Goal: Task Accomplishment & Management: Complete application form

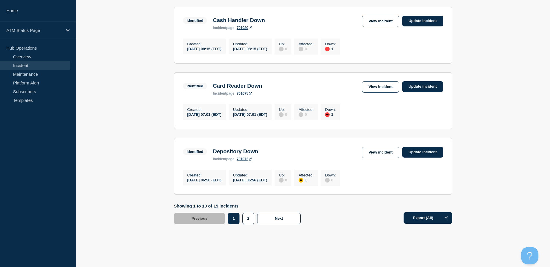
click at [25, 65] on link "Incident" at bounding box center [35, 65] width 70 height 9
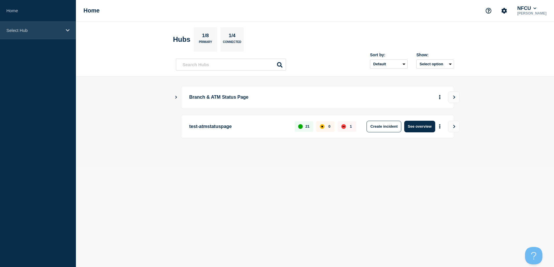
click at [23, 26] on div "Select Hub" at bounding box center [38, 30] width 76 height 18
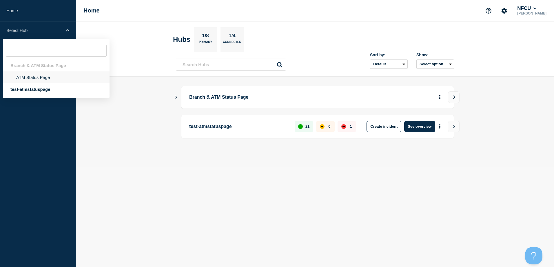
click at [32, 75] on li "ATM Status Page" at bounding box center [56, 77] width 107 height 12
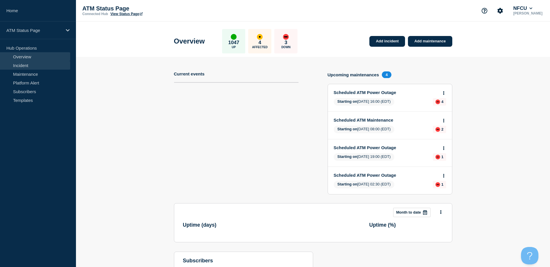
click at [29, 65] on link "Incident" at bounding box center [35, 65] width 70 height 9
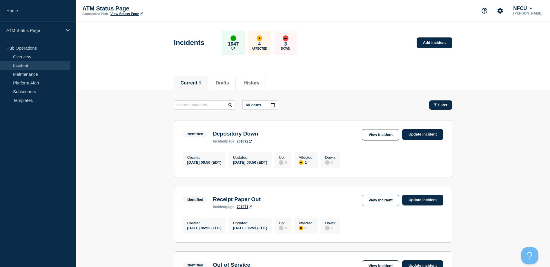
click at [436, 103] on icon "button" at bounding box center [434, 105] width 3 height 4
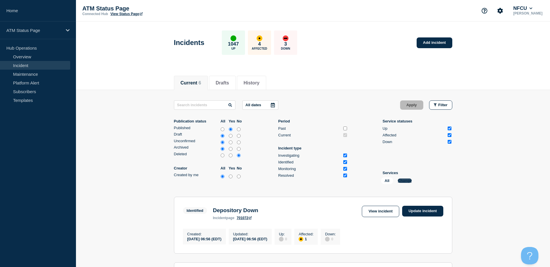
click at [402, 181] on button "Change" at bounding box center [405, 180] width 14 height 4
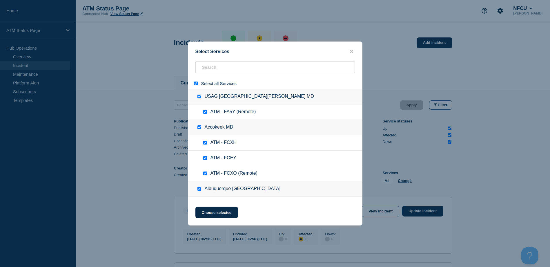
click at [197, 85] on input "select all" at bounding box center [196, 83] width 4 height 4
checkbox input "false"
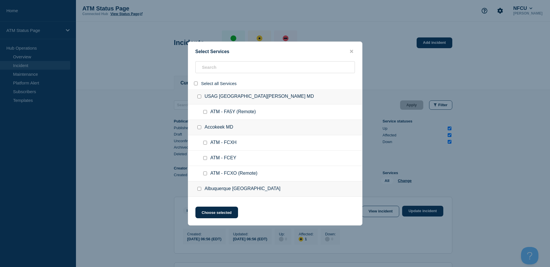
checkbox input "false"
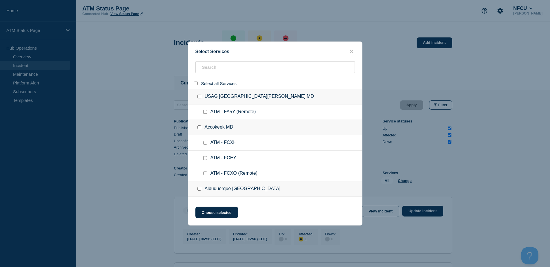
checkbox input "false"
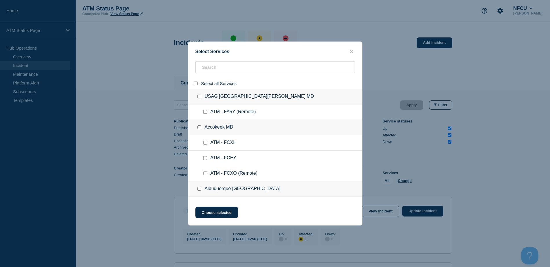
checkbox input "false"
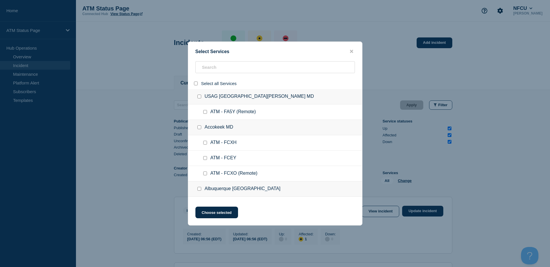
checkbox input "false"
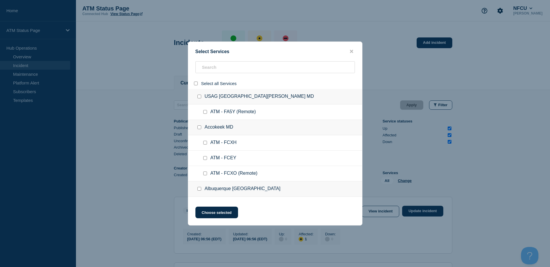
checkbox input "false"
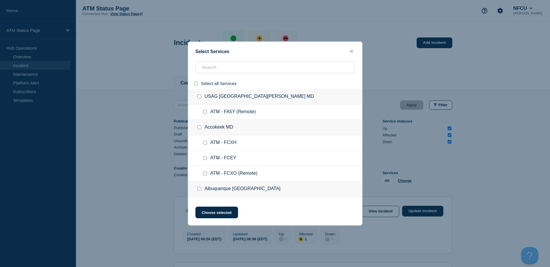
checkbox input "false"
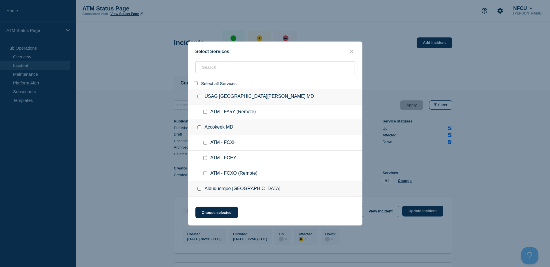
checkbox input "false"
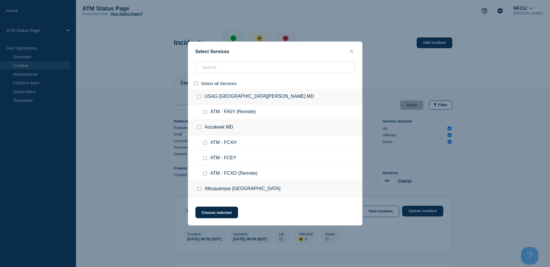
checkbox input "false"
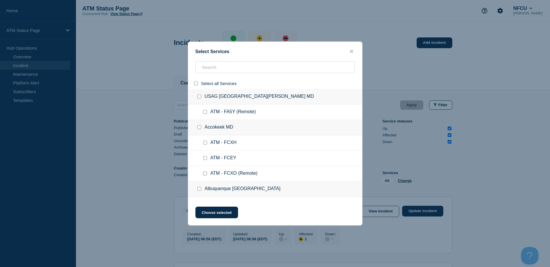
checkbox input "false"
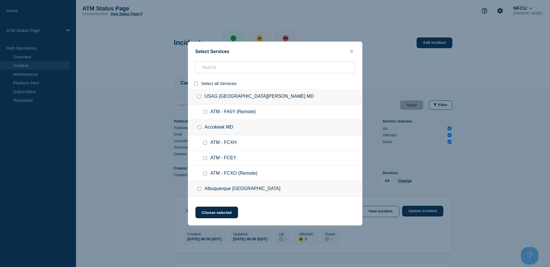
checkbox input "false"
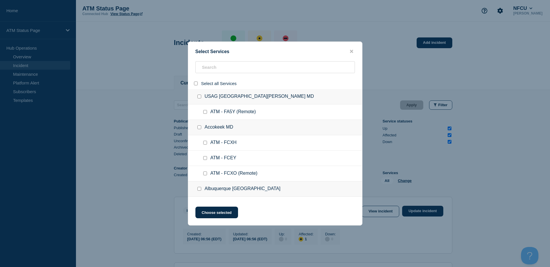
checkbox input "false"
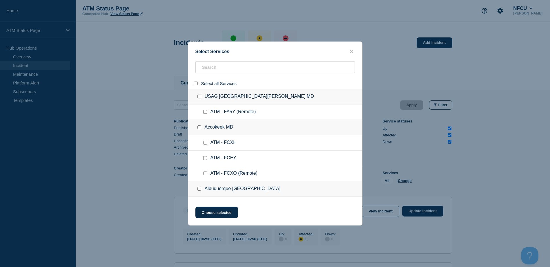
checkbox input "false"
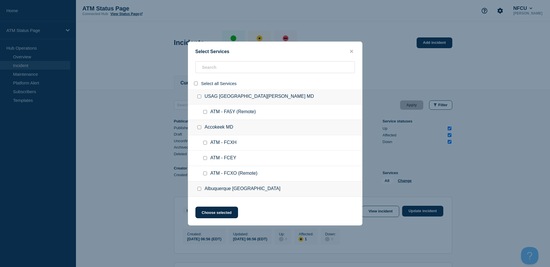
checkbox input "false"
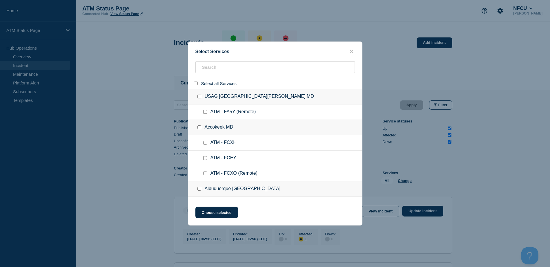
checkbox input "false"
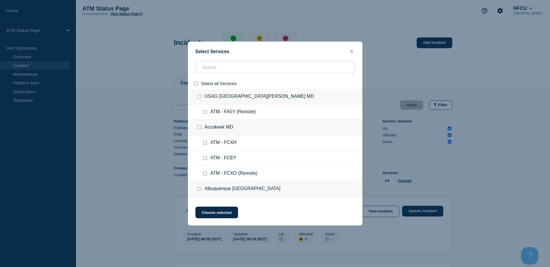
checkbox input "false"
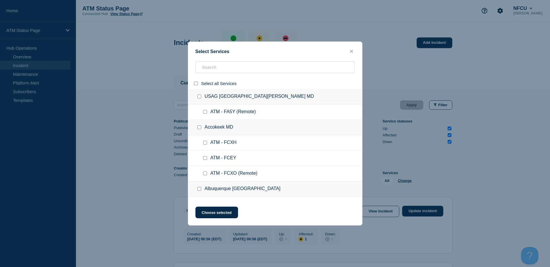
checkbox input "false"
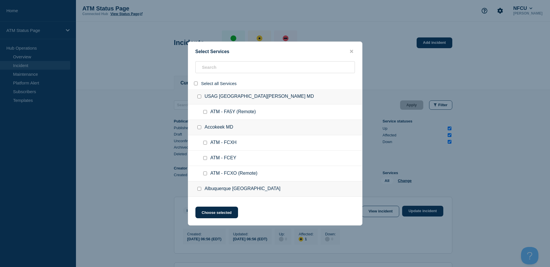
checkbox input "false"
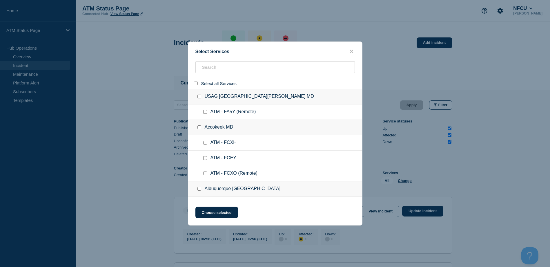
checkbox input "false"
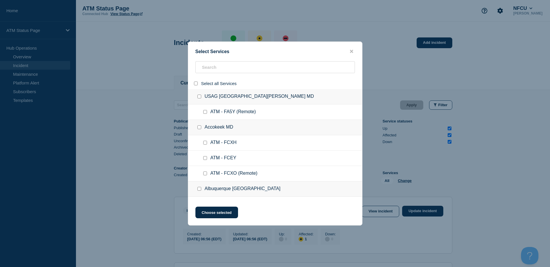
checkbox input "false"
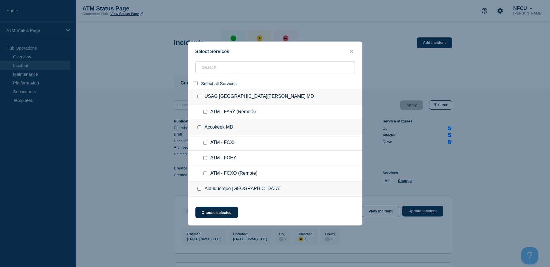
checkbox input "false"
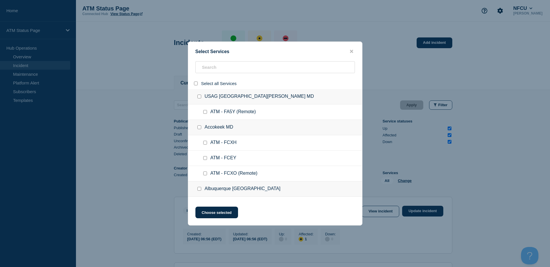
checkbox input "false"
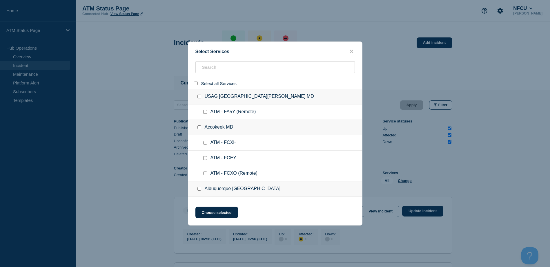
checkbox input "false"
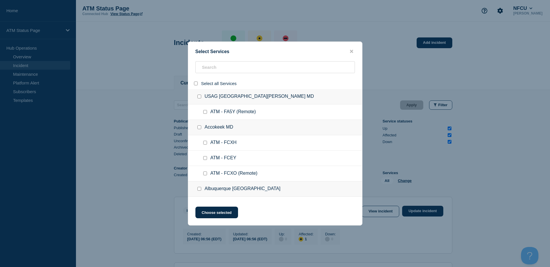
checkbox input "false"
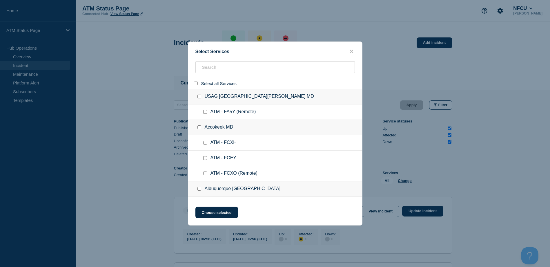
checkbox input "false"
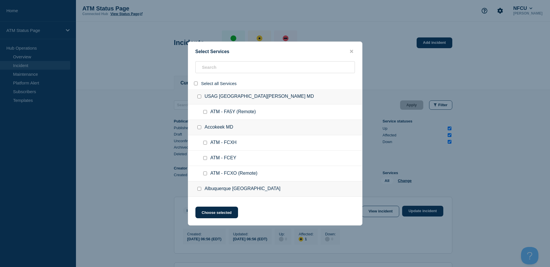
checkbox input "false"
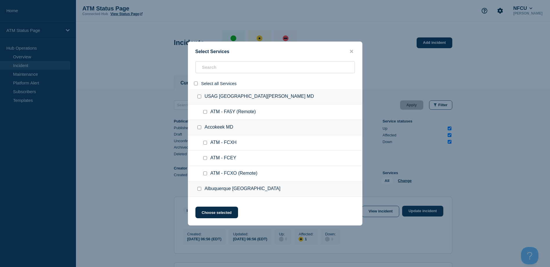
checkbox input "false"
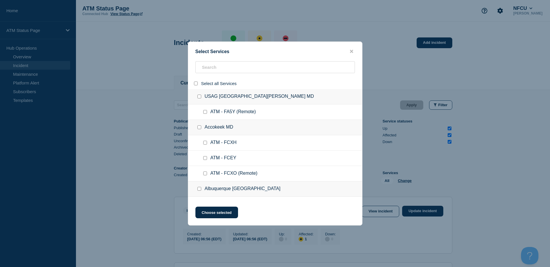
checkbox input "false"
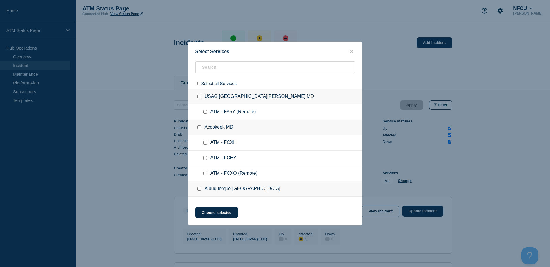
checkbox input "false"
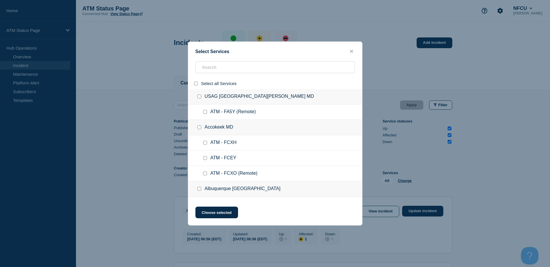
checkbox input "false"
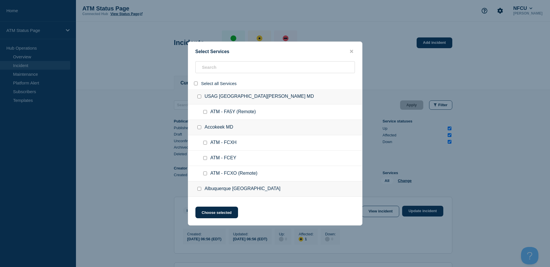
checkbox input "false"
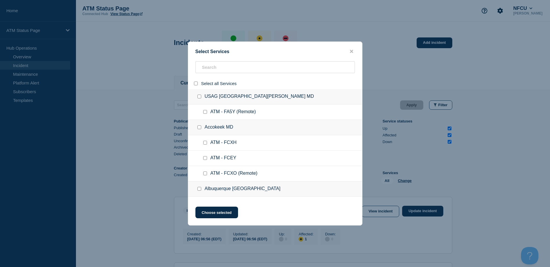
checkbox input "false"
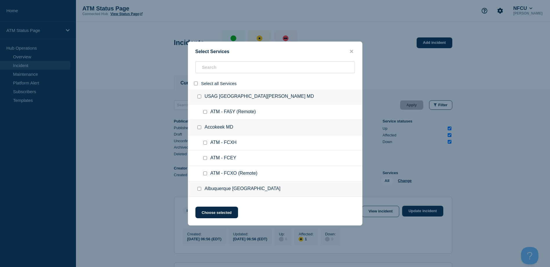
checkbox input "false"
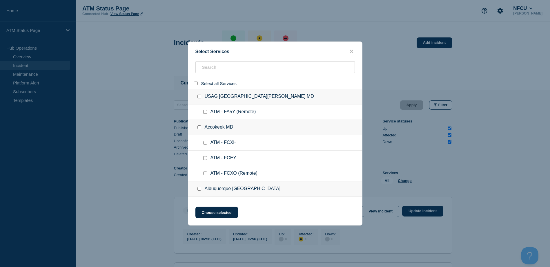
checkbox input "false"
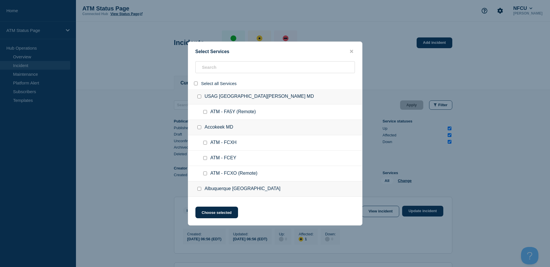
checkbox input "false"
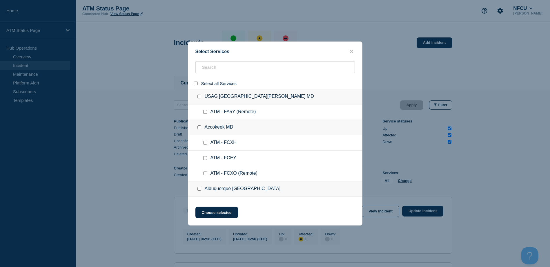
checkbox input "false"
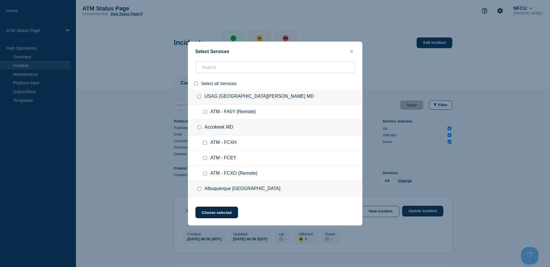
checkbox input "false"
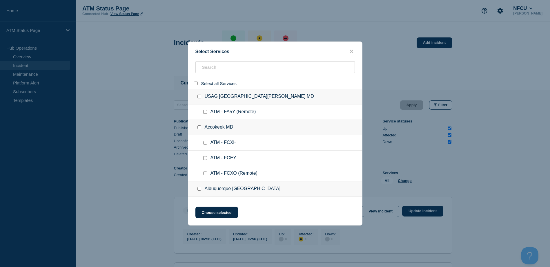
checkbox input "false"
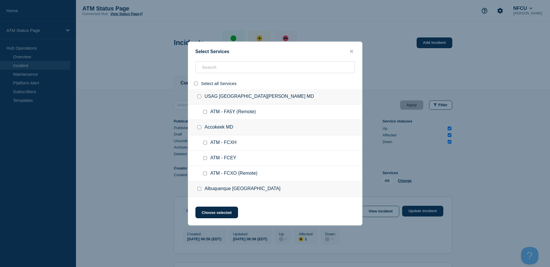
checkbox input "false"
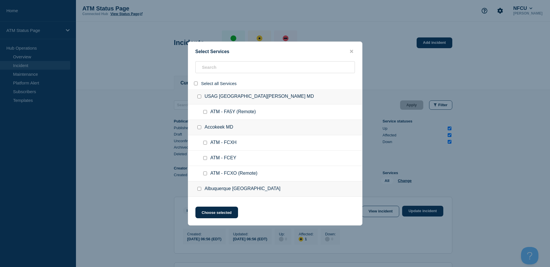
checkbox input "false"
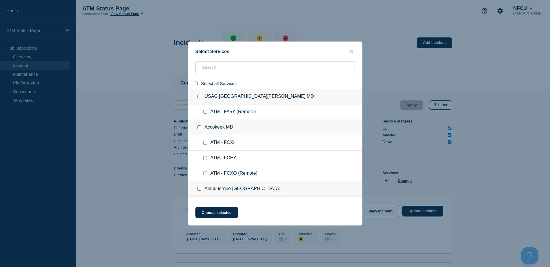
checkbox input "false"
click at [206, 72] on input "search" at bounding box center [274, 67] width 159 height 12
paste input "FC9N"
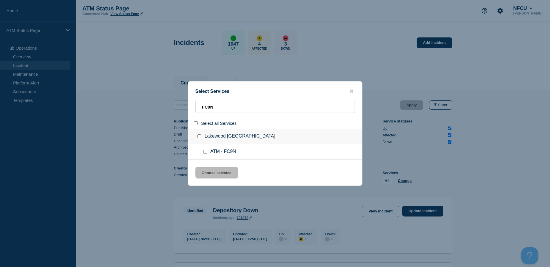
click at [205, 153] on input "service: ATM - FC9N" at bounding box center [205, 152] width 4 height 4
click at [211, 171] on button "Choose selected" at bounding box center [216, 173] width 43 height 12
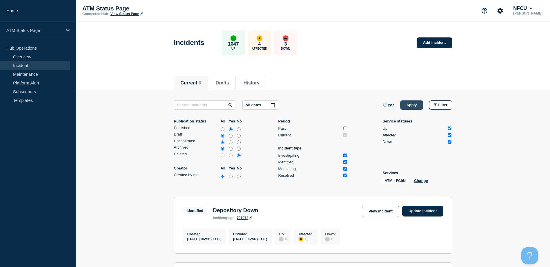
click at [413, 108] on button "Apply" at bounding box center [411, 104] width 23 height 9
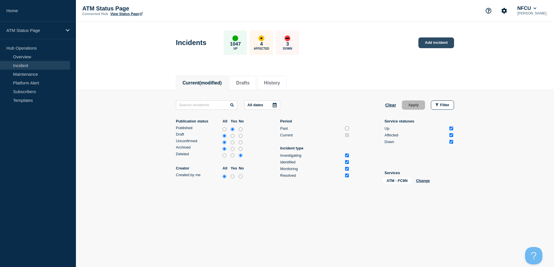
click at [447, 43] on link "Add incident" at bounding box center [436, 42] width 36 height 11
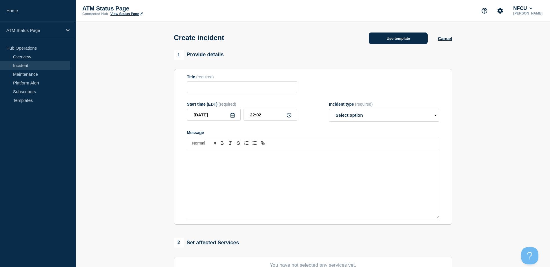
click at [415, 33] on button "Use template" at bounding box center [398, 38] width 59 height 12
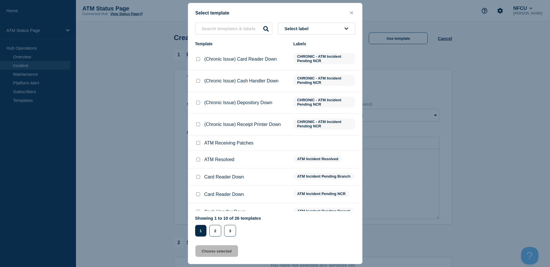
click at [340, 28] on button "Select label" at bounding box center [316, 29] width 77 height 12
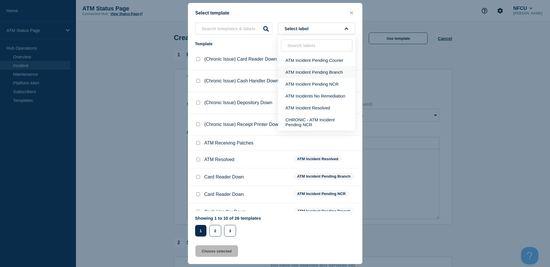
click at [339, 72] on button "ATM Incident Pending Branch" at bounding box center [316, 72] width 77 height 12
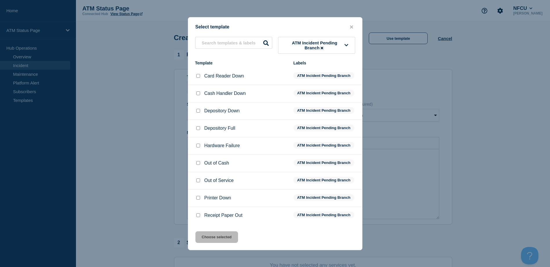
click at [198, 109] on div at bounding box center [198, 111] width 6 height 6
click at [198, 110] on input "Depository Down checkbox" at bounding box center [198, 111] width 4 height 4
click at [230, 239] on button "Choose selected" at bounding box center [216, 237] width 43 height 12
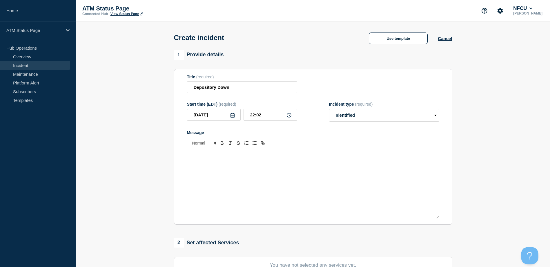
scroll to position [87, 0]
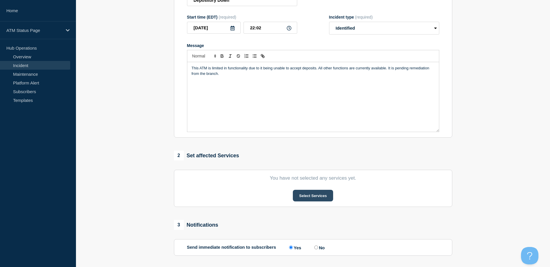
click at [326, 198] on button "Select Services" at bounding box center [313, 195] width 40 height 12
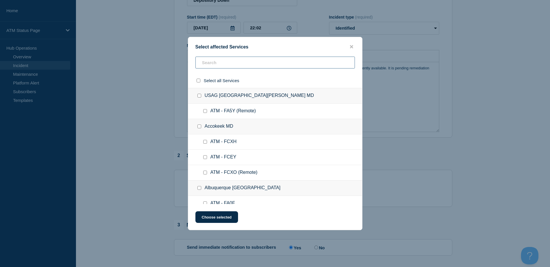
click at [237, 62] on input "text" at bounding box center [274, 63] width 159 height 12
paste input "FC9N"
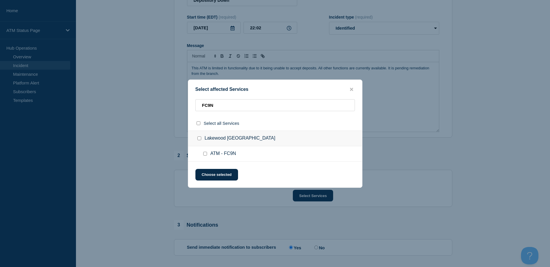
click at [204, 152] on input "ATM - FC9N checkbox" at bounding box center [205, 154] width 4 height 4
click at [208, 172] on button "Choose selected" at bounding box center [216, 175] width 43 height 12
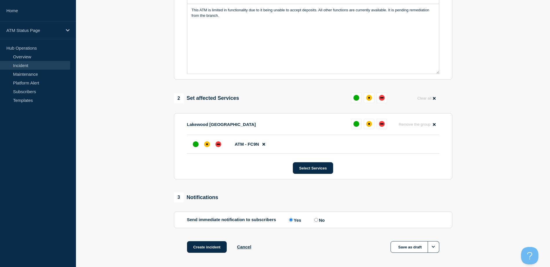
scroll to position [170, 0]
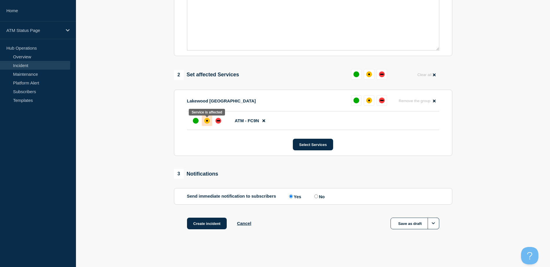
click at [207, 122] on div "affected" at bounding box center [207, 121] width 6 height 6
click at [211, 223] on button "Create incident" at bounding box center [207, 223] width 40 height 12
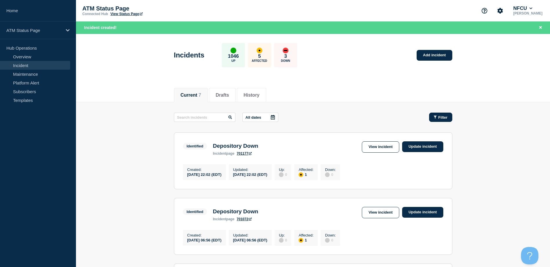
click at [434, 115] on div "Filter" at bounding box center [440, 117] width 14 height 4
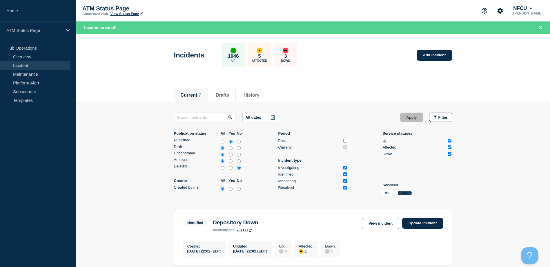
click at [401, 194] on button "Change" at bounding box center [405, 192] width 14 height 4
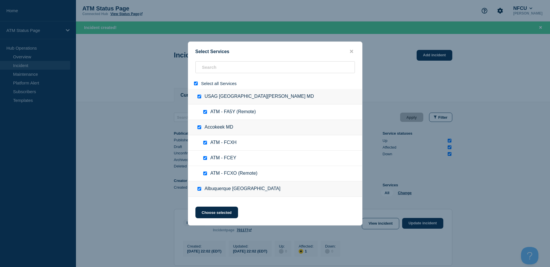
click at [193, 83] on div at bounding box center [197, 84] width 8 height 6
click at [195, 83] on input "select all" at bounding box center [196, 83] width 4 height 4
click at [206, 78] on div at bounding box center [275, 83] width 174 height 11
paste input "FCTN"
click at [206, 72] on div "Select Services Select all Services USAG [GEOGRAPHIC_DATA][PERSON_NAME] MD ATM …" at bounding box center [275, 133] width 550 height 267
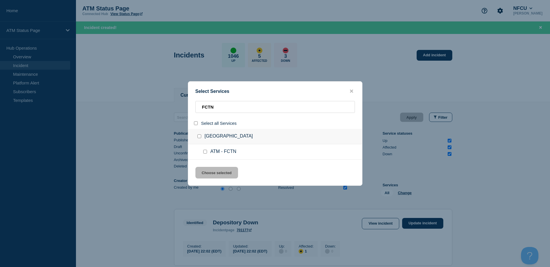
click at [205, 151] on input "service: ATM - FCTN" at bounding box center [205, 152] width 4 height 4
click at [221, 172] on button "Choose selected" at bounding box center [216, 173] width 43 height 12
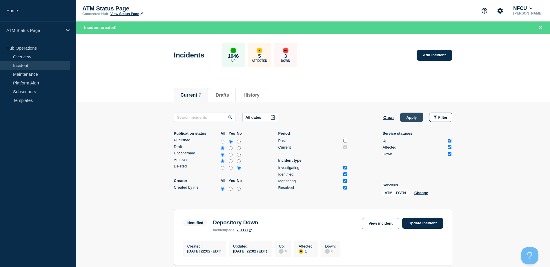
click at [409, 119] on button "Apply" at bounding box center [411, 116] width 23 height 9
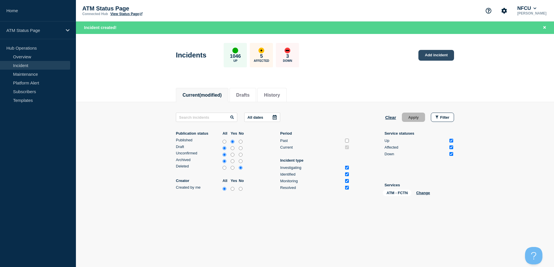
click at [436, 54] on link "Add incident" at bounding box center [436, 55] width 36 height 11
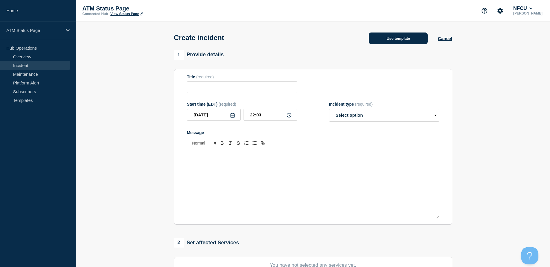
click at [411, 43] on button "Use template" at bounding box center [398, 38] width 59 height 12
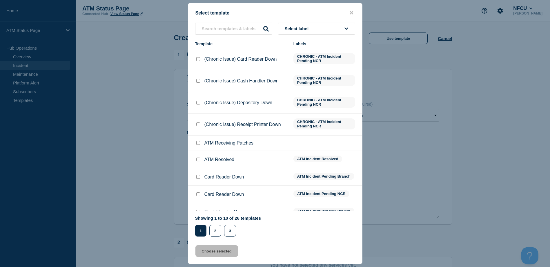
click at [343, 32] on button "Select label" at bounding box center [316, 29] width 77 height 12
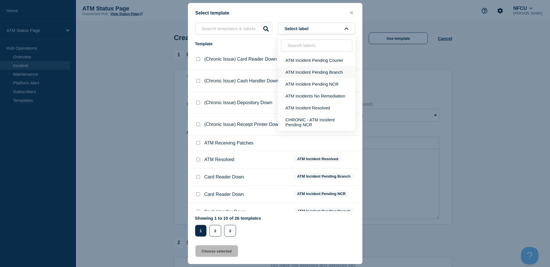
click at [336, 72] on button "ATM Incident Pending Branch" at bounding box center [316, 72] width 77 height 12
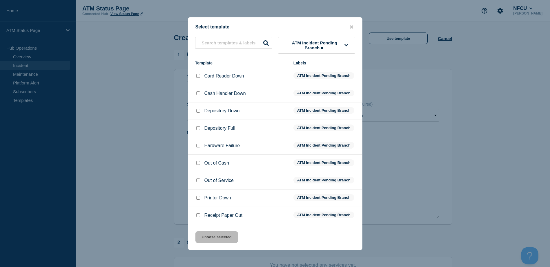
click at [198, 110] on input "Depository Down checkbox" at bounding box center [198, 111] width 4 height 4
click at [225, 240] on button "Choose selected" at bounding box center [216, 237] width 43 height 12
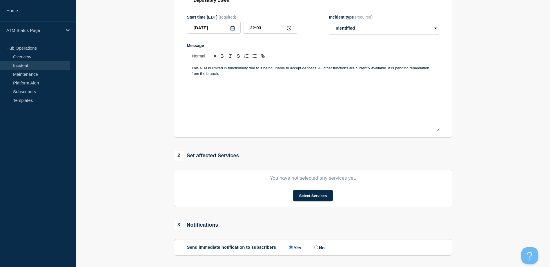
scroll to position [116, 0]
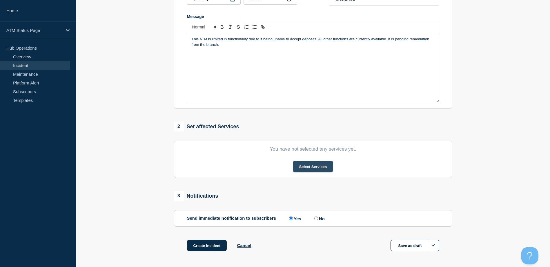
click at [318, 169] on button "Select Services" at bounding box center [313, 167] width 40 height 12
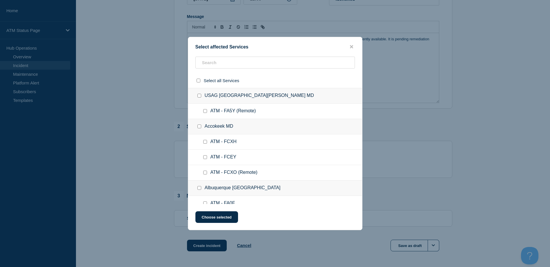
click at [256, 54] on div "Select affected Services Select all Services [GEOGRAPHIC_DATA] [GEOGRAPHIC_DATA…" at bounding box center [275, 133] width 174 height 193
click at [255, 63] on input "text" at bounding box center [274, 63] width 159 height 12
paste input "FCTN"
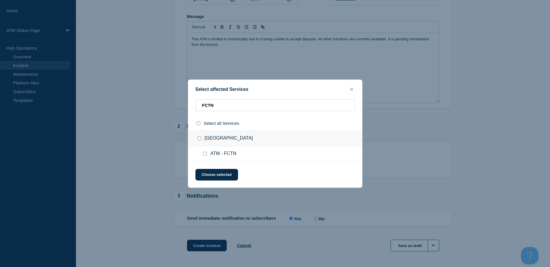
click at [206, 155] on input "ATM - FCTN checkbox" at bounding box center [205, 154] width 4 height 4
click at [211, 174] on button "Choose selected" at bounding box center [216, 175] width 43 height 12
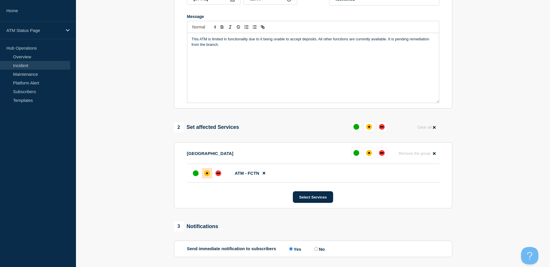
click at [208, 171] on div at bounding box center [207, 173] width 10 height 10
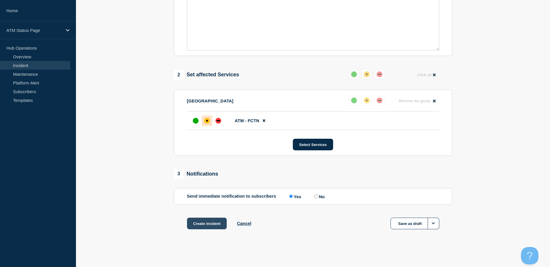
click at [220, 218] on button "Create incident" at bounding box center [207, 223] width 40 height 12
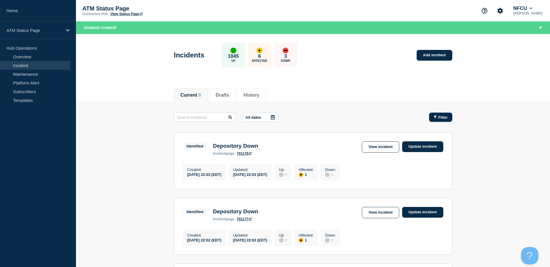
click at [444, 114] on button "Filter" at bounding box center [440, 116] width 23 height 9
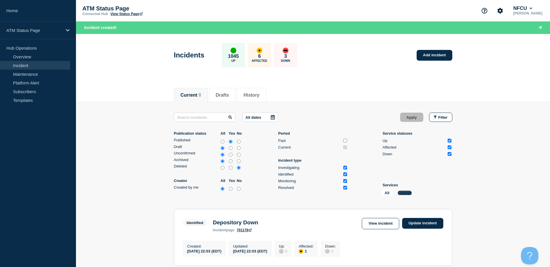
click at [408, 192] on button "Change" at bounding box center [405, 192] width 14 height 4
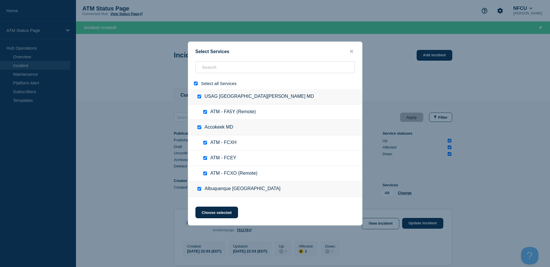
drag, startPoint x: 197, startPoint y: 83, endPoint x: 207, endPoint y: 72, distance: 15.0
click at [197, 83] on input "select all" at bounding box center [196, 83] width 4 height 4
paste input "FA6H"
click at [208, 71] on div "Select Services Select all Services USAG [GEOGRAPHIC_DATA][PERSON_NAME] MD ATM …" at bounding box center [275, 133] width 550 height 267
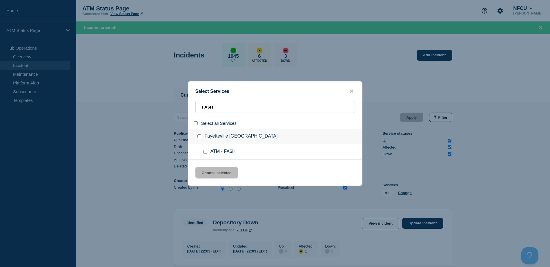
click at [206, 152] on input "service: ATM - FA6H" at bounding box center [205, 152] width 4 height 4
click at [212, 176] on button "Choose selected" at bounding box center [216, 173] width 43 height 12
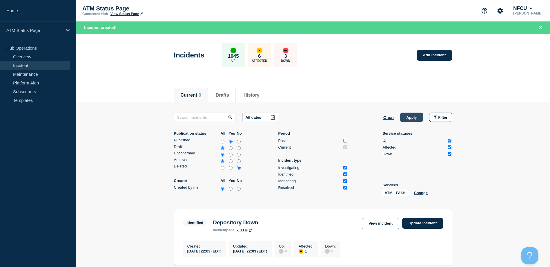
click at [417, 118] on button "Apply" at bounding box center [411, 116] width 23 height 9
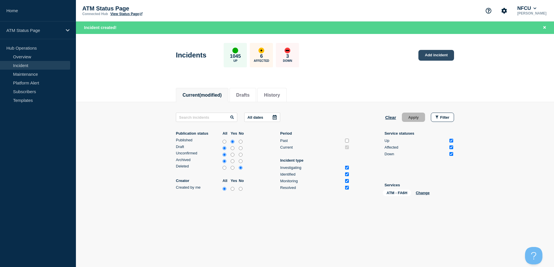
click at [426, 54] on link "Add incident" at bounding box center [436, 55] width 36 height 11
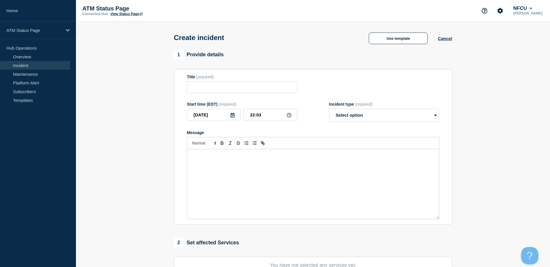
click at [384, 47] on div "Create incident Use template Cancel" at bounding box center [312, 35] width 291 height 28
click at [379, 41] on button "Use template" at bounding box center [398, 38] width 59 height 12
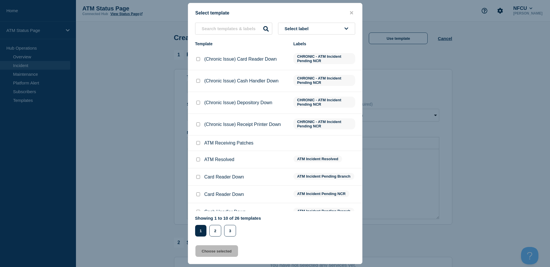
click at [349, 34] on button "Select label" at bounding box center [316, 29] width 77 height 12
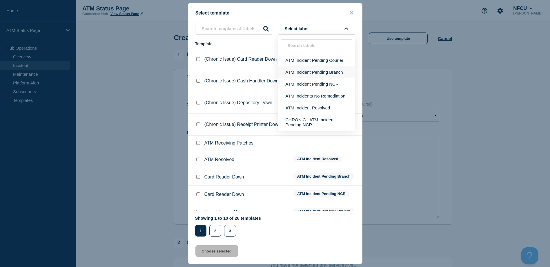
click at [338, 73] on button "ATM Incident Pending Branch" at bounding box center [316, 72] width 77 height 12
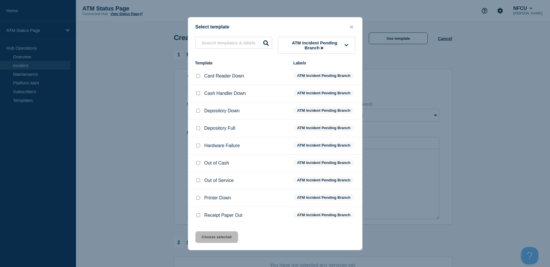
click at [198, 111] on input "Depository Down checkbox" at bounding box center [198, 111] width 4 height 4
drag, startPoint x: 212, startPoint y: 240, endPoint x: 215, endPoint y: 235, distance: 6.2
click at [212, 240] on button "Choose selected" at bounding box center [216, 237] width 43 height 12
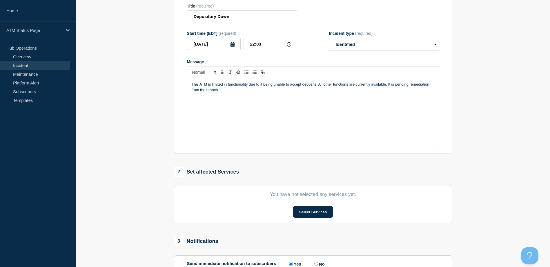
scroll to position [77, 0]
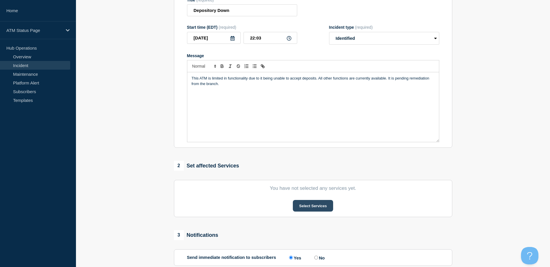
click at [294, 203] on button "Select Services" at bounding box center [313, 206] width 40 height 12
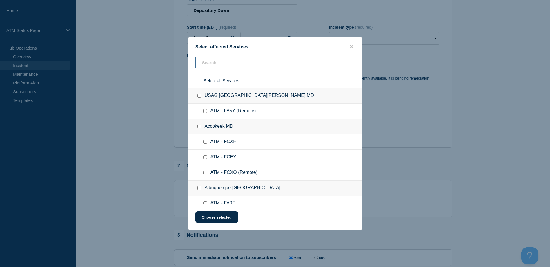
click at [212, 61] on input "text" at bounding box center [274, 63] width 159 height 12
paste input "FA6H"
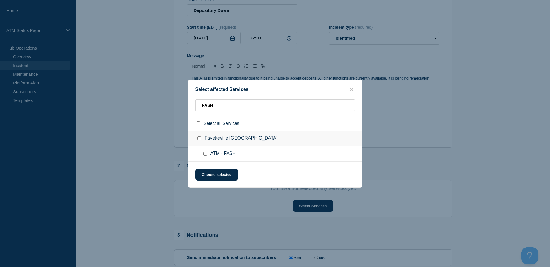
click at [207, 153] on div at bounding box center [206, 154] width 8 height 6
click at [206, 154] on input "ATM - FA6H checkbox" at bounding box center [205, 154] width 4 height 4
click at [214, 175] on button "Choose selected" at bounding box center [216, 175] width 43 height 12
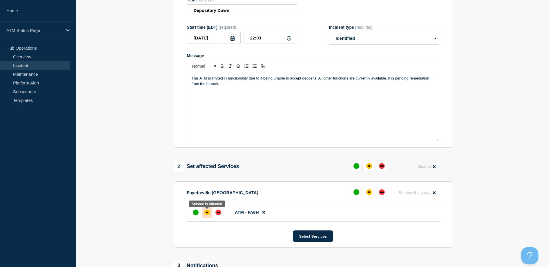
click at [211, 209] on div at bounding box center [207, 212] width 10 height 10
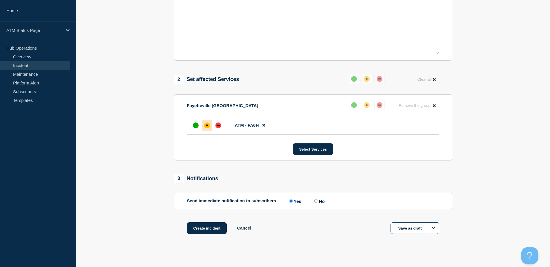
scroll to position [170, 0]
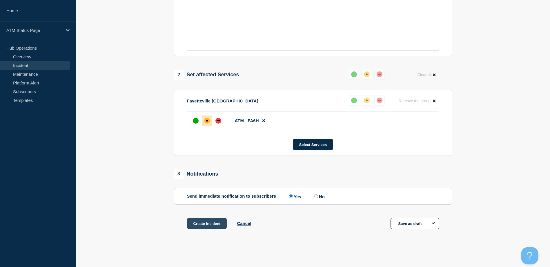
click at [213, 225] on button "Create incident" at bounding box center [207, 223] width 40 height 12
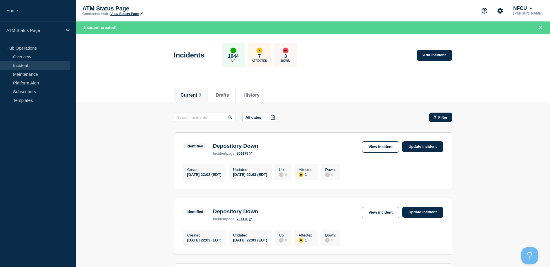
click at [442, 116] on span "Filter" at bounding box center [442, 117] width 9 height 4
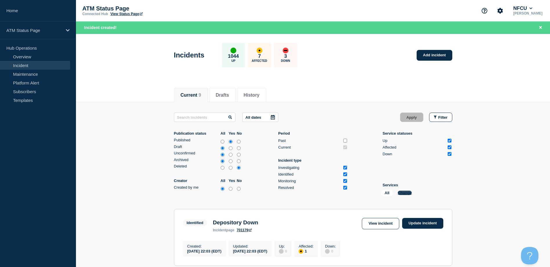
click at [401, 190] on button "Change" at bounding box center [405, 192] width 14 height 4
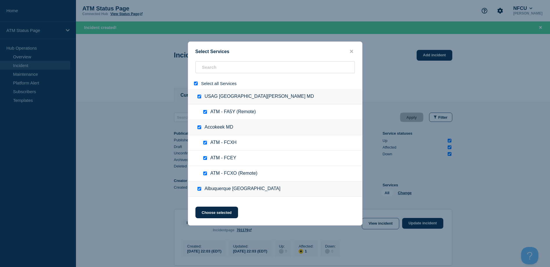
click at [195, 85] on input "select all" at bounding box center [196, 83] width 4 height 4
click at [207, 72] on input "search" at bounding box center [274, 67] width 159 height 12
paste input "FC1U"
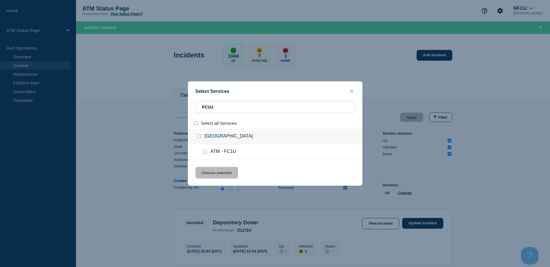
click at [205, 153] on input "service: ATM - FC1U" at bounding box center [205, 152] width 4 height 4
click at [213, 172] on button "Choose selected" at bounding box center [216, 173] width 43 height 12
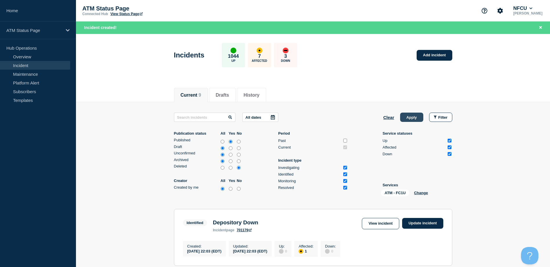
click at [409, 117] on button "Apply" at bounding box center [411, 116] width 23 height 9
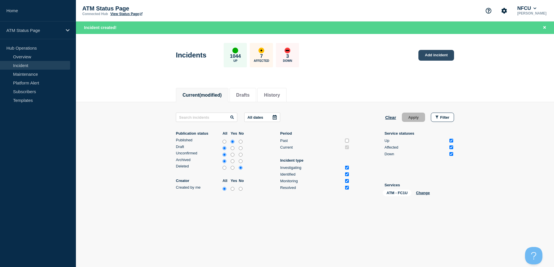
click at [434, 58] on link "Add incident" at bounding box center [436, 55] width 36 height 11
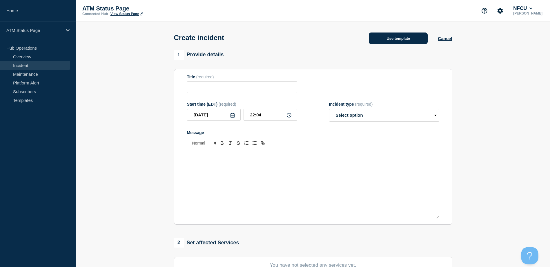
click at [401, 35] on button "Use template" at bounding box center [398, 38] width 59 height 12
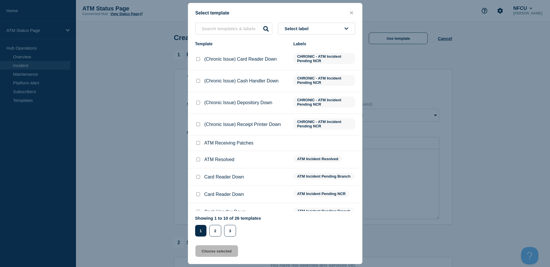
click at [325, 27] on button "Select label" at bounding box center [316, 29] width 77 height 12
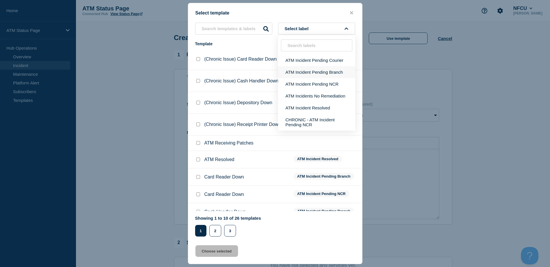
click at [322, 75] on button "ATM Incident Pending Branch" at bounding box center [316, 72] width 77 height 12
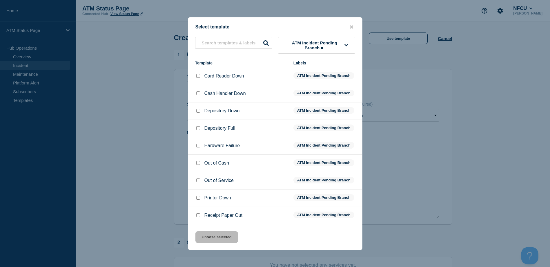
click at [198, 110] on input "Depository Down checkbox" at bounding box center [198, 111] width 4 height 4
click at [213, 238] on button "Choose selected" at bounding box center [216, 237] width 43 height 12
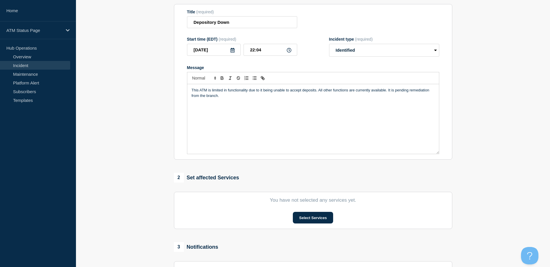
scroll to position [139, 0]
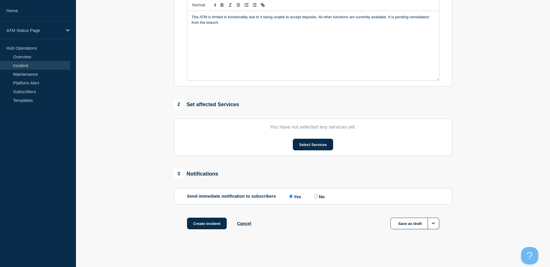
click at [305, 135] on section "You have not selected any services yet. Select Services" at bounding box center [313, 137] width 278 height 37
click at [307, 139] on button "Select Services" at bounding box center [313, 145] width 40 height 12
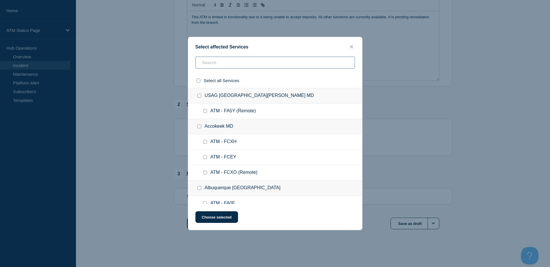
click at [245, 63] on input "text" at bounding box center [274, 63] width 159 height 12
paste input "FC1U"
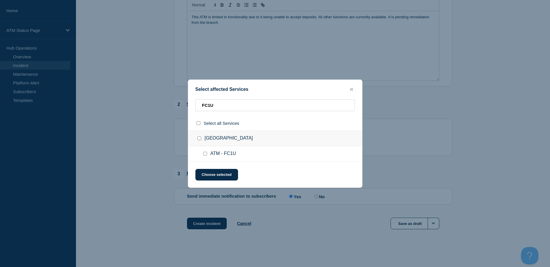
click at [205, 155] on input "ATM - FC1U checkbox" at bounding box center [205, 154] width 4 height 4
click at [211, 173] on button "Choose selected" at bounding box center [216, 175] width 43 height 12
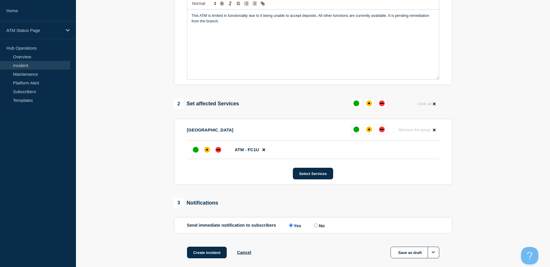
click at [206, 162] on section "[GEOGRAPHIC_DATA] [GEOGRAPHIC_DATA] Remove the group Remove ATM - FC1U Select S…" at bounding box center [313, 152] width 278 height 66
click at [205, 154] on div at bounding box center [207, 149] width 10 height 10
drag, startPoint x: 205, startPoint y: 250, endPoint x: 207, endPoint y: 246, distance: 4.2
click at [205, 250] on button "Create incident" at bounding box center [207, 252] width 40 height 12
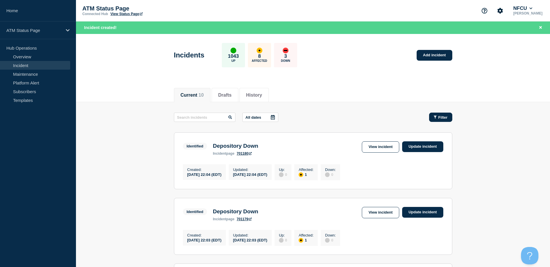
click at [429, 117] on button "Filter" at bounding box center [440, 116] width 23 height 9
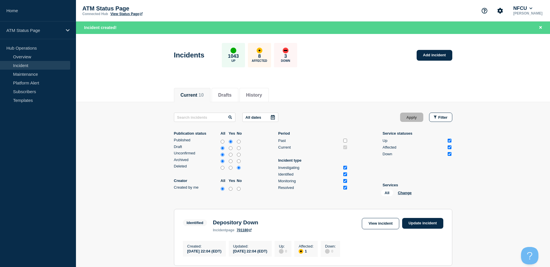
click at [406, 196] on div "All Change" at bounding box center [410, 193] width 58 height 9
click at [405, 194] on button "Change" at bounding box center [405, 192] width 14 height 4
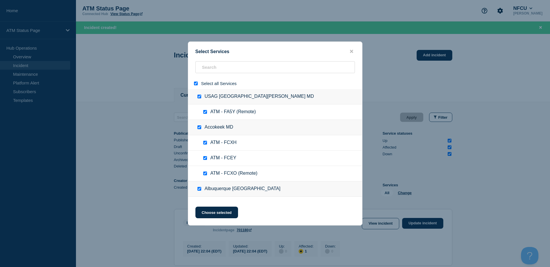
click at [197, 83] on input "select all" at bounding box center [196, 83] width 4 height 4
click at [204, 72] on input "search" at bounding box center [274, 67] width 159 height 12
paste input "FA1W"
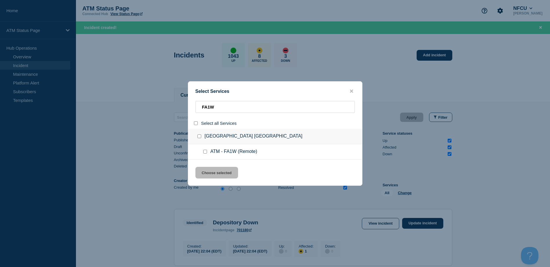
click at [204, 154] on div at bounding box center [206, 152] width 8 height 6
click at [203, 152] on input "service: ATM - FA1W (Remote)" at bounding box center [205, 152] width 4 height 4
click at [216, 170] on button "Choose selected" at bounding box center [216, 173] width 43 height 12
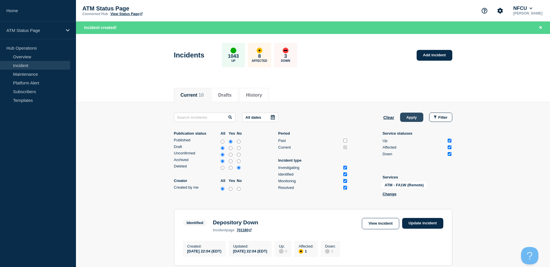
click at [417, 120] on button "Apply" at bounding box center [411, 116] width 23 height 9
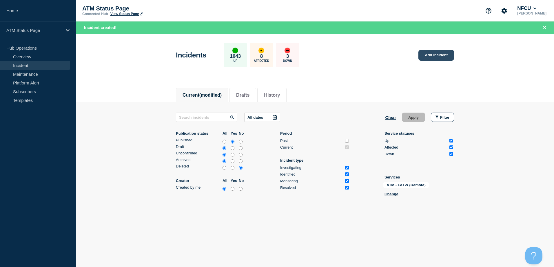
click at [427, 55] on link "Add incident" at bounding box center [436, 55] width 36 height 11
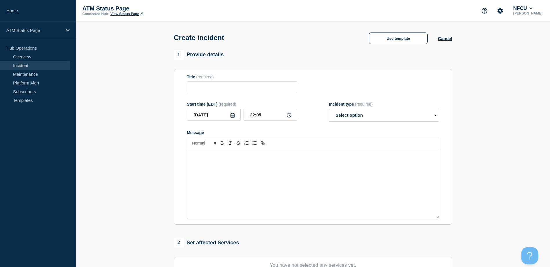
click at [408, 48] on div "Create incident Use template Cancel" at bounding box center [312, 35] width 291 height 28
click at [403, 44] on button "Use template" at bounding box center [398, 38] width 59 height 12
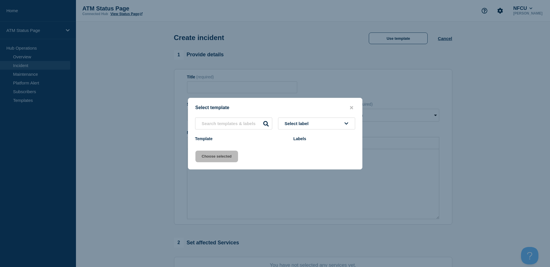
click at [398, 37] on div at bounding box center [275, 133] width 550 height 267
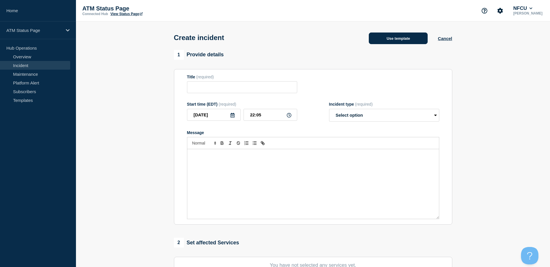
click at [393, 37] on button "Use template" at bounding box center [398, 38] width 59 height 12
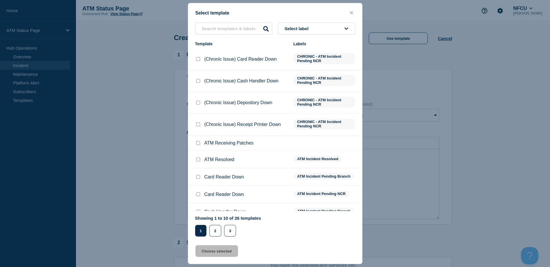
click at [314, 31] on button "Select label" at bounding box center [316, 29] width 77 height 12
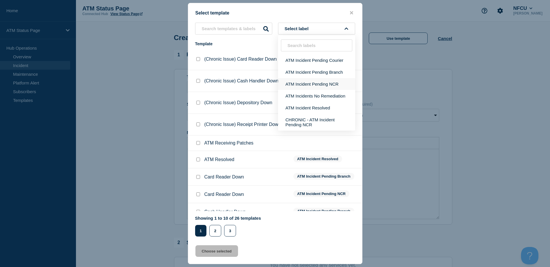
click at [307, 80] on button "ATM Incident Pending NCR" at bounding box center [316, 84] width 77 height 12
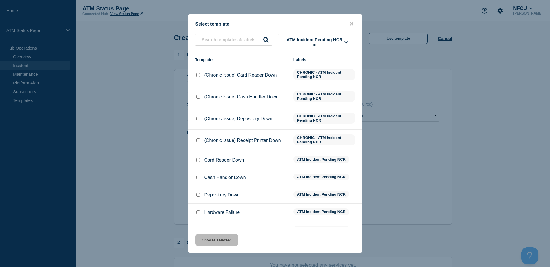
click at [197, 196] on input "Depository Down checkbox" at bounding box center [198, 195] width 4 height 4
click at [218, 238] on button "Choose selected" at bounding box center [216, 240] width 43 height 12
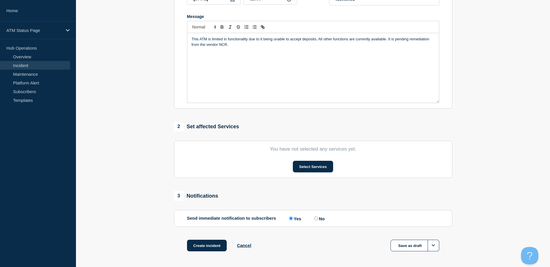
scroll to position [139, 0]
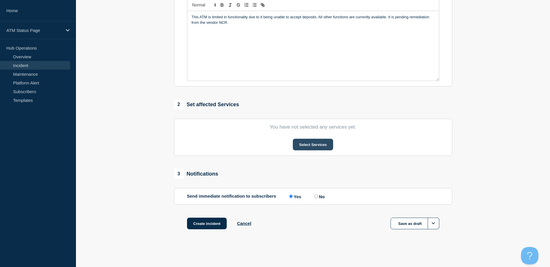
click at [304, 145] on button "Select Services" at bounding box center [313, 145] width 40 height 12
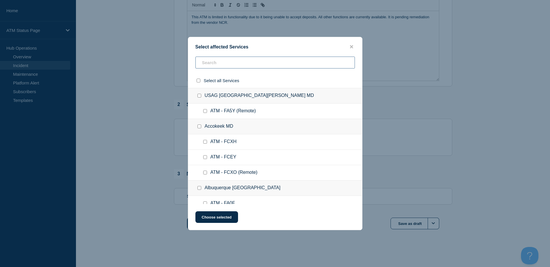
click at [245, 67] on input "text" at bounding box center [274, 63] width 159 height 12
paste input "FA1W"
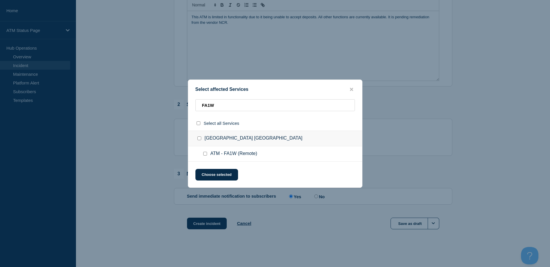
click at [206, 152] on input "ATM - FA1W (Remote) checkbox" at bounding box center [205, 154] width 4 height 4
click at [208, 174] on button "Choose selected" at bounding box center [216, 175] width 43 height 12
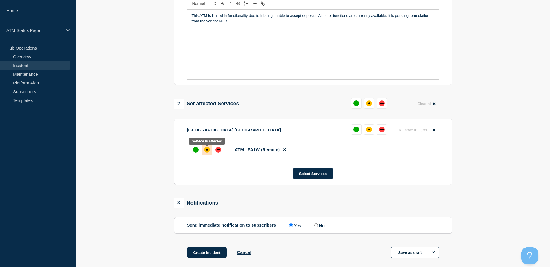
click at [208, 151] on div "affected" at bounding box center [207, 150] width 6 height 6
drag, startPoint x: 201, startPoint y: 251, endPoint x: 204, endPoint y: 254, distance: 3.9
click at [201, 252] on button "Create incident" at bounding box center [207, 252] width 40 height 12
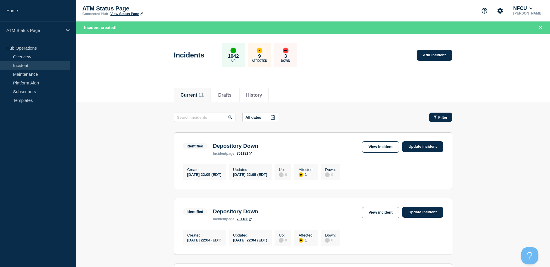
click at [443, 119] on span "Filter" at bounding box center [442, 117] width 9 height 4
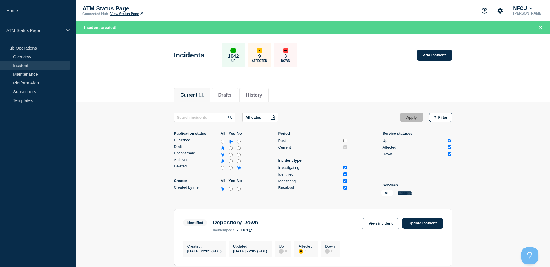
click at [401, 194] on button "Change" at bounding box center [405, 192] width 14 height 4
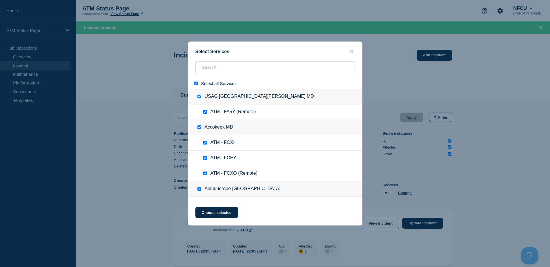
click at [197, 84] on input "select all" at bounding box center [196, 83] width 4 height 4
click at [213, 78] on div at bounding box center [275, 83] width 174 height 11
click at [214, 70] on input "search" at bounding box center [274, 67] width 159 height 12
paste input "FA0W"
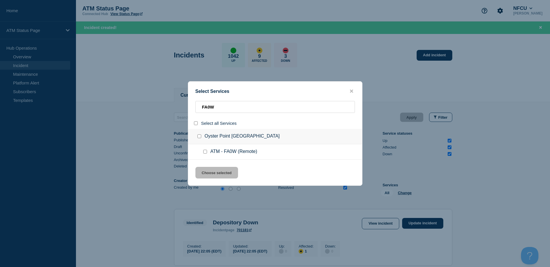
click at [205, 153] on input "service: ATM - FA0W (Remote)" at bounding box center [205, 152] width 4 height 4
click at [214, 170] on button "Choose selected" at bounding box center [216, 173] width 43 height 12
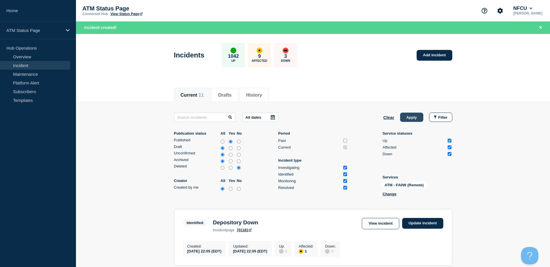
click at [404, 120] on button "Apply" at bounding box center [411, 116] width 23 height 9
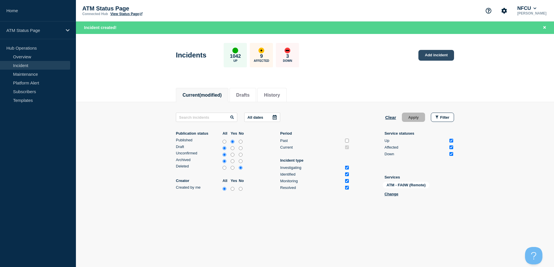
click at [432, 53] on link "Add incident" at bounding box center [436, 55] width 36 height 11
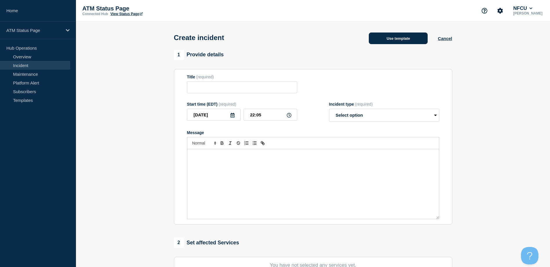
click at [397, 39] on button "Use template" at bounding box center [398, 38] width 59 height 12
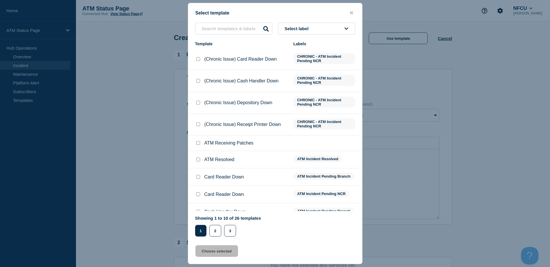
click at [332, 31] on button "Select label" at bounding box center [316, 29] width 77 height 12
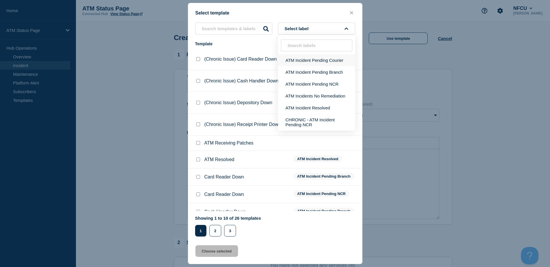
click at [328, 58] on button "ATM Incident Pending Courier" at bounding box center [316, 60] width 77 height 12
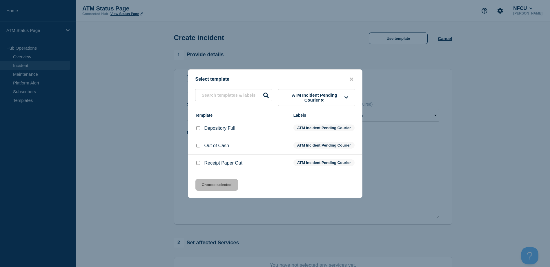
click at [198, 126] on input "Depository Full checkbox" at bounding box center [198, 128] width 4 height 4
click at [227, 188] on button "Choose selected" at bounding box center [216, 185] width 43 height 12
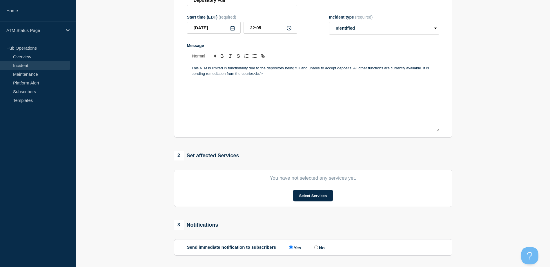
scroll to position [116, 0]
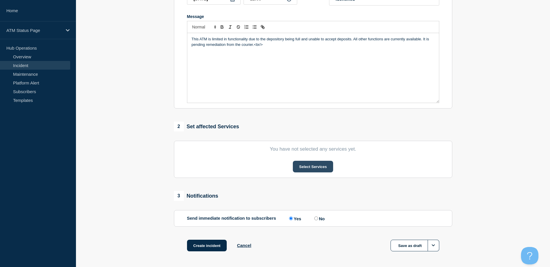
click at [296, 172] on button "Select Services" at bounding box center [313, 167] width 40 height 12
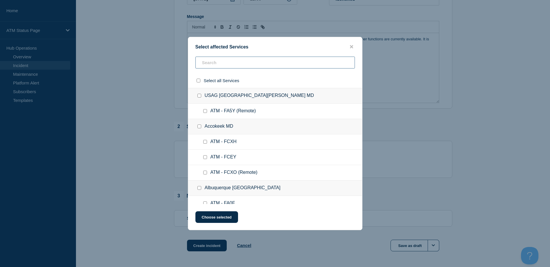
click at [249, 65] on input "text" at bounding box center [274, 63] width 159 height 12
paste input "FA0W"
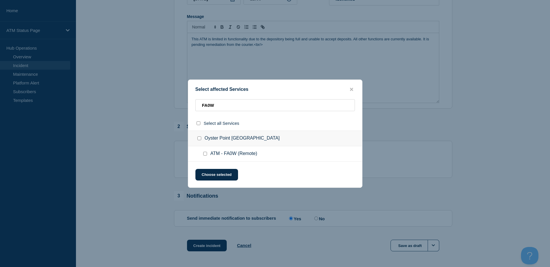
click at [206, 152] on input "ATM - FA0W (Remote) checkbox" at bounding box center [205, 154] width 4 height 4
click at [207, 170] on button "Choose selected" at bounding box center [216, 175] width 43 height 12
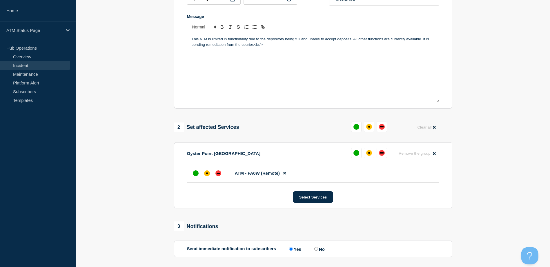
click at [207, 172] on div "affected" at bounding box center [207, 173] width 6 height 6
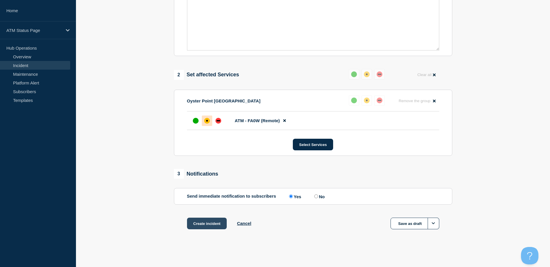
click at [207, 225] on button "Create incident" at bounding box center [207, 223] width 40 height 12
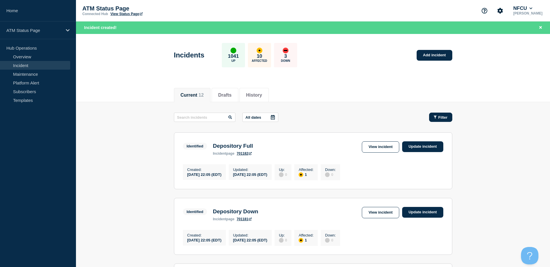
click at [444, 117] on span "Filter" at bounding box center [442, 117] width 9 height 4
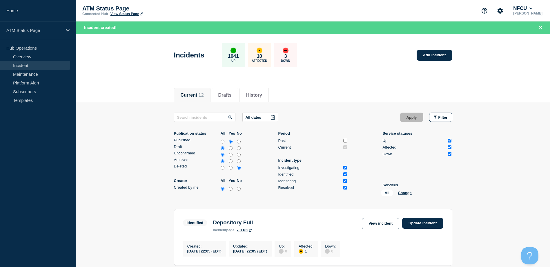
click at [403, 189] on div "All Change" at bounding box center [410, 193] width 58 height 9
click at [401, 192] on button "Change" at bounding box center [405, 192] width 14 height 4
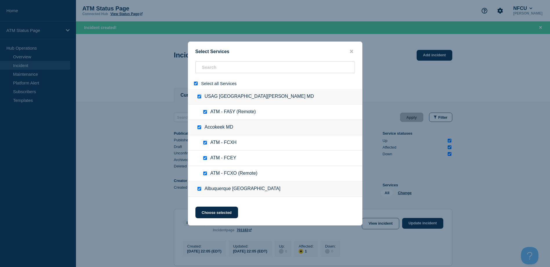
click at [194, 85] on input "select all" at bounding box center [196, 83] width 4 height 4
paste input "FCMC"
click at [211, 71] on div "Select Services Select all Services USAG [GEOGRAPHIC_DATA][PERSON_NAME] MD ATM …" at bounding box center [275, 133] width 550 height 267
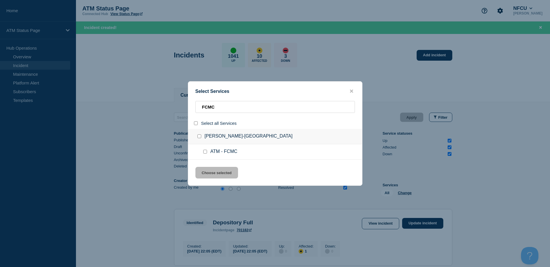
click at [203, 152] on div at bounding box center [206, 152] width 8 height 6
click at [204, 152] on input "service: ATM - FCMC" at bounding box center [205, 152] width 4 height 4
click at [208, 170] on button "Choose selected" at bounding box center [216, 173] width 43 height 12
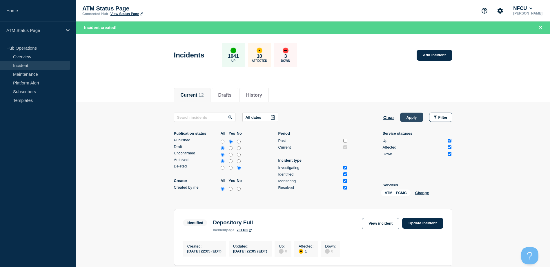
click at [407, 120] on button "Apply" at bounding box center [411, 116] width 23 height 9
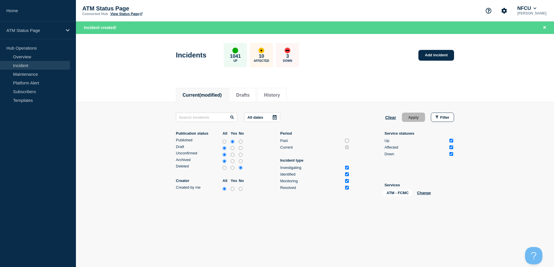
click at [428, 47] on div "Incidents 1041 Up 10 Affected 3 Down Add incident" at bounding box center [315, 52] width 291 height 35
click at [427, 52] on link "Add incident" at bounding box center [436, 55] width 36 height 11
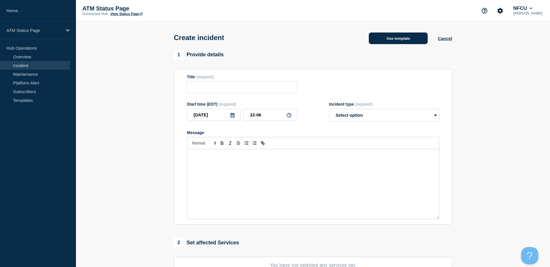
click at [393, 39] on button "Use template" at bounding box center [398, 38] width 59 height 12
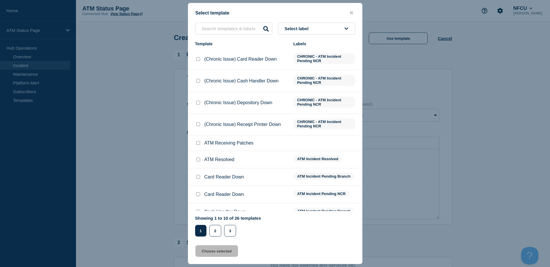
click at [345, 34] on button "Select label" at bounding box center [316, 29] width 77 height 12
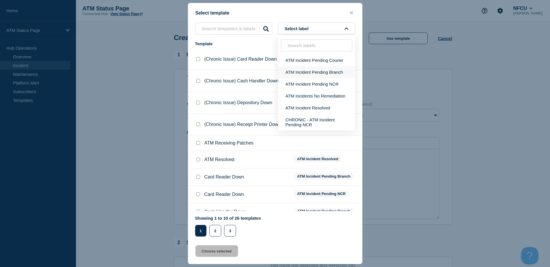
click at [341, 72] on button "ATM Incident Pending Branch" at bounding box center [316, 72] width 77 height 12
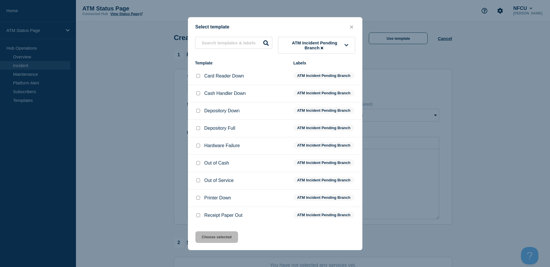
click at [196, 112] on input "Depository Down checkbox" at bounding box center [198, 111] width 4 height 4
click at [220, 236] on button "Choose selected" at bounding box center [216, 237] width 43 height 12
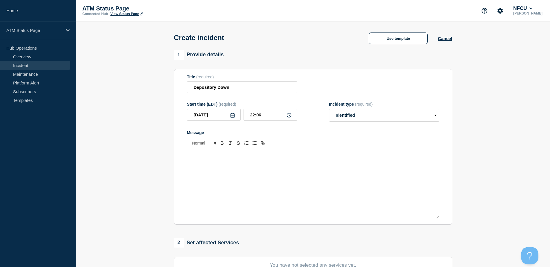
scroll to position [116, 0]
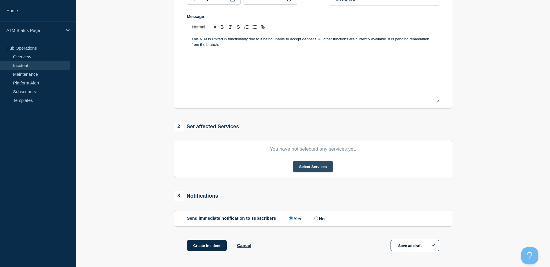
click at [311, 170] on button "Select Services" at bounding box center [313, 167] width 40 height 12
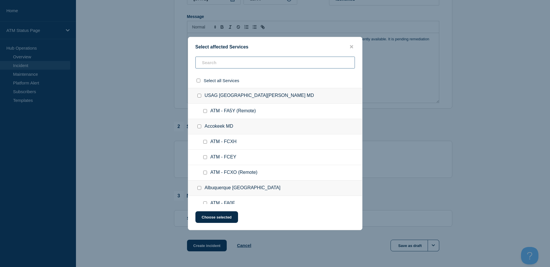
click at [263, 66] on input "text" at bounding box center [274, 63] width 159 height 12
paste input "FCMC"
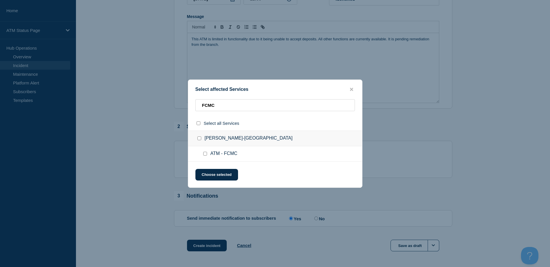
click at [205, 152] on input "ATM - FCMC checkbox" at bounding box center [205, 154] width 4 height 4
click at [211, 173] on button "Choose selected" at bounding box center [216, 175] width 43 height 12
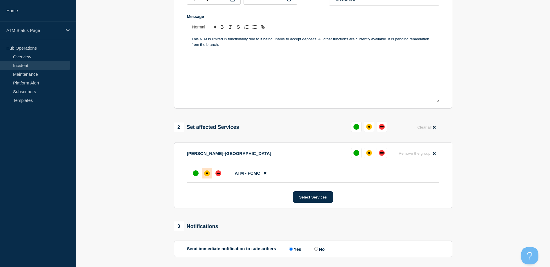
click at [209, 172] on div "affected" at bounding box center [207, 173] width 6 height 6
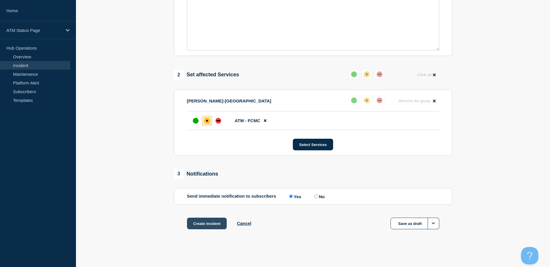
click at [207, 227] on button "Create incident" at bounding box center [207, 223] width 40 height 12
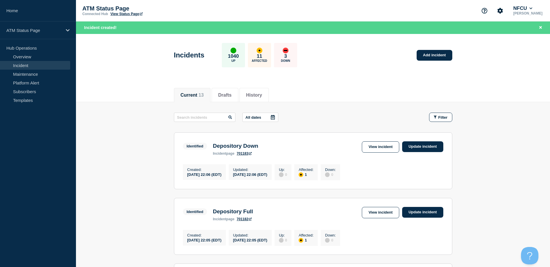
click at [345, 94] on div "Current 13 Drafts History" at bounding box center [313, 92] width 278 height 20
click at [439, 121] on button "Filter" at bounding box center [440, 116] width 23 height 9
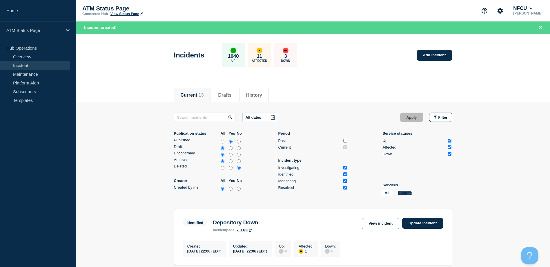
drag, startPoint x: 404, startPoint y: 190, endPoint x: 406, endPoint y: 194, distance: 4.0
click at [404, 190] on div "All Change" at bounding box center [410, 193] width 58 height 9
click at [406, 194] on button "Change" at bounding box center [405, 192] width 14 height 4
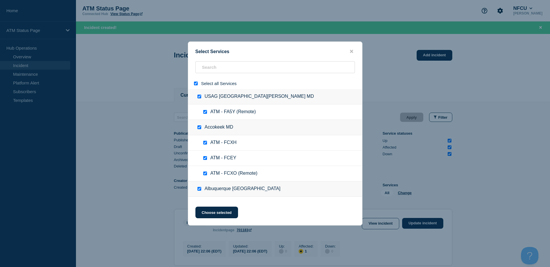
click at [196, 85] on input "select all" at bounding box center [196, 83] width 4 height 4
click at [196, 86] on div at bounding box center [197, 84] width 8 height 6
click at [197, 85] on input "select all" at bounding box center [196, 83] width 4 height 4
click at [207, 71] on input "search" at bounding box center [274, 67] width 159 height 12
click at [196, 85] on input "select all" at bounding box center [196, 83] width 4 height 4
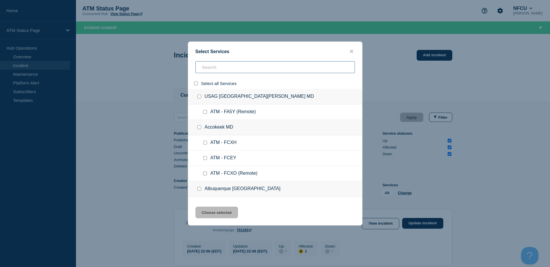
click at [207, 70] on input "search" at bounding box center [274, 67] width 159 height 12
paste input "FC34"
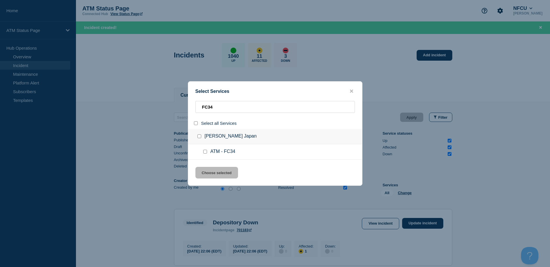
click at [203, 152] on input "service: ATM - FC34" at bounding box center [205, 152] width 4 height 4
click at [212, 169] on button "Choose selected" at bounding box center [216, 173] width 43 height 12
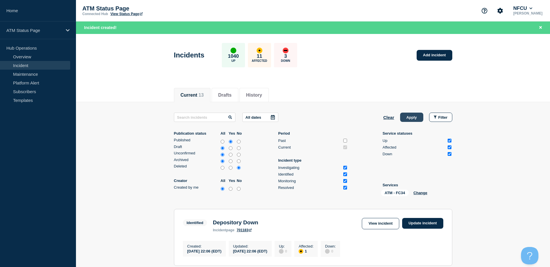
click at [401, 115] on button "Apply" at bounding box center [411, 116] width 23 height 9
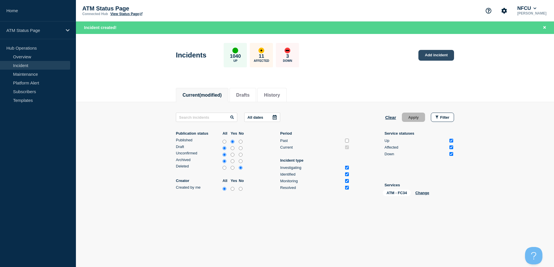
click at [428, 54] on link "Add incident" at bounding box center [436, 55] width 36 height 11
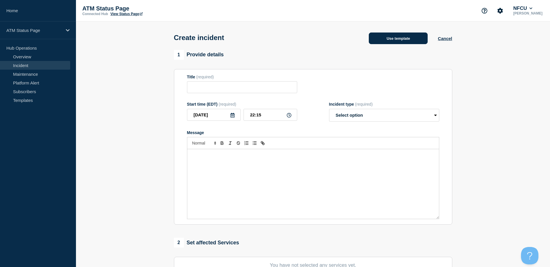
click at [406, 37] on button "Use template" at bounding box center [398, 38] width 59 height 12
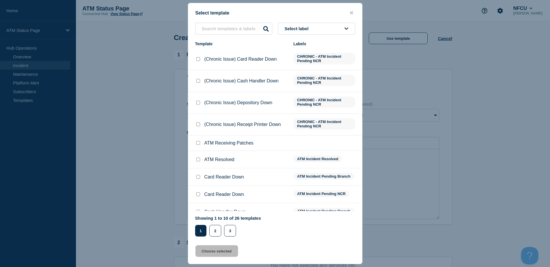
click at [339, 29] on button "Select label" at bounding box center [316, 29] width 77 height 12
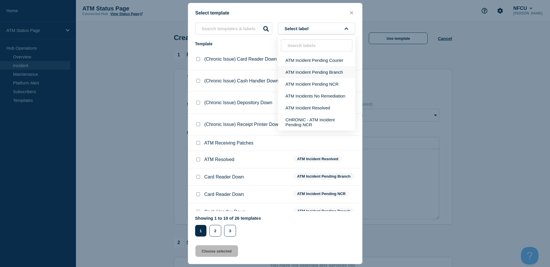
click at [320, 74] on button "ATM Incident Pending Branch" at bounding box center [316, 72] width 77 height 12
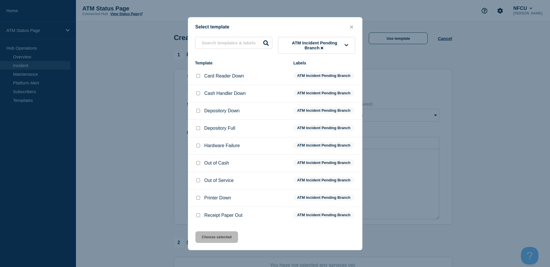
click at [200, 114] on div at bounding box center [198, 111] width 6 height 6
click at [198, 112] on input "Depository Down checkbox" at bounding box center [198, 111] width 4 height 4
click at [207, 236] on button "Choose selected" at bounding box center [216, 237] width 43 height 12
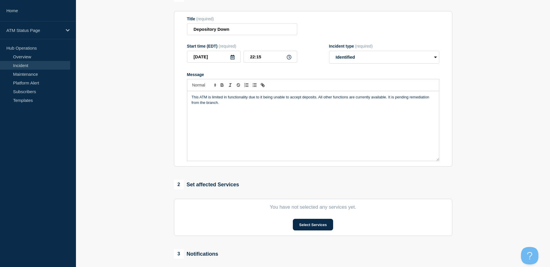
scroll to position [116, 0]
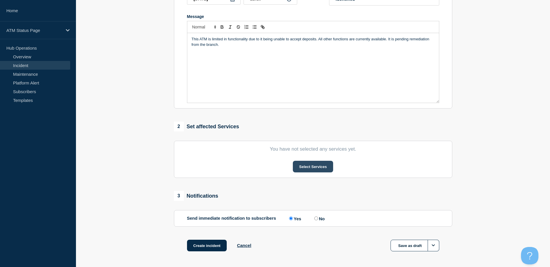
click at [304, 173] on section "You have not selected any services yet. Select Services" at bounding box center [313, 159] width 278 height 37
drag, startPoint x: 305, startPoint y: 173, endPoint x: 306, endPoint y: 169, distance: 4.2
click at [306, 169] on button "Select Services" at bounding box center [313, 167] width 40 height 12
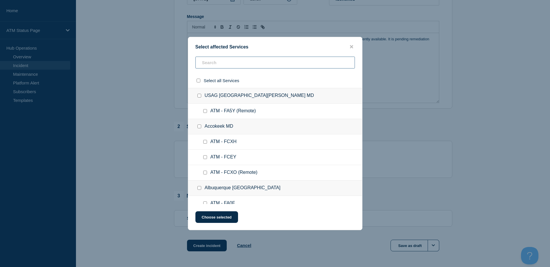
click at [234, 65] on input "text" at bounding box center [274, 63] width 159 height 12
paste input "FCMW"
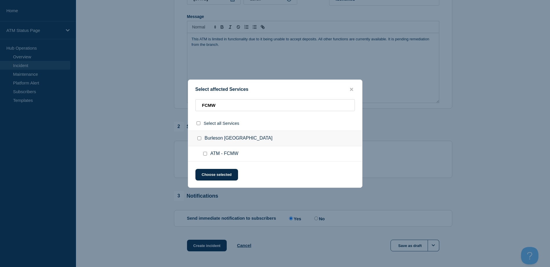
click at [204, 154] on input "ATM - FCMW checkbox" at bounding box center [205, 154] width 4 height 4
click at [208, 174] on button "Choose selected" at bounding box center [216, 175] width 43 height 12
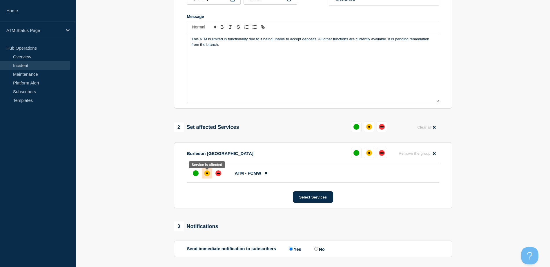
click at [202, 174] on div at bounding box center [207, 173] width 10 height 10
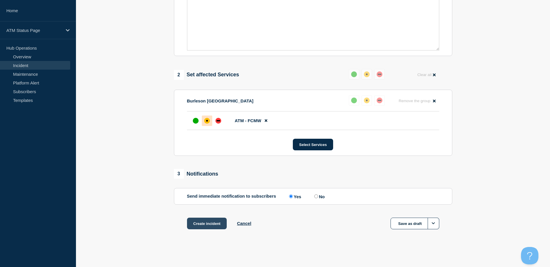
click at [203, 223] on button "Create incident" at bounding box center [207, 223] width 40 height 12
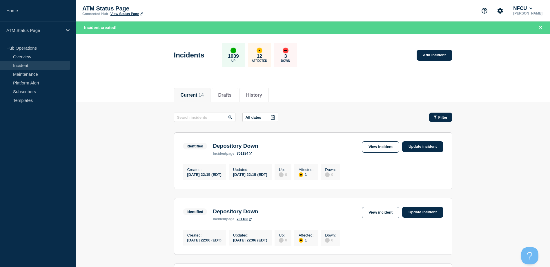
click at [429, 119] on button "Filter" at bounding box center [440, 116] width 23 height 9
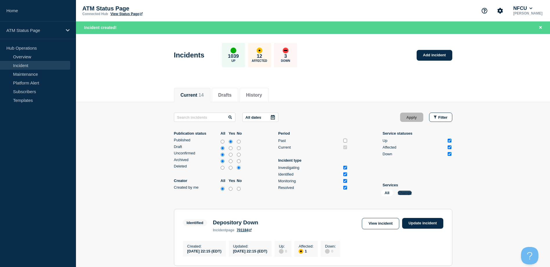
click at [400, 191] on button "Change" at bounding box center [405, 192] width 14 height 4
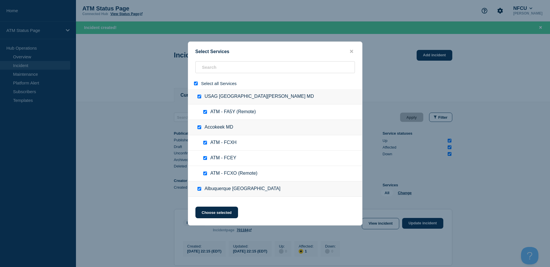
click at [195, 84] on input "select all" at bounding box center [196, 83] width 4 height 4
click at [202, 69] on input "search" at bounding box center [274, 67] width 159 height 12
paste input "FCJA"
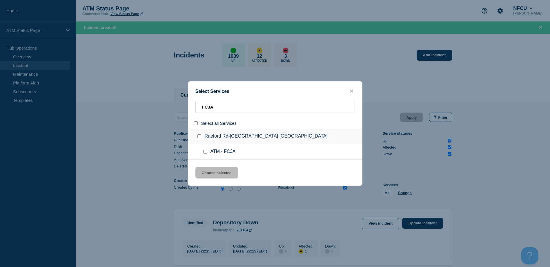
click at [205, 152] on input "service: ATM - FCJA" at bounding box center [205, 152] width 4 height 4
click at [211, 173] on button "Choose selected" at bounding box center [216, 173] width 43 height 12
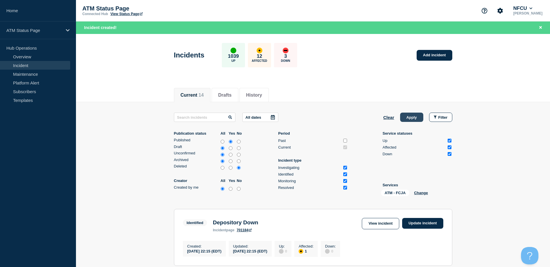
click at [405, 119] on button "Apply" at bounding box center [411, 116] width 23 height 9
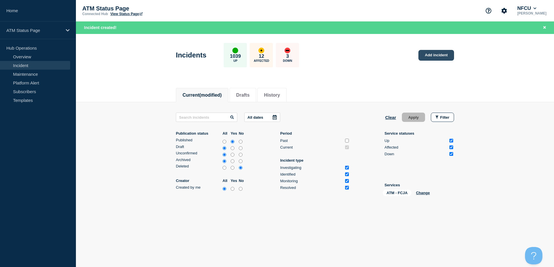
click at [436, 57] on link "Add incident" at bounding box center [436, 55] width 36 height 11
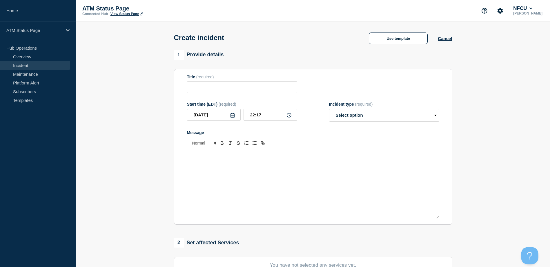
click at [404, 46] on div "Create incident Use template Cancel" at bounding box center [312, 35] width 291 height 28
click at [386, 42] on button "Use template" at bounding box center [398, 38] width 59 height 12
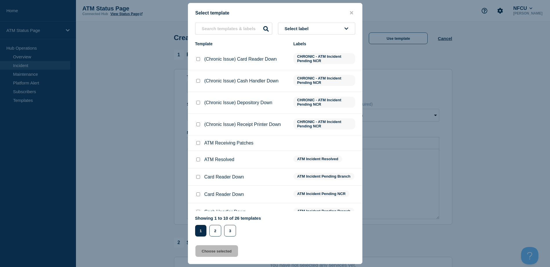
click at [334, 27] on button "Select label" at bounding box center [316, 29] width 77 height 12
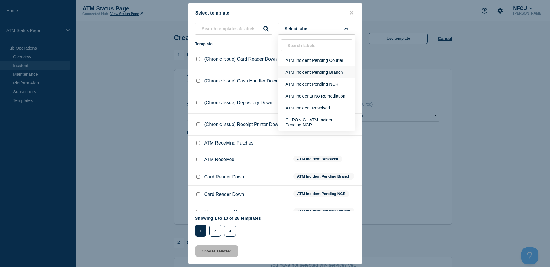
click at [329, 74] on button "ATM Incident Pending Branch" at bounding box center [316, 72] width 77 height 12
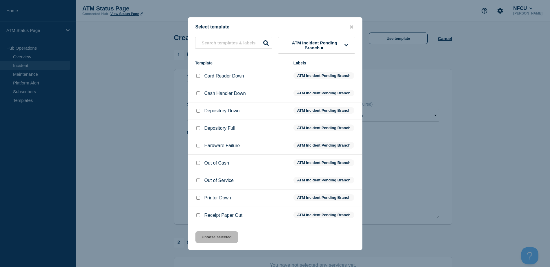
click at [196, 112] on input "Depository Down checkbox" at bounding box center [198, 111] width 4 height 4
click at [212, 233] on button "Choose selected" at bounding box center [216, 237] width 43 height 12
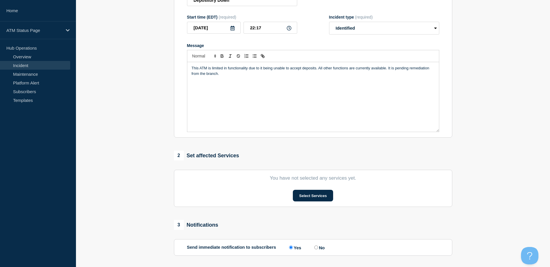
scroll to position [116, 0]
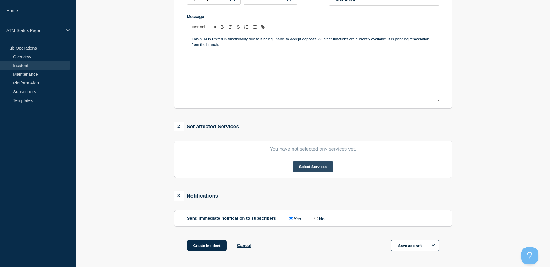
drag, startPoint x: 306, startPoint y: 161, endPoint x: 307, endPoint y: 164, distance: 3.0
click at [307, 163] on section "You have not selected any services yet. Select Services" at bounding box center [313, 159] width 278 height 37
click at [307, 165] on button "Select Services" at bounding box center [313, 167] width 40 height 12
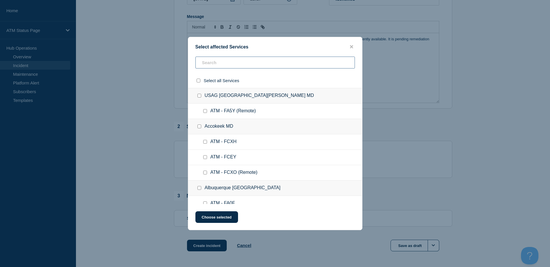
click at [267, 59] on input "text" at bounding box center [274, 63] width 159 height 12
paste input "FCJA"
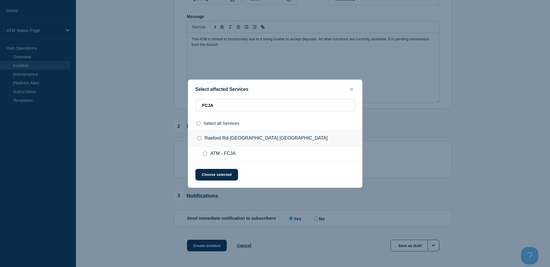
click at [204, 152] on input "ATM - FCJA checkbox" at bounding box center [205, 154] width 4 height 4
click at [205, 178] on button "Choose selected" at bounding box center [216, 175] width 43 height 12
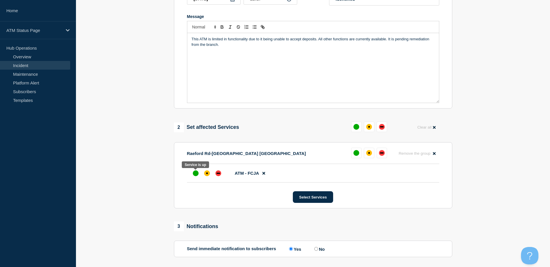
click at [200, 172] on div at bounding box center [195, 173] width 10 height 10
click at [203, 174] on div at bounding box center [207, 173] width 10 height 10
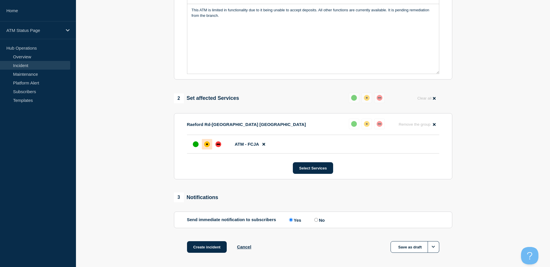
scroll to position [170, 0]
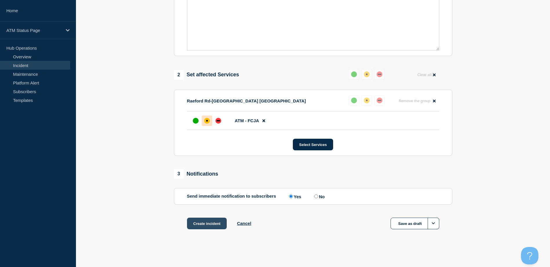
click at [205, 219] on button "Create incident" at bounding box center [207, 223] width 40 height 12
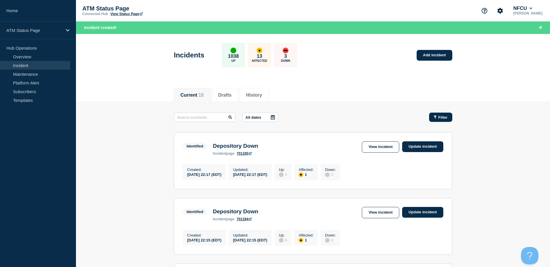
click at [440, 116] on span "Filter" at bounding box center [442, 117] width 9 height 4
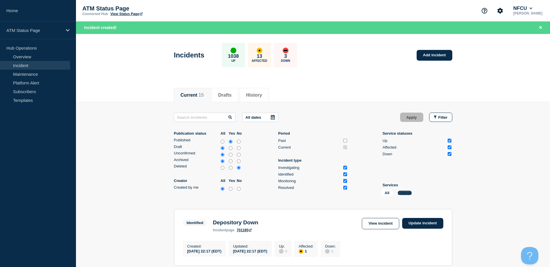
click at [405, 194] on button "Change" at bounding box center [405, 192] width 14 height 4
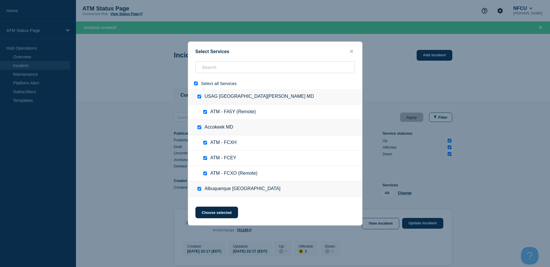
click at [197, 84] on input "select all" at bounding box center [196, 83] width 4 height 4
click at [208, 73] on input "search" at bounding box center [274, 67] width 159 height 12
paste input "FCNF"
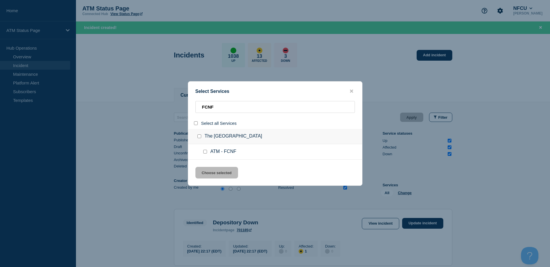
click at [206, 149] on div at bounding box center [206, 152] width 8 height 6
click at [206, 150] on div at bounding box center [206, 152] width 8 height 6
click at [206, 152] on input "service: ATM - FCNF" at bounding box center [205, 152] width 4 height 4
click at [216, 174] on button "Choose selected" at bounding box center [216, 173] width 43 height 12
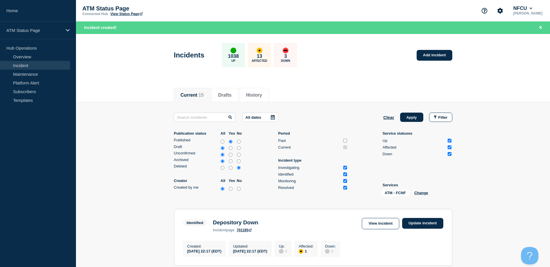
click at [408, 122] on div "All dates Clear Apply Filter Publication status All Yes No Published Draft Unco…" at bounding box center [313, 155] width 278 height 86
click at [408, 119] on button "Apply" at bounding box center [411, 116] width 23 height 9
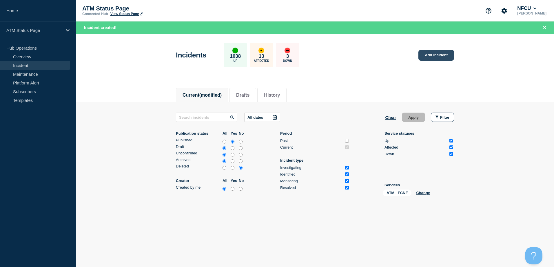
click at [432, 60] on link "Add incident" at bounding box center [436, 55] width 36 height 11
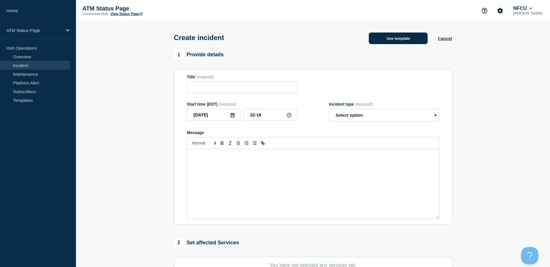
click at [407, 43] on button "Use template" at bounding box center [398, 38] width 59 height 12
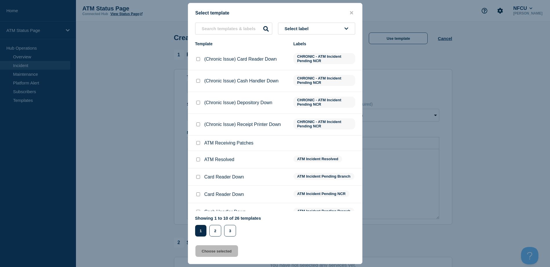
click at [359, 28] on div "Select label" at bounding box center [275, 29] width 174 height 12
click at [340, 32] on button "Select label" at bounding box center [316, 29] width 77 height 12
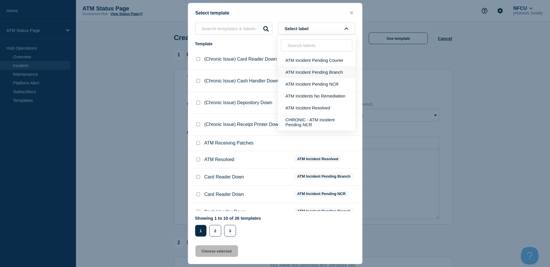
click at [333, 74] on button "ATM Incident Pending Branch" at bounding box center [316, 72] width 77 height 12
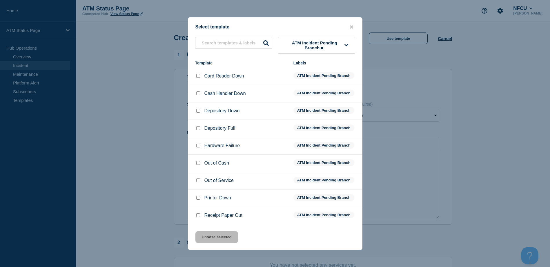
click at [199, 112] on input "Depository Down checkbox" at bounding box center [198, 111] width 4 height 4
click at [206, 234] on button "Choose selected" at bounding box center [216, 237] width 43 height 12
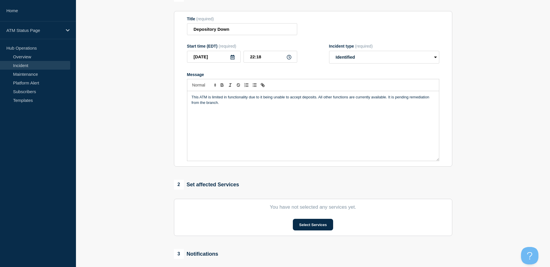
scroll to position [116, 0]
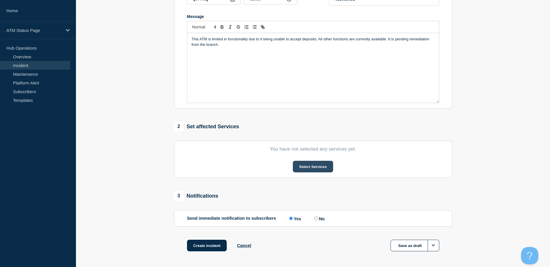
click at [307, 170] on button "Select Services" at bounding box center [313, 167] width 40 height 12
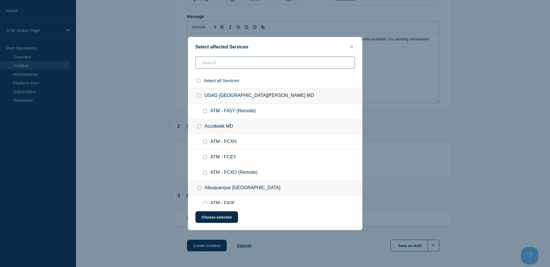
click at [227, 59] on input "text" at bounding box center [274, 63] width 159 height 12
paste input "FCNF"
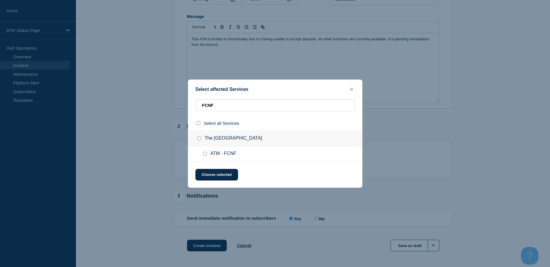
click at [205, 154] on input "ATM - FCNF checkbox" at bounding box center [205, 154] width 4 height 4
click at [211, 175] on button "Choose selected" at bounding box center [216, 175] width 43 height 12
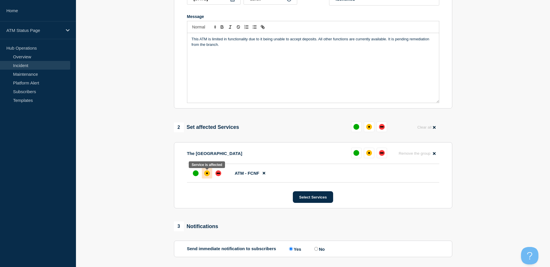
click at [209, 174] on div "affected" at bounding box center [207, 173] width 6 height 6
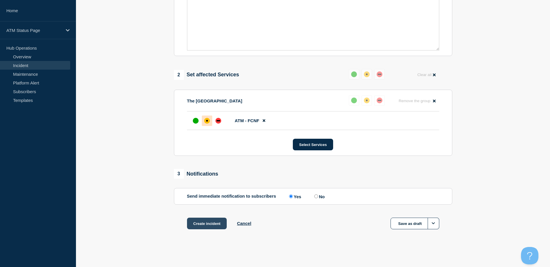
click at [216, 226] on button "Create incident" at bounding box center [207, 223] width 40 height 12
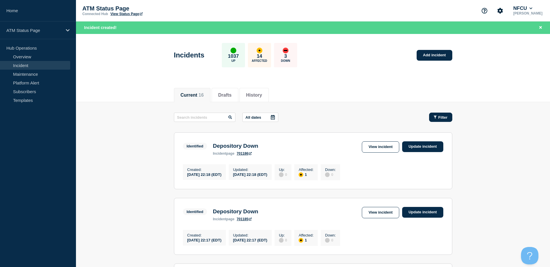
click at [429, 115] on button "Filter" at bounding box center [440, 116] width 23 height 9
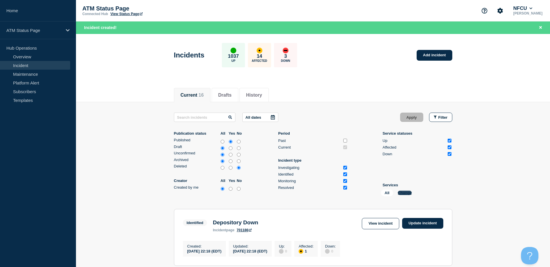
click at [407, 194] on button "Change" at bounding box center [405, 192] width 14 height 4
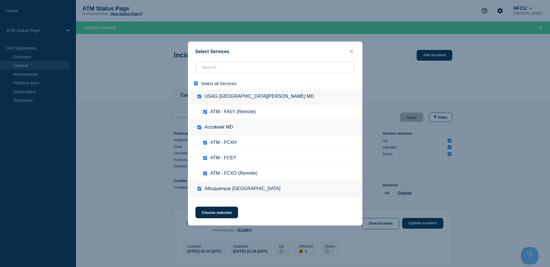
click at [195, 85] on input "select all" at bounding box center [196, 83] width 4 height 4
click at [204, 78] on div at bounding box center [275, 83] width 174 height 11
click at [206, 70] on input "search" at bounding box center [274, 67] width 159 height 12
paste input "FC2A"
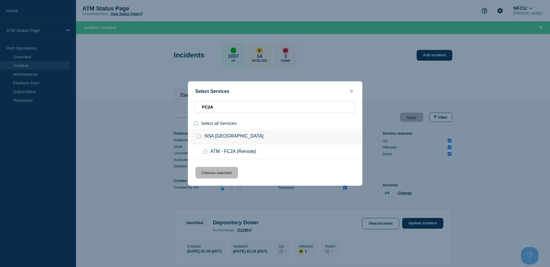
click at [204, 151] on input "service: ATM - FC2A (Remote)" at bounding box center [205, 152] width 4 height 4
click at [210, 168] on button "Choose selected" at bounding box center [216, 173] width 43 height 12
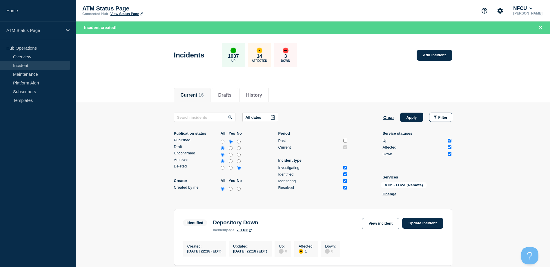
click at [407, 123] on div "All dates Clear Apply Filter Publication status All Yes No Published Draft Unco…" at bounding box center [313, 155] width 278 height 86
click at [408, 118] on button "Apply" at bounding box center [411, 116] width 23 height 9
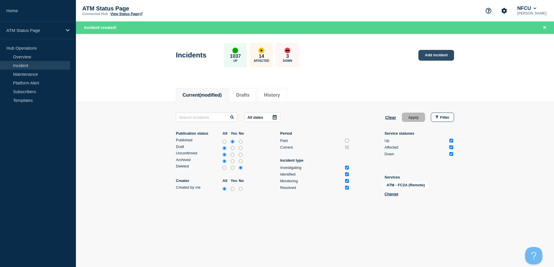
click at [432, 52] on link "Add incident" at bounding box center [436, 55] width 36 height 11
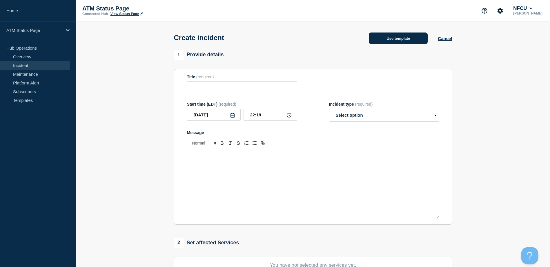
click at [402, 42] on button "Use template" at bounding box center [398, 38] width 59 height 12
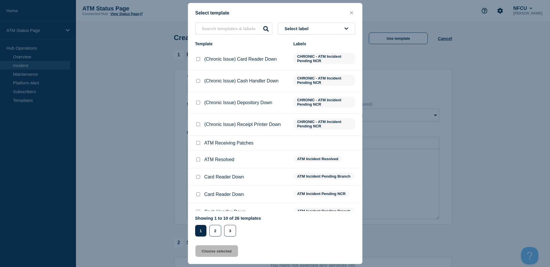
click at [343, 28] on button "Select label" at bounding box center [316, 29] width 77 height 12
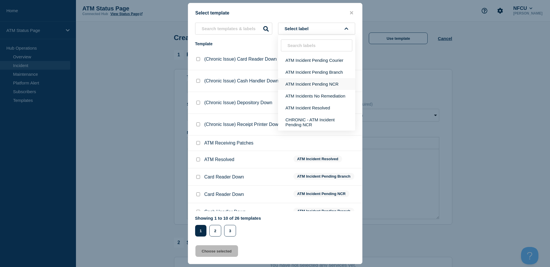
click at [332, 85] on button "ATM Incident Pending NCR" at bounding box center [316, 84] width 77 height 12
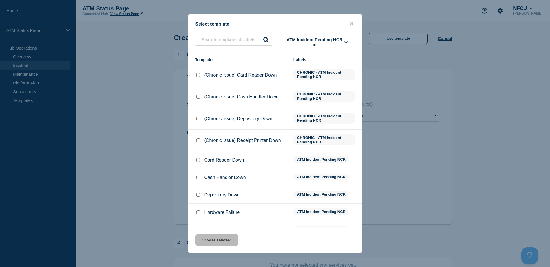
scroll to position [29, 0]
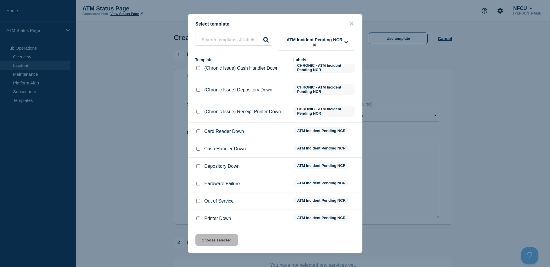
click at [199, 201] on input "Out of Service checkbox" at bounding box center [198, 201] width 4 height 4
click at [213, 239] on button "Choose selected" at bounding box center [216, 240] width 43 height 12
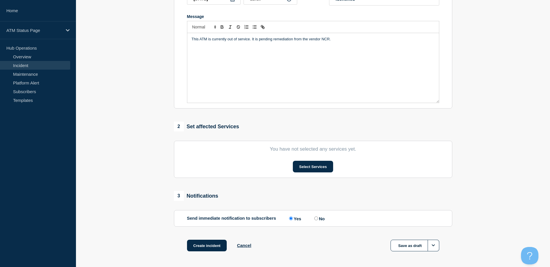
scroll to position [139, 0]
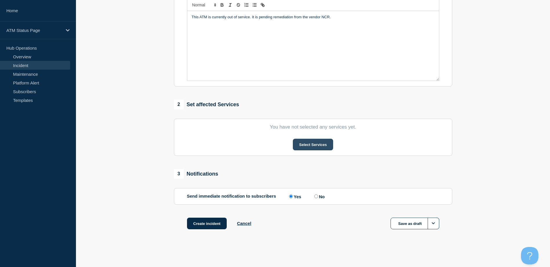
click at [322, 146] on button "Select Services" at bounding box center [313, 145] width 40 height 12
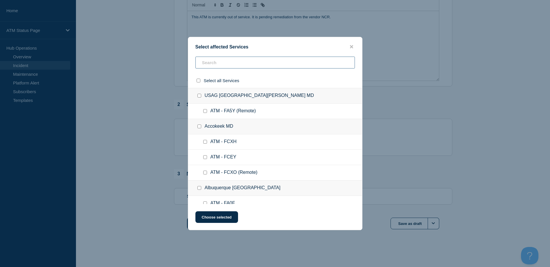
click at [228, 59] on input "text" at bounding box center [274, 63] width 159 height 12
paste input "FC2A"
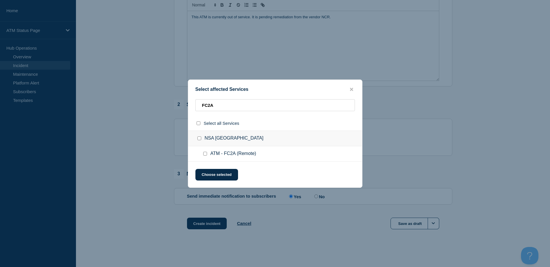
click at [204, 154] on input "ATM - FC2A (Remote) checkbox" at bounding box center [205, 154] width 4 height 4
click at [207, 172] on button "Choose selected" at bounding box center [216, 175] width 43 height 12
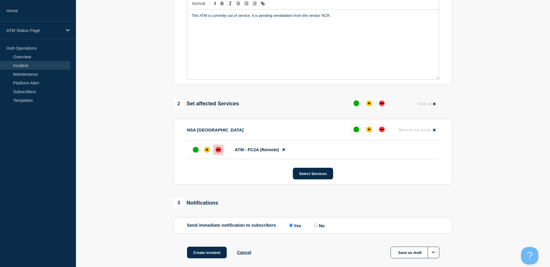
drag, startPoint x: 218, startPoint y: 157, endPoint x: 218, endPoint y: 151, distance: 5.5
click at [218, 156] on li "ATM - FC2A (Remote)" at bounding box center [313, 149] width 252 height 19
click at [218, 150] on div "down" at bounding box center [217, 149] width 3 height 1
click at [237, 49] on div "This ATM is currently out of service. It is pending remediation from the vendor…" at bounding box center [313, 45] width 252 height 70
click at [207, 257] on button "Create incident" at bounding box center [207, 252] width 40 height 12
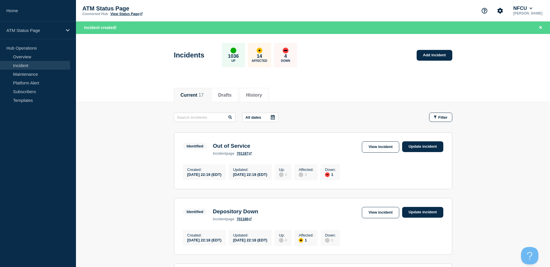
drag, startPoint x: 354, startPoint y: 99, endPoint x: 357, endPoint y: 96, distance: 4.3
click at [354, 99] on div "Current 17 Drafts History" at bounding box center [313, 92] width 278 height 20
click at [430, 55] on link "Add incident" at bounding box center [434, 55] width 36 height 11
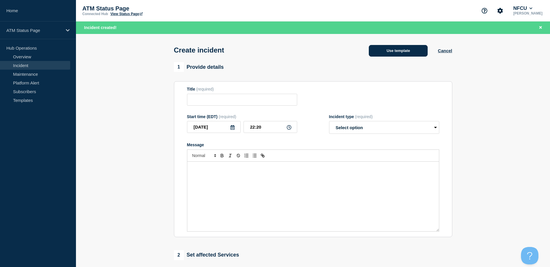
click at [396, 50] on button "Use template" at bounding box center [398, 51] width 59 height 12
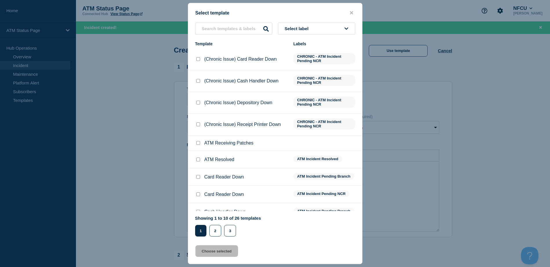
click at [324, 41] on div "Select label Template Labels (Chronic Issue) Card Reader Down CHRONIC - ATM Inc…" at bounding box center [275, 130] width 174 height 214
click at [320, 33] on button "Select label" at bounding box center [316, 29] width 77 height 12
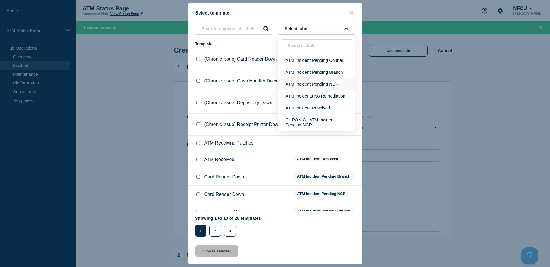
click at [314, 83] on button "ATM Incident Pending NCR" at bounding box center [316, 84] width 77 height 12
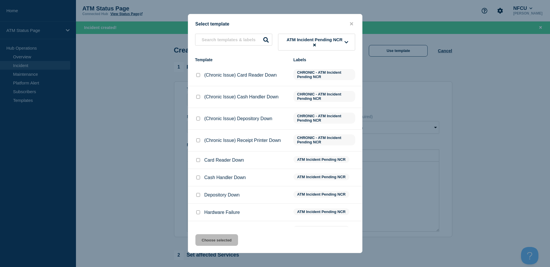
click at [200, 197] on div at bounding box center [198, 195] width 6 height 6
click at [199, 196] on input "Depository Down checkbox" at bounding box center [198, 195] width 4 height 4
click at [218, 240] on button "Choose selected" at bounding box center [216, 240] width 43 height 12
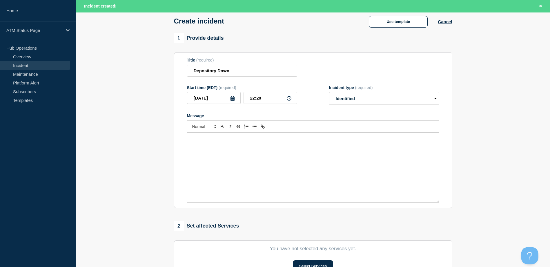
scroll to position [116, 0]
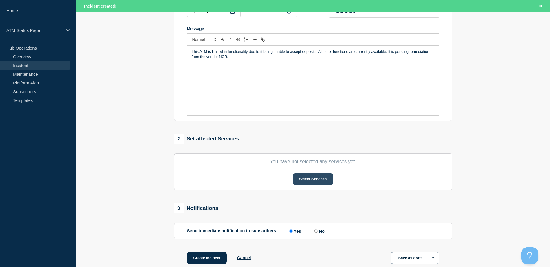
click at [316, 177] on button "Select Services" at bounding box center [313, 179] width 40 height 12
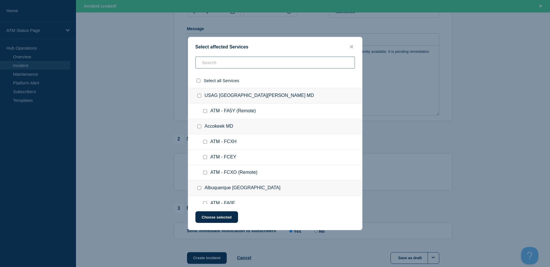
click at [274, 65] on input "text" at bounding box center [274, 63] width 159 height 12
paste input "FA2H"
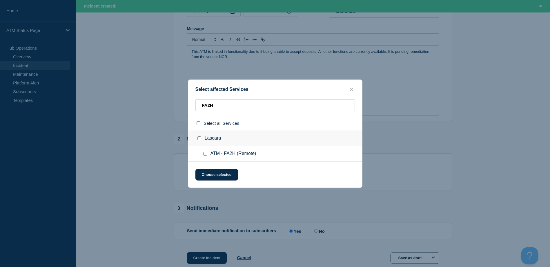
click at [205, 152] on input "ATM - FA2H (Remote) checkbox" at bounding box center [205, 154] width 4 height 4
click at [207, 171] on button "Choose selected" at bounding box center [216, 175] width 43 height 12
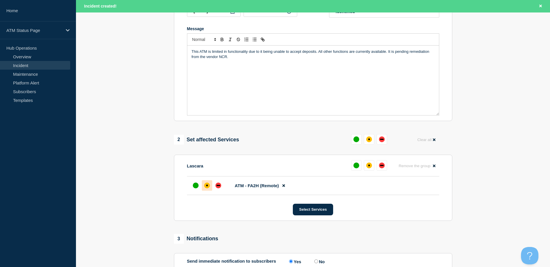
click at [207, 182] on div at bounding box center [207, 185] width 10 height 10
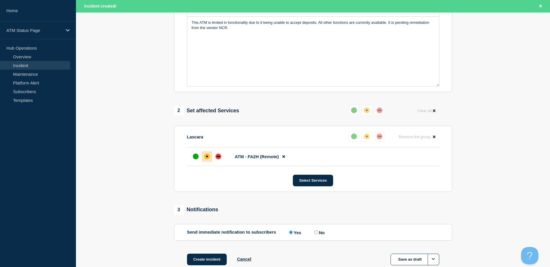
scroll to position [182, 0]
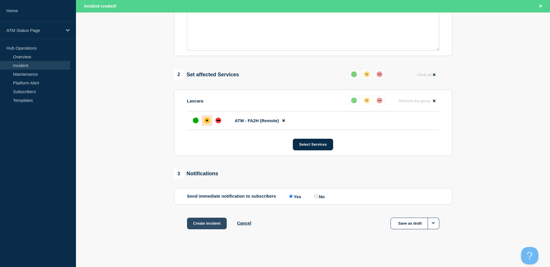
click at [204, 226] on button "Create incident" at bounding box center [207, 223] width 40 height 12
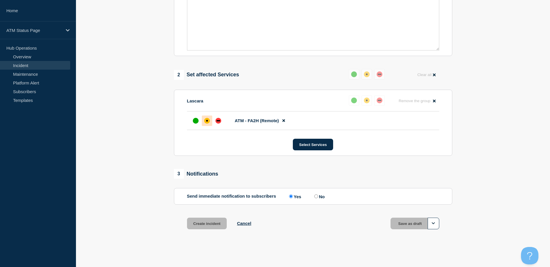
scroll to position [170, 0]
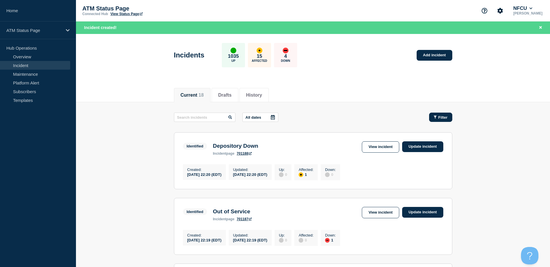
click at [443, 121] on button "Filter" at bounding box center [440, 116] width 23 height 9
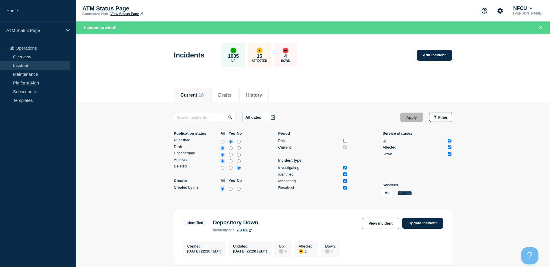
click at [399, 193] on button "Change" at bounding box center [405, 192] width 14 height 4
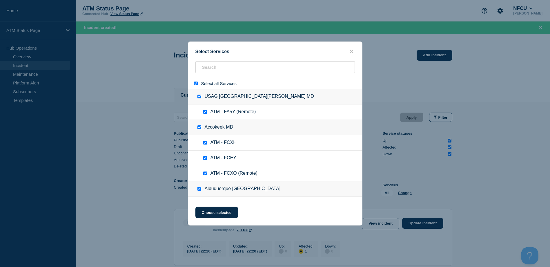
click at [196, 85] on input "select all" at bounding box center [196, 83] width 4 height 4
click at [205, 72] on input "search" at bounding box center [274, 67] width 159 height 12
paste input "FCTO"
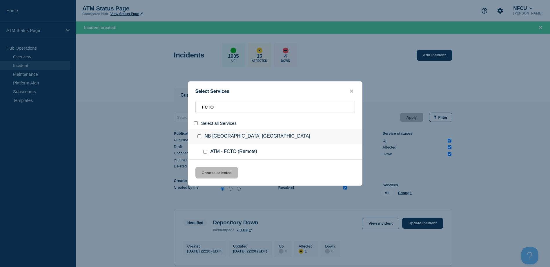
click at [205, 152] on input "service: ATM - FCTO (Remote)" at bounding box center [205, 152] width 4 height 4
click at [215, 171] on button "Choose selected" at bounding box center [216, 173] width 43 height 12
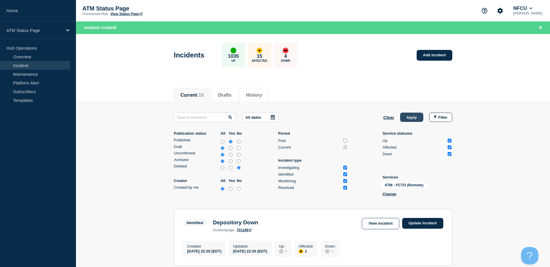
click at [416, 119] on button "Apply" at bounding box center [411, 116] width 23 height 9
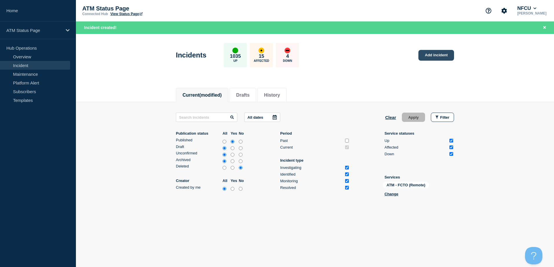
click at [428, 60] on link "Add incident" at bounding box center [436, 55] width 36 height 11
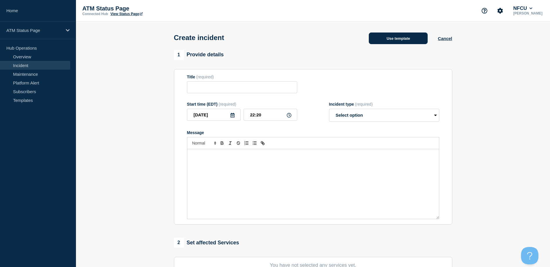
click at [382, 38] on button "Use template" at bounding box center [398, 38] width 59 height 12
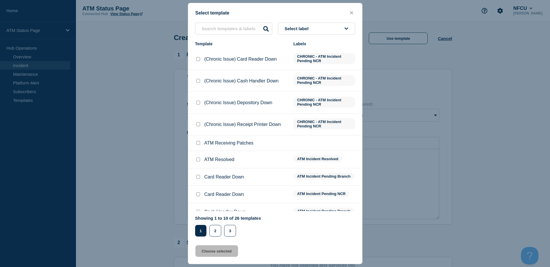
click at [331, 28] on button "Select label" at bounding box center [316, 29] width 77 height 12
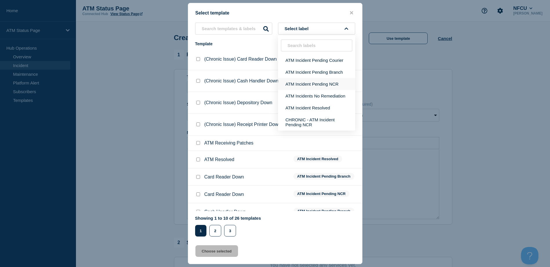
click at [334, 82] on button "ATM Incident Pending NCR" at bounding box center [316, 84] width 77 height 12
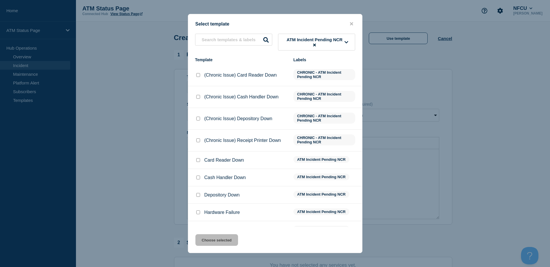
scroll to position [29, 0]
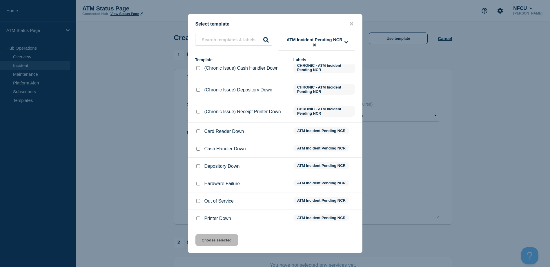
click at [196, 184] on input "Hardware Failure checkbox" at bounding box center [198, 183] width 4 height 4
click at [213, 242] on button "Choose selected" at bounding box center [216, 240] width 43 height 12
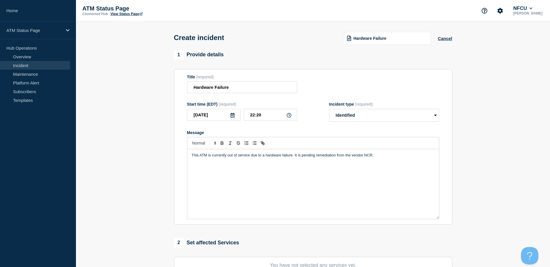
scroll to position [58, 0]
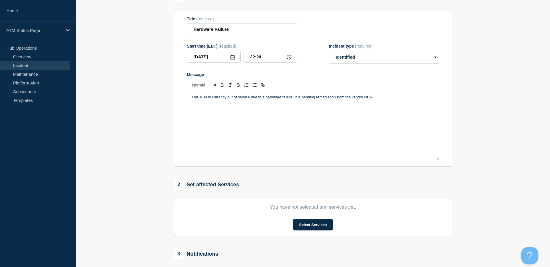
click at [312, 219] on section "You have not selected any services yet. Select Services" at bounding box center [313, 216] width 278 height 37
click at [311, 225] on button "Select Services" at bounding box center [313, 224] width 40 height 12
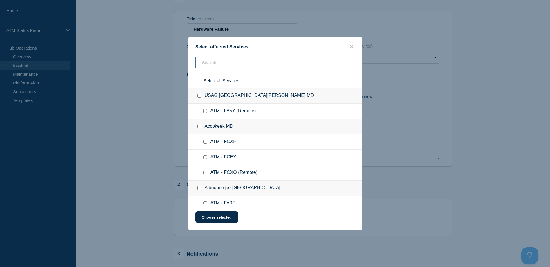
click at [268, 60] on input "text" at bounding box center [274, 63] width 159 height 12
paste input "FCTO"
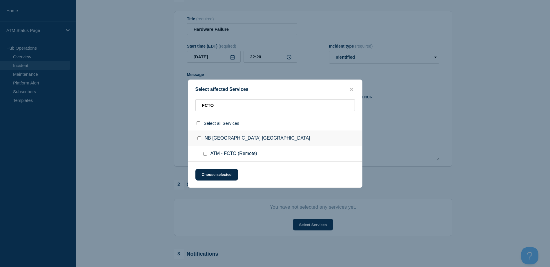
click at [208, 153] on div at bounding box center [206, 154] width 8 height 6
click at [207, 154] on div at bounding box center [206, 154] width 8 height 6
click at [207, 155] on input "ATM - FCTO (Remote) checkbox" at bounding box center [205, 154] width 4 height 4
click at [215, 173] on button "Choose selected" at bounding box center [216, 175] width 43 height 12
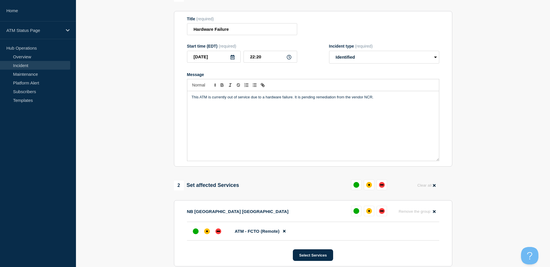
click at [220, 234] on div "down" at bounding box center [218, 231] width 6 height 6
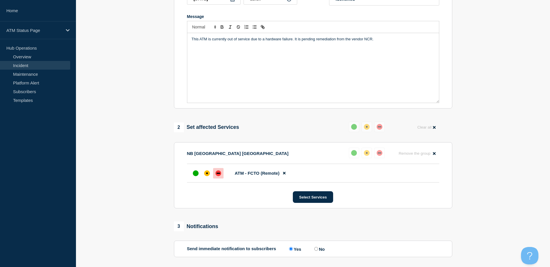
scroll to position [170, 0]
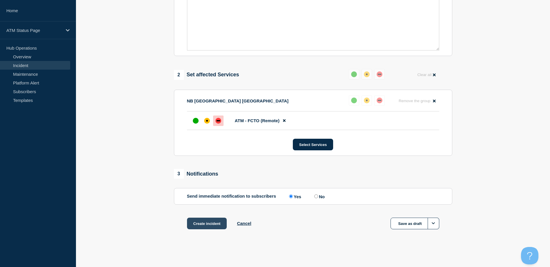
click at [199, 225] on button "Create incident" at bounding box center [207, 223] width 40 height 12
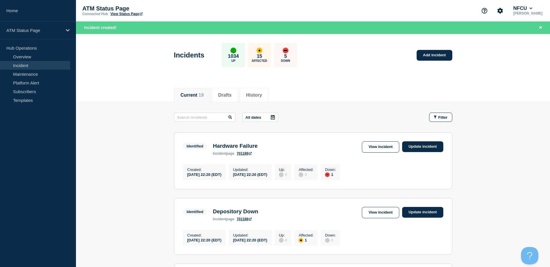
drag, startPoint x: 364, startPoint y: 94, endPoint x: 371, endPoint y: 93, distance: 6.7
click at [364, 94] on div "Current 19 Drafts History" at bounding box center [313, 92] width 278 height 20
click at [437, 57] on link "Add incident" at bounding box center [434, 55] width 36 height 11
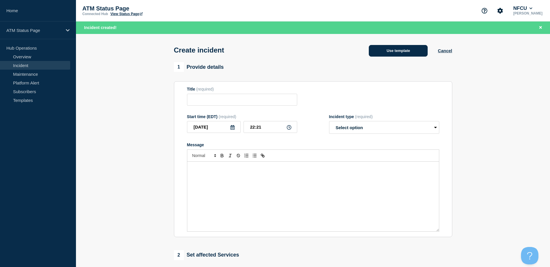
click at [388, 50] on button "Use template" at bounding box center [398, 51] width 59 height 12
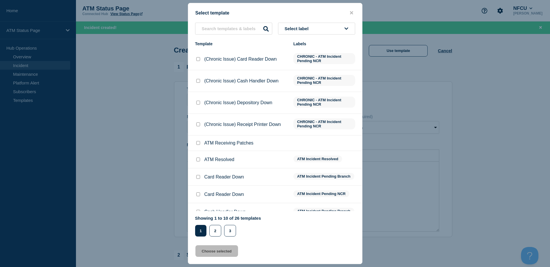
click at [343, 39] on div "Select label Template Labels (Chronic Issue) Card Reader Down CHRONIC - ATM Inc…" at bounding box center [275, 130] width 174 height 214
click at [338, 28] on button "Select label" at bounding box center [316, 29] width 77 height 12
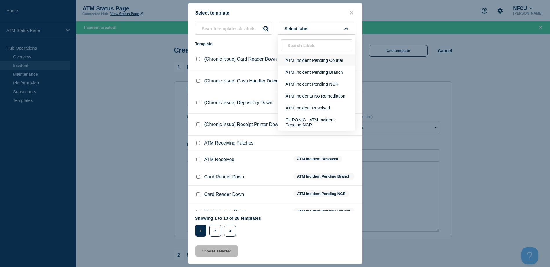
click at [333, 62] on button "ATM Incident Pending Courier" at bounding box center [316, 60] width 77 height 12
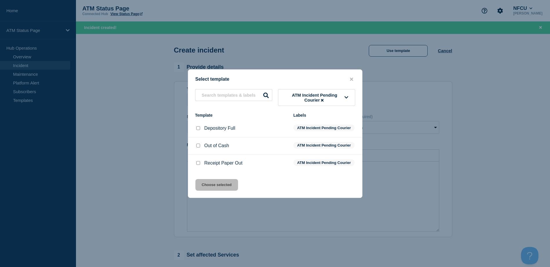
click at [196, 126] on input "Depository Full checkbox" at bounding box center [198, 128] width 4 height 4
click at [215, 184] on div "Select template ATM Incident Pending Courier Template Labels Depository Full AT…" at bounding box center [275, 133] width 174 height 128
click at [215, 187] on button "Choose selected" at bounding box center [216, 185] width 43 height 12
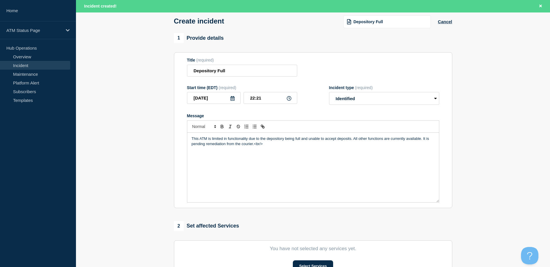
scroll to position [87, 0]
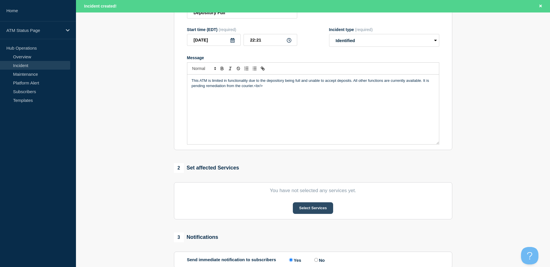
click at [293, 204] on button "Select Services" at bounding box center [313, 208] width 40 height 12
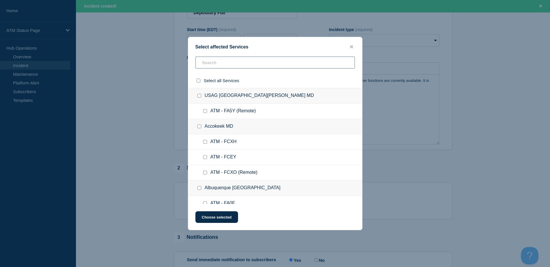
click at [245, 68] on input "text" at bounding box center [274, 63] width 159 height 12
paste input "FCS8"
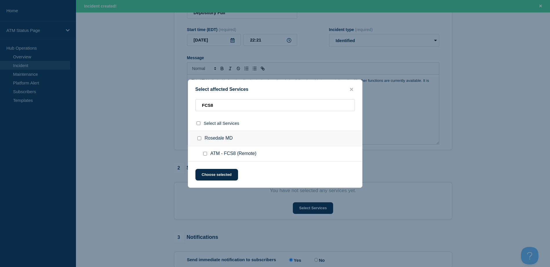
click at [206, 153] on input "ATM - FCS8 (Remote) checkbox" at bounding box center [205, 154] width 4 height 4
click at [212, 175] on button "Choose selected" at bounding box center [216, 175] width 43 height 12
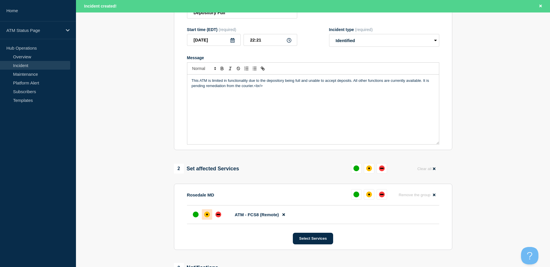
click at [205, 216] on div "affected" at bounding box center [207, 214] width 6 height 6
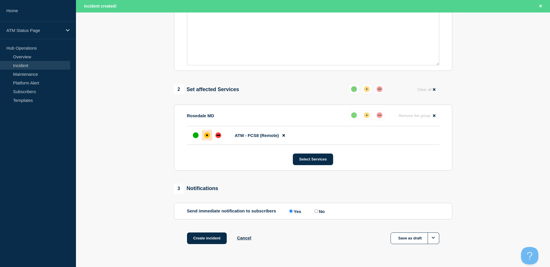
scroll to position [182, 0]
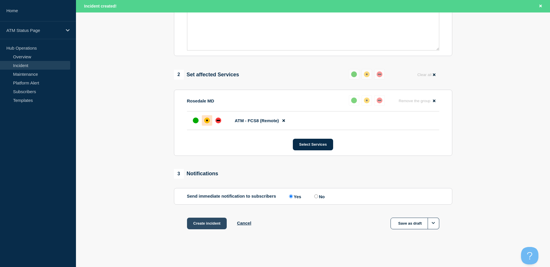
click at [193, 220] on button "Create incident" at bounding box center [207, 223] width 40 height 12
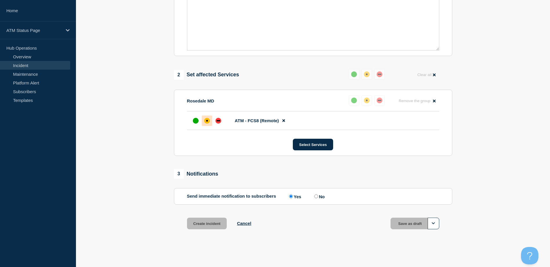
scroll to position [170, 0]
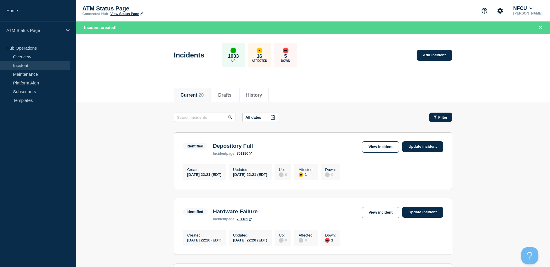
drag, startPoint x: 454, startPoint y: 121, endPoint x: 449, endPoint y: 119, distance: 5.9
click at [445, 116] on span "Filter" at bounding box center [442, 117] width 9 height 4
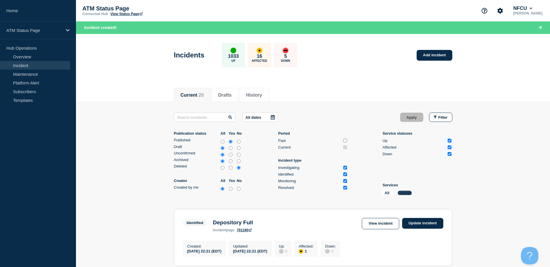
click at [402, 192] on button "Change" at bounding box center [405, 192] width 14 height 4
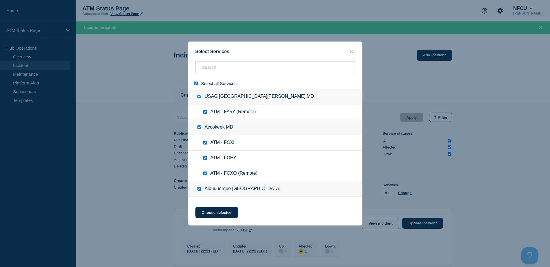
click at [195, 84] on input "select all" at bounding box center [196, 83] width 4 height 4
click at [209, 68] on input "search" at bounding box center [274, 67] width 159 height 12
paste input "FCYV"
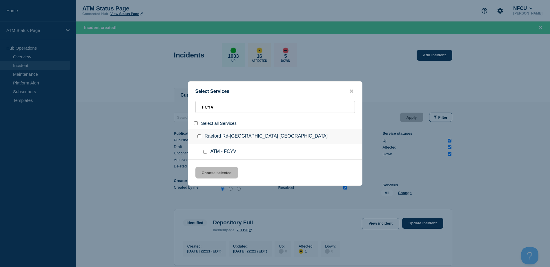
click at [203, 152] on input "service: ATM - FCYV" at bounding box center [205, 152] width 4 height 4
click at [206, 170] on button "Choose selected" at bounding box center [216, 173] width 43 height 12
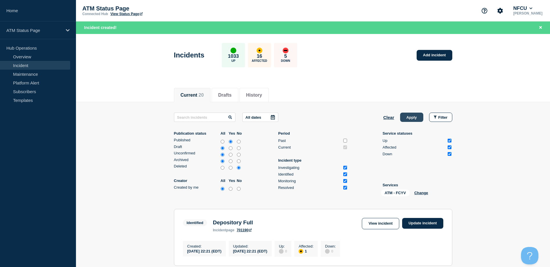
click at [407, 116] on button "Apply" at bounding box center [411, 116] width 23 height 9
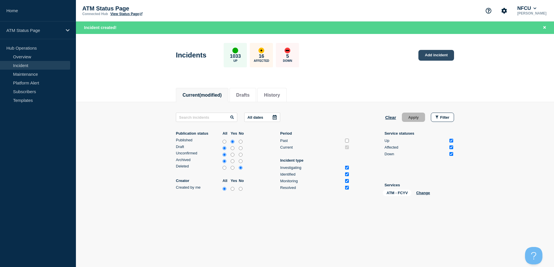
click at [435, 54] on link "Add incident" at bounding box center [436, 55] width 36 height 11
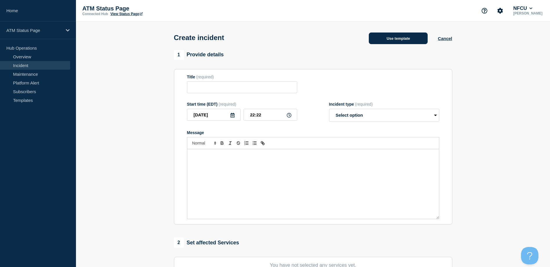
click at [374, 42] on button "Use template" at bounding box center [398, 38] width 59 height 12
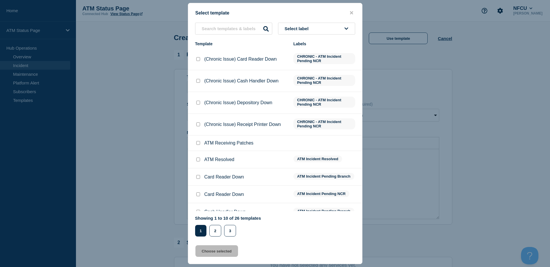
click at [310, 30] on span "Select label" at bounding box center [298, 28] width 26 height 5
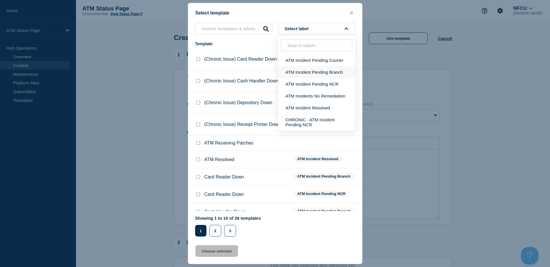
click at [309, 69] on button "ATM Incident Pending Branch" at bounding box center [316, 72] width 77 height 12
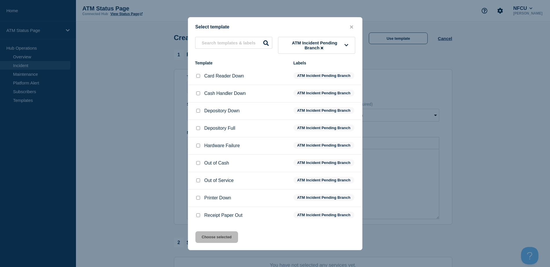
click at [197, 112] on input "Depository Down checkbox" at bounding box center [198, 111] width 4 height 4
click at [202, 245] on div "Select template ATM Incident Pending Branch Template Labels Card Reader Down AT…" at bounding box center [275, 133] width 174 height 233
click at [204, 238] on button "Choose selected" at bounding box center [216, 237] width 43 height 12
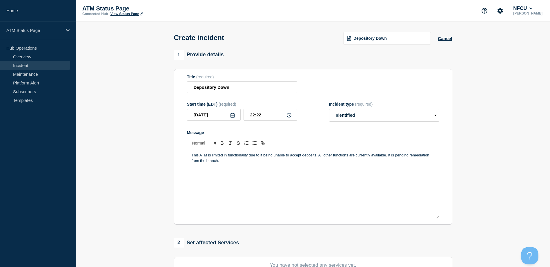
scroll to position [87, 0]
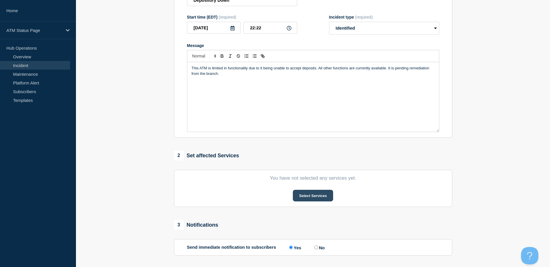
click at [296, 192] on button "Select Services" at bounding box center [313, 195] width 40 height 12
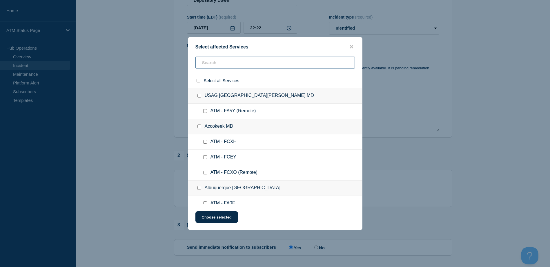
click at [229, 64] on input "text" at bounding box center [274, 63] width 159 height 12
paste input "FCYV"
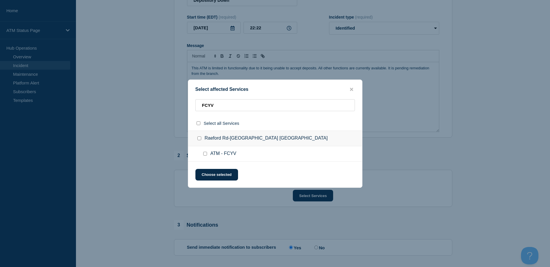
click at [205, 151] on div at bounding box center [206, 154] width 8 height 6
click at [205, 152] on input "ATM - FCYV checkbox" at bounding box center [205, 154] width 4 height 4
click at [204, 173] on button "Choose selected" at bounding box center [216, 175] width 43 height 12
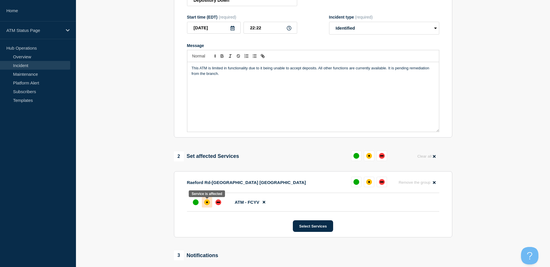
click at [204, 205] on div at bounding box center [207, 202] width 10 height 10
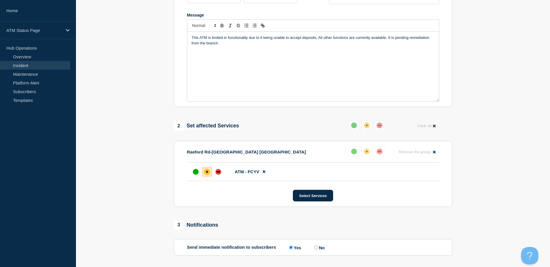
scroll to position [170, 0]
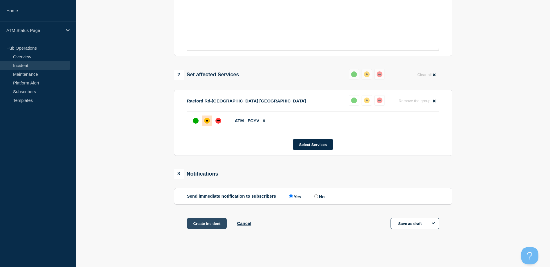
click at [192, 223] on button "Create incident" at bounding box center [207, 223] width 40 height 12
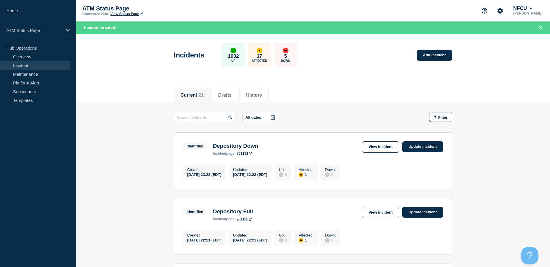
drag, startPoint x: 137, startPoint y: 76, endPoint x: 137, endPoint y: 80, distance: 3.8
click at [137, 76] on header "Incidents 1032 Up 17 Affected 5 Down Add incident" at bounding box center [313, 58] width 474 height 48
click at [438, 120] on button "Filter" at bounding box center [440, 116] width 23 height 9
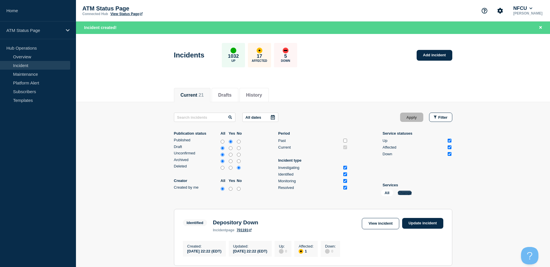
click at [407, 194] on button "Change" at bounding box center [405, 192] width 14 height 4
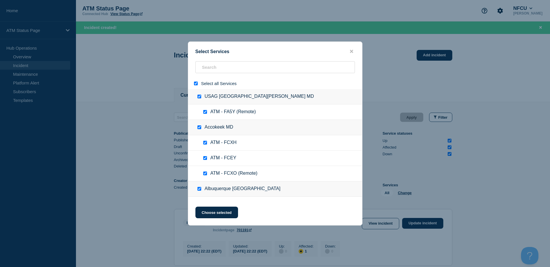
click at [197, 83] on input "select all" at bounding box center [196, 83] width 4 height 4
click at [205, 72] on input "search" at bounding box center [274, 67] width 159 height 12
paste input "FCHA"
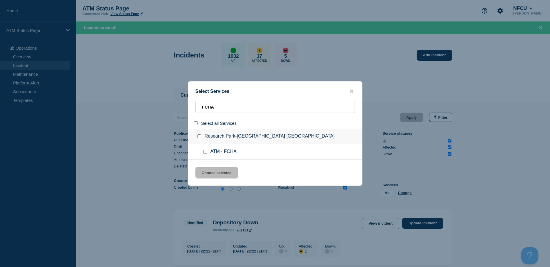
click at [205, 152] on input "service: ATM - FCHA" at bounding box center [205, 152] width 4 height 4
click at [214, 171] on button "Choose selected" at bounding box center [216, 173] width 43 height 12
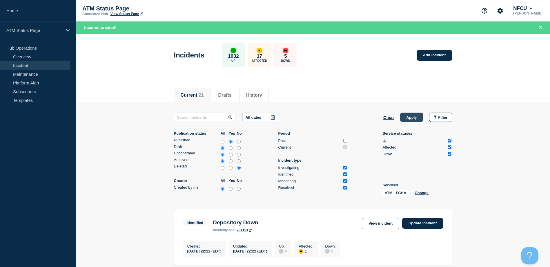
click at [417, 118] on button "Apply" at bounding box center [411, 116] width 23 height 9
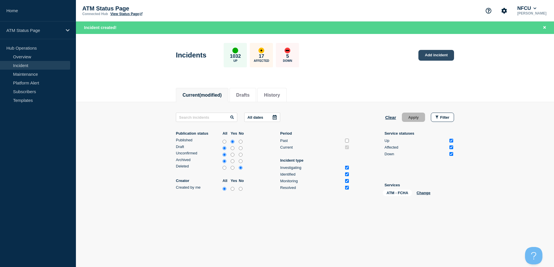
click at [429, 53] on link "Add incident" at bounding box center [436, 55] width 36 height 11
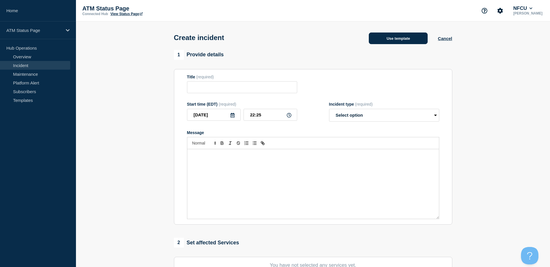
click at [389, 41] on button "Use template" at bounding box center [398, 38] width 59 height 12
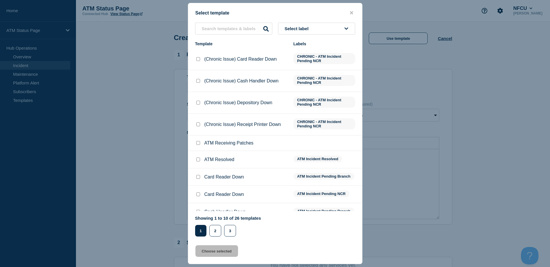
click at [349, 35] on div "Select label Template Labels (Chronic Issue) Card Reader Down CHRONIC - ATM Inc…" at bounding box center [275, 130] width 174 height 214
click at [336, 26] on button "Select label" at bounding box center [316, 29] width 77 height 12
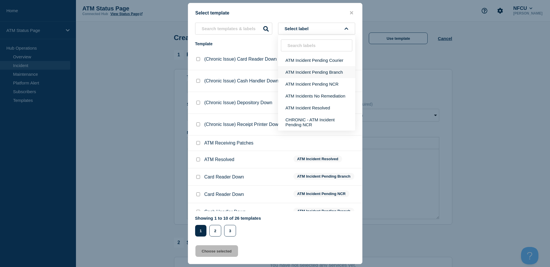
click at [325, 72] on button "ATM Incident Pending Branch" at bounding box center [316, 72] width 77 height 12
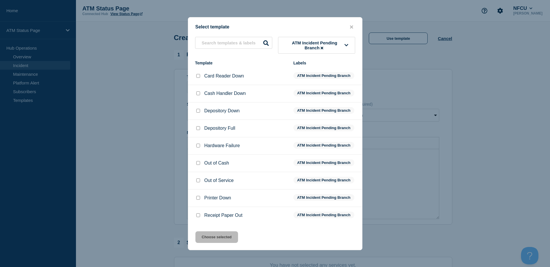
click at [198, 112] on input "Depository Down checkbox" at bounding box center [198, 111] width 4 height 4
click at [221, 235] on button "Choose selected" at bounding box center [216, 237] width 43 height 12
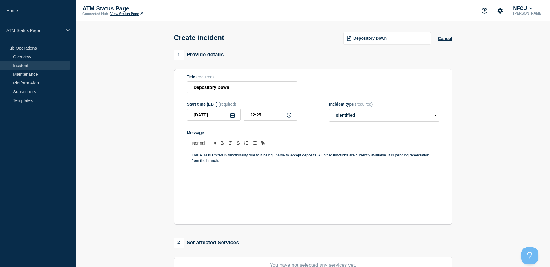
scroll to position [116, 0]
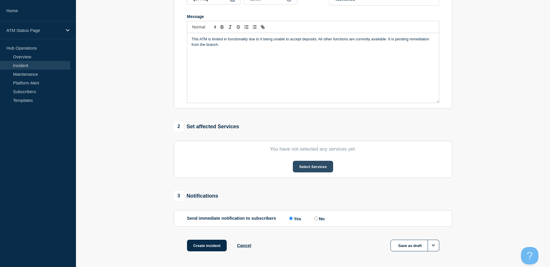
drag, startPoint x: 307, startPoint y: 176, endPoint x: 307, endPoint y: 170, distance: 5.9
click at [307, 174] on section "You have not selected any services yet. Select Services" at bounding box center [313, 159] width 278 height 37
click at [308, 168] on button "Select Services" at bounding box center [313, 167] width 40 height 12
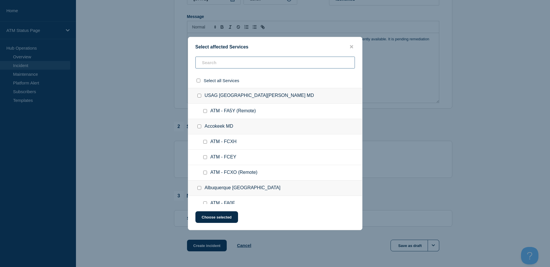
click at [273, 60] on input "text" at bounding box center [274, 63] width 159 height 12
paste input "FCHA"
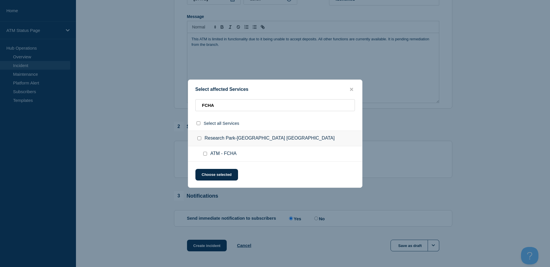
click at [205, 154] on input "ATM - FCHA checkbox" at bounding box center [205, 154] width 4 height 4
click at [209, 174] on button "Choose selected" at bounding box center [216, 175] width 43 height 12
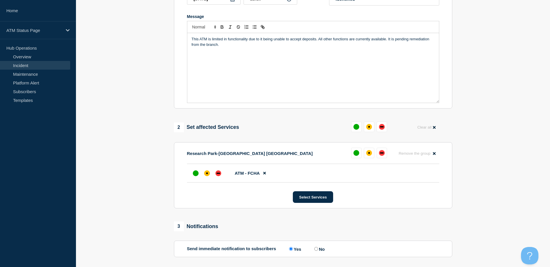
click at [209, 174] on div "affected" at bounding box center [207, 173] width 6 height 6
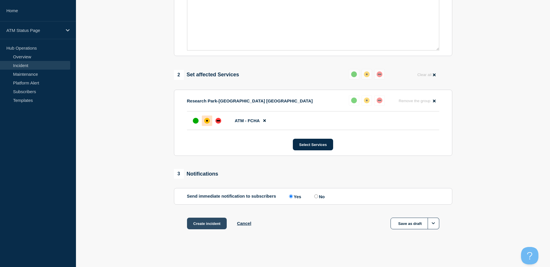
click at [206, 221] on button "Create incident" at bounding box center [207, 223] width 40 height 12
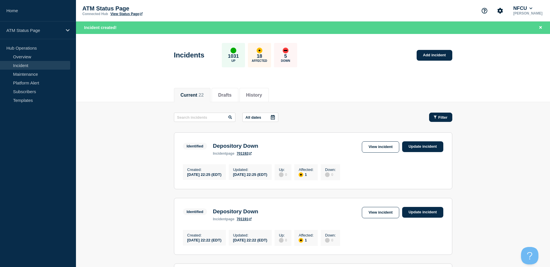
click at [440, 118] on span "Filter" at bounding box center [442, 117] width 9 height 4
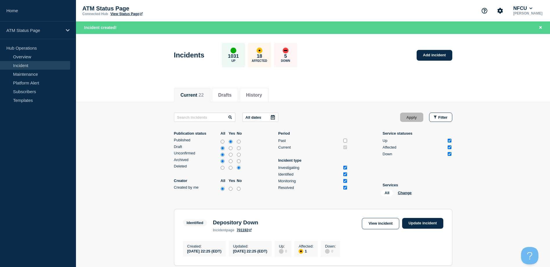
click at [400, 195] on div "All Change" at bounding box center [410, 193] width 58 height 9
click at [398, 192] on button "Change" at bounding box center [405, 192] width 14 height 4
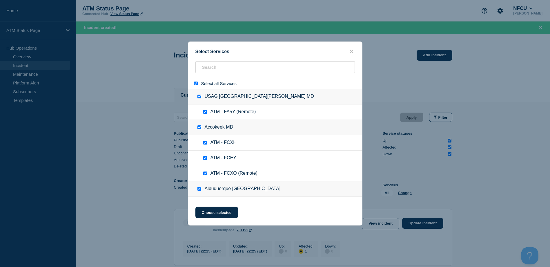
click at [194, 85] on input "select all" at bounding box center [196, 83] width 4 height 4
click at [208, 70] on input "search" at bounding box center [274, 67] width 159 height 12
paste input "FCEO"
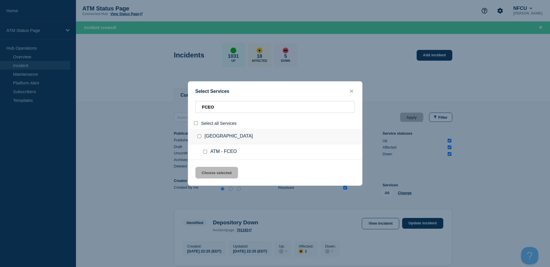
click at [205, 157] on ul "ATM - FCEO" at bounding box center [275, 151] width 174 height 15
click at [204, 152] on input "service: ATM - FCEO" at bounding box center [205, 152] width 4 height 4
click at [217, 173] on button "Choose selected" at bounding box center [216, 173] width 43 height 12
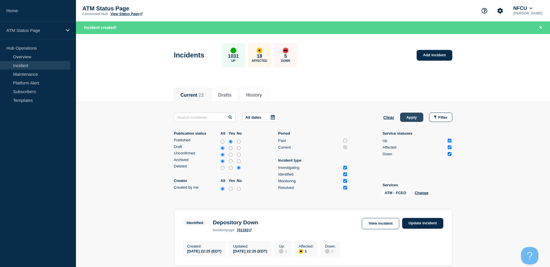
click at [413, 118] on button "Apply" at bounding box center [411, 116] width 23 height 9
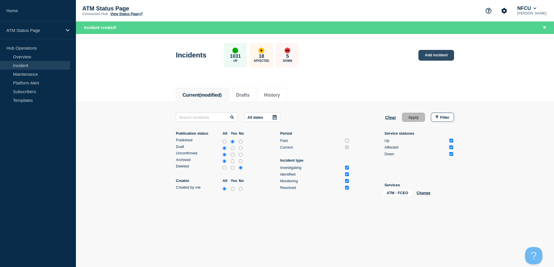
click at [433, 57] on link "Add incident" at bounding box center [436, 55] width 36 height 11
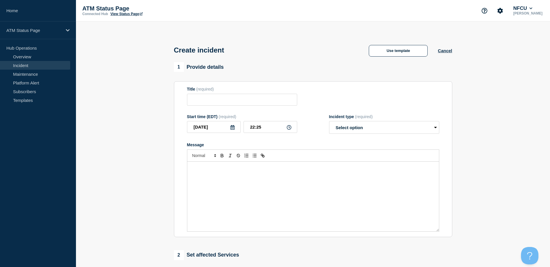
click at [395, 47] on div "Create incident Use template Cancel" at bounding box center [312, 48] width 291 height 28
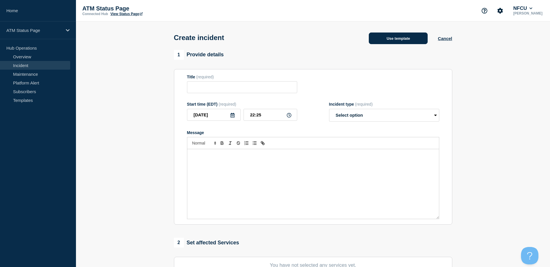
click at [382, 41] on button "Use template" at bounding box center [398, 38] width 59 height 12
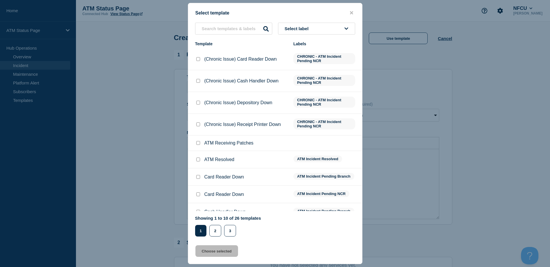
click at [340, 26] on button "Select label" at bounding box center [316, 29] width 77 height 12
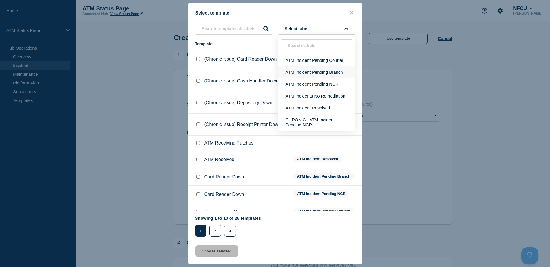
click at [327, 69] on button "ATM Incident Pending Branch" at bounding box center [316, 72] width 77 height 12
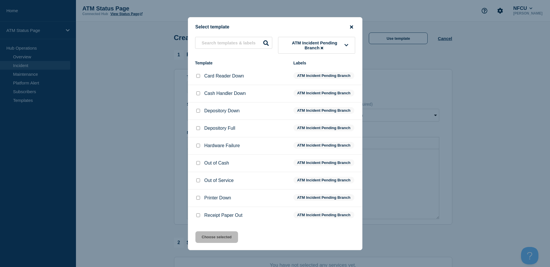
click at [352, 26] on icon "close button" at bounding box center [351, 27] width 3 height 5
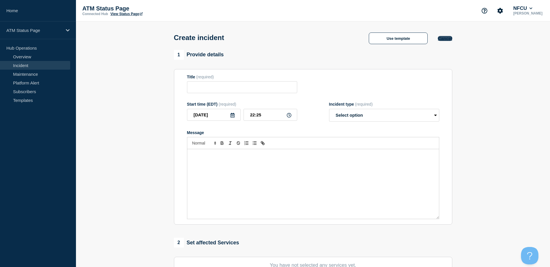
click at [441, 39] on button "Cancel" at bounding box center [445, 38] width 14 height 5
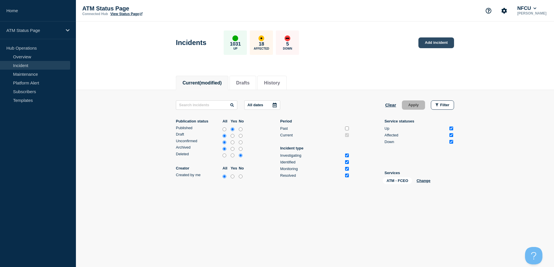
click at [438, 43] on link "Add incident" at bounding box center [436, 42] width 36 height 11
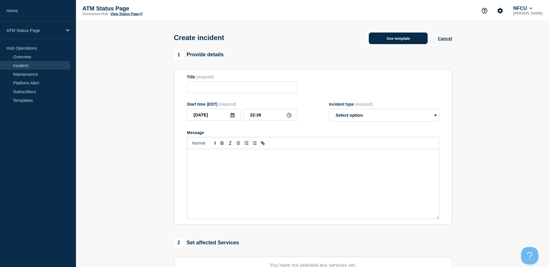
click at [401, 37] on button "Use template" at bounding box center [398, 38] width 59 height 12
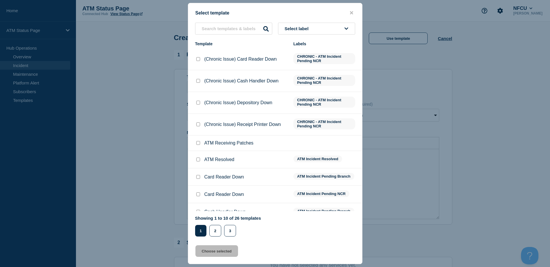
click at [324, 30] on button "Select label" at bounding box center [316, 29] width 77 height 12
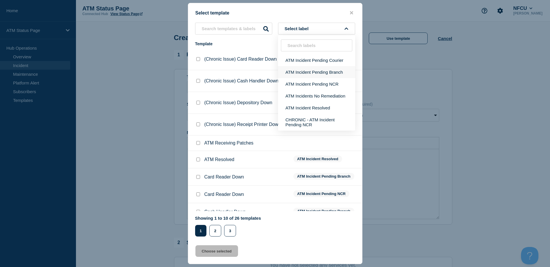
click at [321, 66] on button "ATM Incident Pending Branch" at bounding box center [316, 72] width 77 height 12
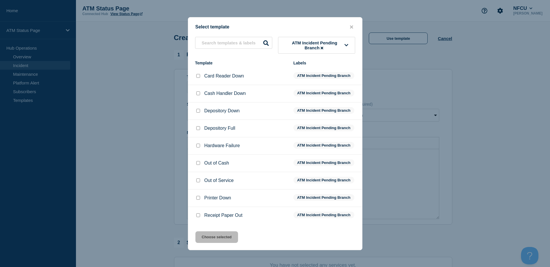
click at [200, 111] on input "Depository Down checkbox" at bounding box center [198, 111] width 4 height 4
click at [225, 238] on button "Choose selected" at bounding box center [216, 237] width 43 height 12
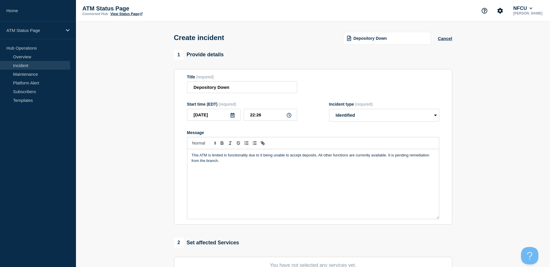
scroll to position [87, 0]
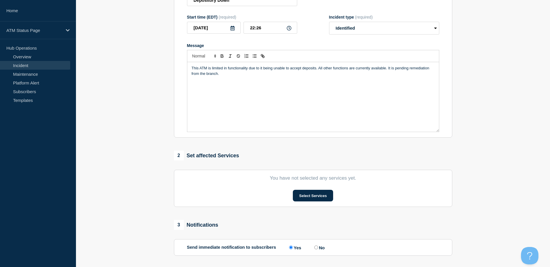
click at [298, 188] on section "You have not selected any services yet. Select Services" at bounding box center [313, 188] width 278 height 37
click at [300, 192] on button "Select Services" at bounding box center [313, 195] width 40 height 12
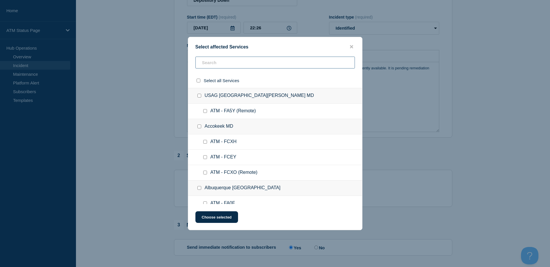
click at [205, 60] on input "text" at bounding box center [274, 63] width 159 height 12
paste input "FCFG"
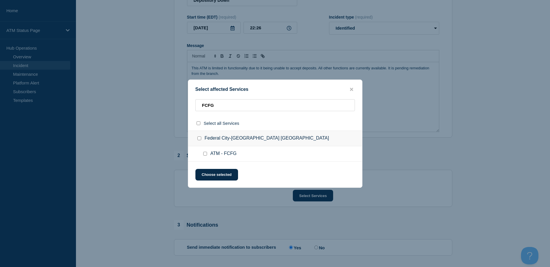
click at [205, 155] on input "ATM - FCFG checkbox" at bounding box center [205, 154] width 4 height 4
click at [211, 174] on button "Choose selected" at bounding box center [216, 175] width 43 height 12
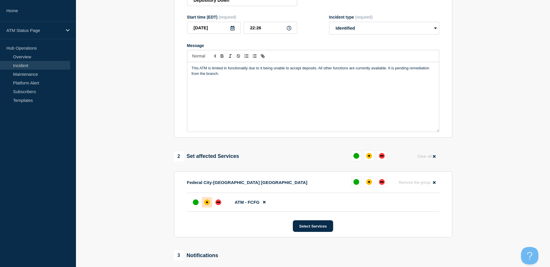
click at [208, 201] on div "affected" at bounding box center [207, 202] width 6 height 6
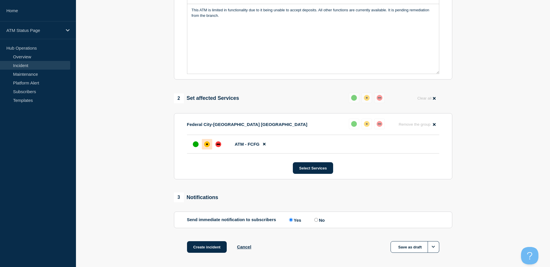
scroll to position [170, 0]
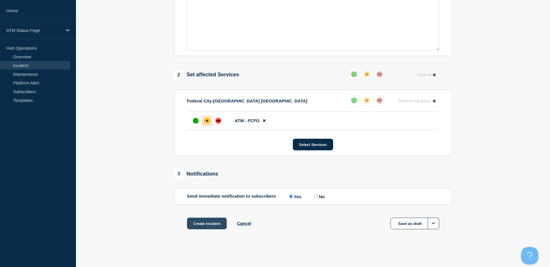
click at [209, 223] on button "Create incident" at bounding box center [207, 223] width 40 height 12
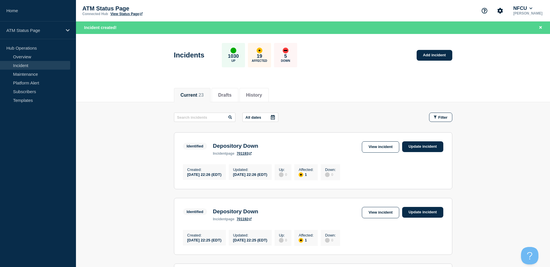
click at [359, 75] on header "Incidents 1030 Up 19 Affected 5 Down Add incident" at bounding box center [313, 58] width 474 height 48
click at [422, 54] on link "Add incident" at bounding box center [434, 55] width 36 height 11
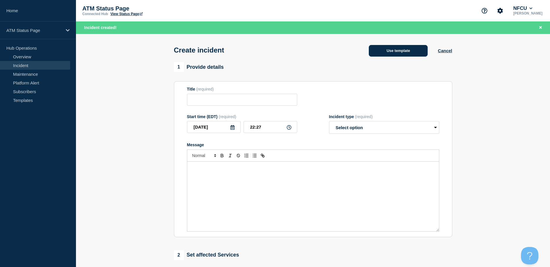
click at [403, 47] on button "Use template" at bounding box center [398, 51] width 59 height 12
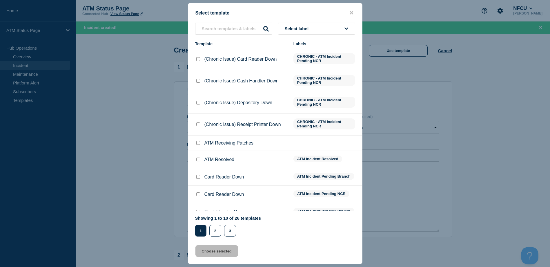
click at [331, 32] on button "Select label" at bounding box center [316, 29] width 77 height 12
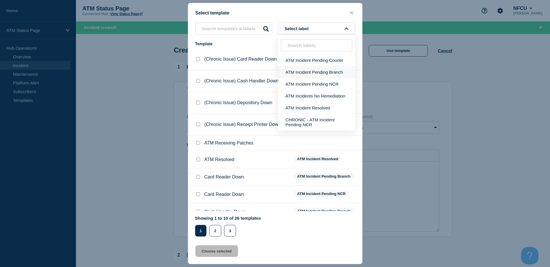
click at [333, 74] on button "ATM Incident Pending Branch" at bounding box center [316, 72] width 77 height 12
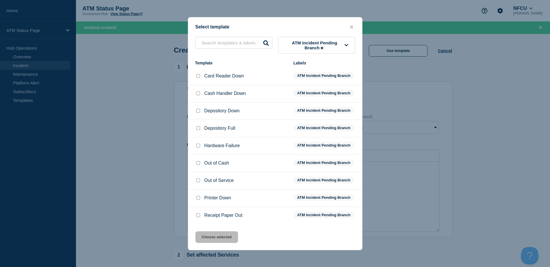
click at [195, 199] on div at bounding box center [198, 198] width 6 height 6
click at [198, 199] on input "Printer Down checkbox" at bounding box center [198, 198] width 4 height 4
click at [206, 245] on div "Select template ATM Incident Pending Branch Template Labels Card Reader Down AT…" at bounding box center [275, 133] width 174 height 233
click at [209, 236] on button "Choose selected" at bounding box center [216, 237] width 43 height 12
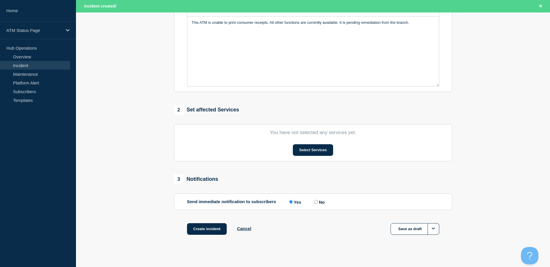
scroll to position [152, 0]
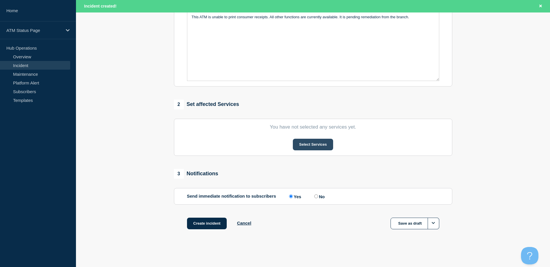
click at [310, 146] on button "Select Services" at bounding box center [313, 145] width 40 height 12
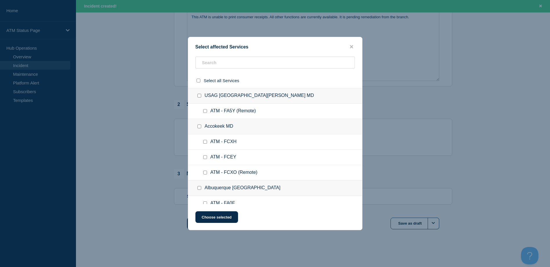
click at [264, 51] on div "Select affected Services Select all Services [GEOGRAPHIC_DATA] [GEOGRAPHIC_DATA…" at bounding box center [275, 133] width 174 height 193
click at [264, 62] on input "text" at bounding box center [274, 63] width 159 height 12
paste input "FA6S"
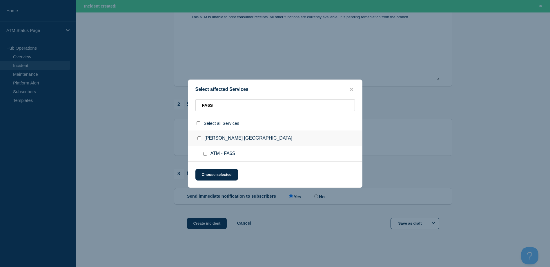
click at [203, 153] on div at bounding box center [206, 154] width 8 height 6
click at [203, 154] on input "ATM - FA6S checkbox" at bounding box center [205, 154] width 4 height 4
click at [209, 175] on button "Choose selected" at bounding box center [216, 175] width 43 height 12
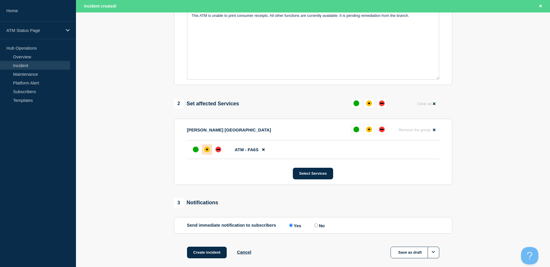
click at [206, 152] on div "affected" at bounding box center [207, 149] width 6 height 6
click at [211, 250] on button "Create incident" at bounding box center [207, 252] width 40 height 12
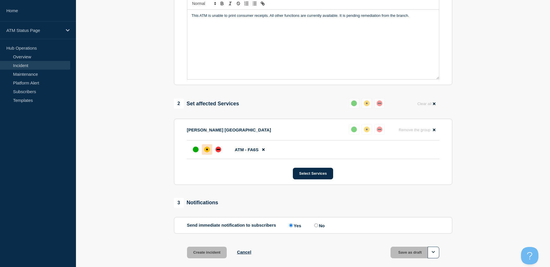
scroll to position [139, 0]
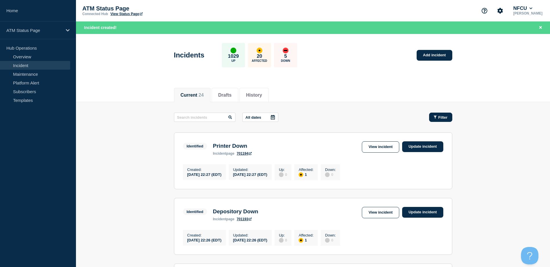
click at [451, 114] on button "Filter" at bounding box center [440, 116] width 23 height 9
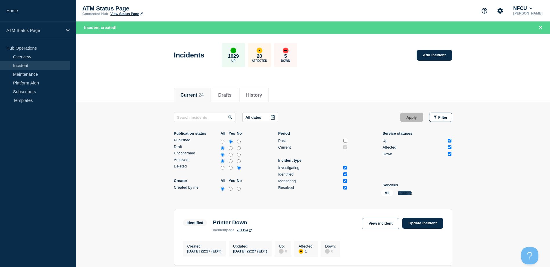
click at [399, 193] on button "Change" at bounding box center [405, 192] width 14 height 4
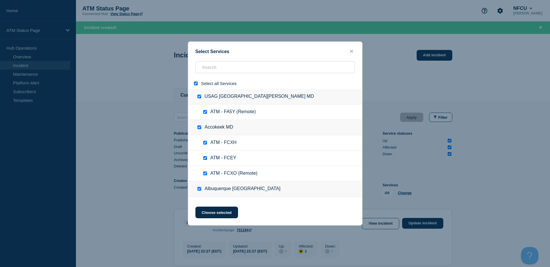
click at [198, 85] on div at bounding box center [197, 84] width 8 height 6
click at [197, 85] on input "select all" at bounding box center [196, 83] width 4 height 4
click at [208, 70] on input "search" at bounding box center [274, 67] width 159 height 12
paste input "FC5N"
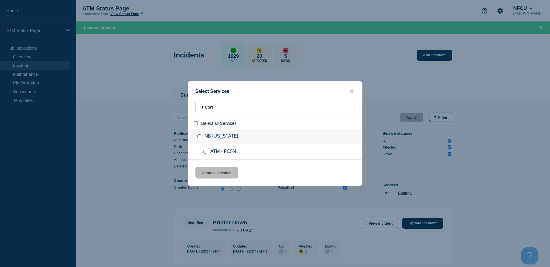
click at [205, 153] on input "service: ATM - FC5N" at bounding box center [205, 152] width 4 height 4
click at [214, 171] on button "Choose selected" at bounding box center [216, 173] width 43 height 12
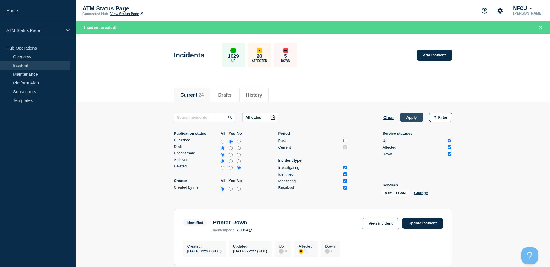
click at [406, 118] on button "Apply" at bounding box center [411, 116] width 23 height 9
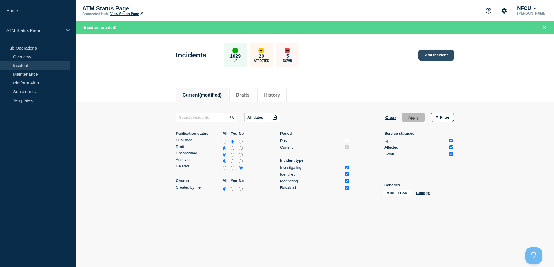
click at [432, 54] on link "Add incident" at bounding box center [436, 55] width 36 height 11
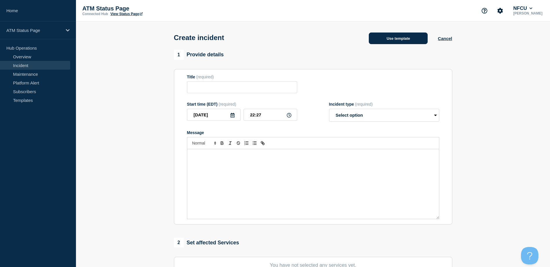
click at [396, 44] on button "Use template" at bounding box center [398, 38] width 59 height 12
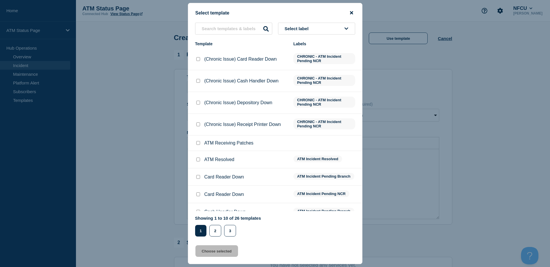
click at [353, 12] on icon "close button" at bounding box center [351, 12] width 3 height 5
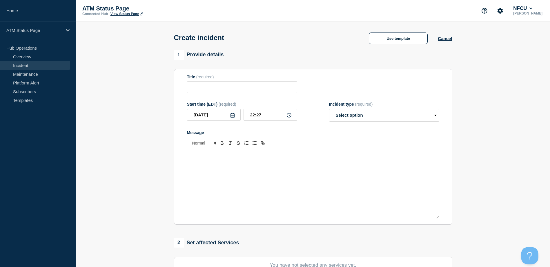
click at [437, 40] on div "Use template" at bounding box center [397, 38] width 79 height 12
click at [442, 41] on button "Cancel" at bounding box center [445, 38] width 14 height 5
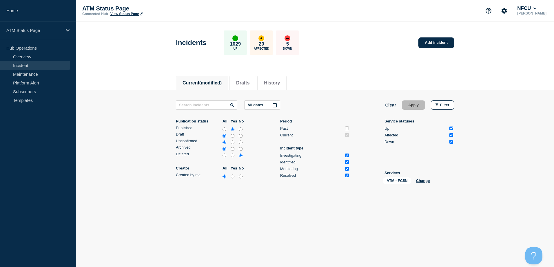
click at [416, 184] on div "ATM - FC5N Change" at bounding box center [412, 181] width 58 height 9
click at [417, 183] on div "ATM - FC5N Change" at bounding box center [412, 181] width 58 height 9
click at [420, 181] on button "Change" at bounding box center [423, 180] width 14 height 4
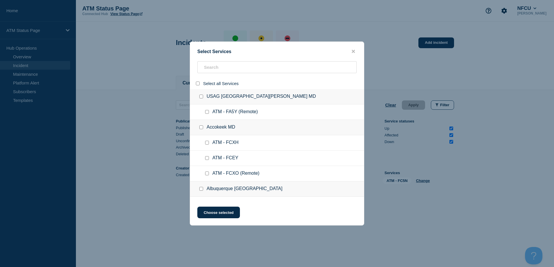
click at [196, 83] on div at bounding box center [199, 84] width 8 height 6
click at [197, 83] on input "select all" at bounding box center [198, 83] width 4 height 4
click at [211, 65] on input "search" at bounding box center [276, 67] width 159 height 12
paste input "FCQW"
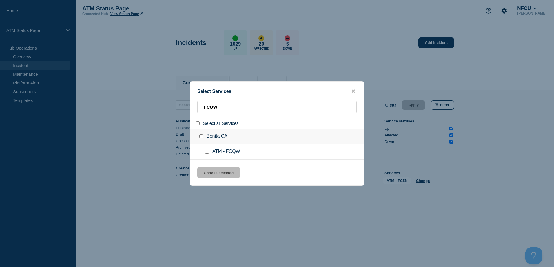
click at [207, 152] on input "service: ATM - FCQW" at bounding box center [207, 152] width 4 height 4
click at [213, 170] on button "Choose selected" at bounding box center [218, 173] width 43 height 12
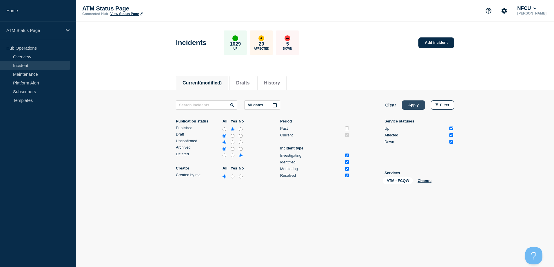
click at [416, 107] on button "Apply" at bounding box center [413, 104] width 23 height 9
click at [428, 43] on link "Add incident" at bounding box center [436, 42] width 36 height 11
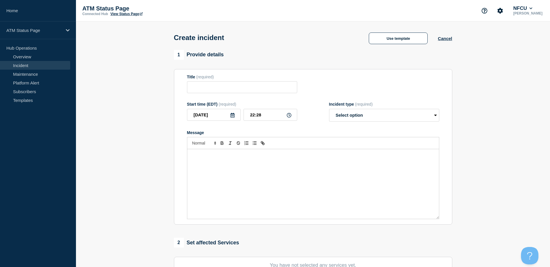
click at [380, 32] on div "Use template Cancel" at bounding box center [404, 37] width 93 height 13
click at [382, 37] on button "Use template" at bounding box center [398, 38] width 59 height 12
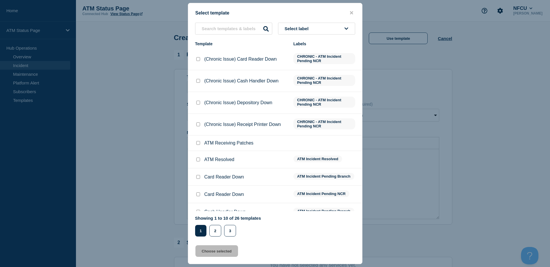
click at [330, 34] on button "Select label" at bounding box center [316, 29] width 77 height 12
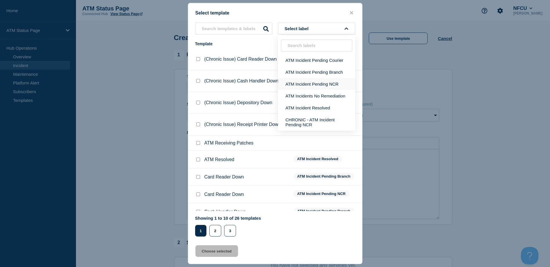
click at [319, 86] on button "ATM Incident Pending NCR" at bounding box center [316, 84] width 77 height 12
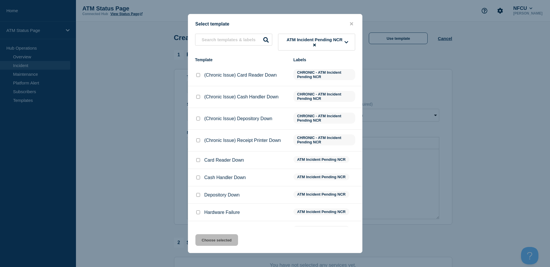
click at [200, 196] on input "Depository Down checkbox" at bounding box center [198, 195] width 4 height 4
click at [213, 239] on button "Choose selected" at bounding box center [216, 240] width 43 height 12
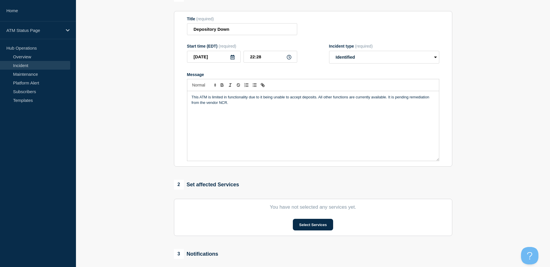
scroll to position [116, 0]
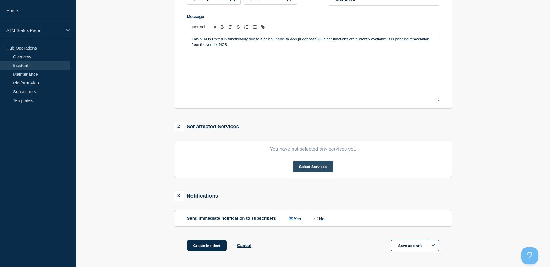
drag, startPoint x: 316, startPoint y: 175, endPoint x: 314, endPoint y: 164, distance: 11.5
click at [316, 174] on section "You have not selected any services yet. Select Services" at bounding box center [313, 159] width 278 height 37
click at [314, 163] on button "Select Services" at bounding box center [313, 167] width 40 height 12
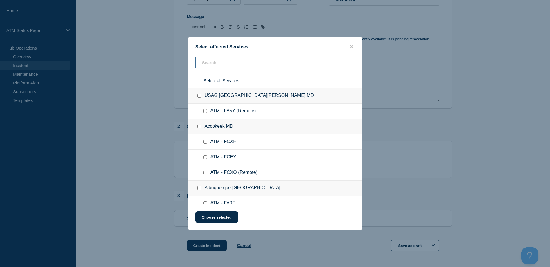
click at [255, 64] on input "text" at bounding box center [274, 63] width 159 height 12
paste input "FCQW"
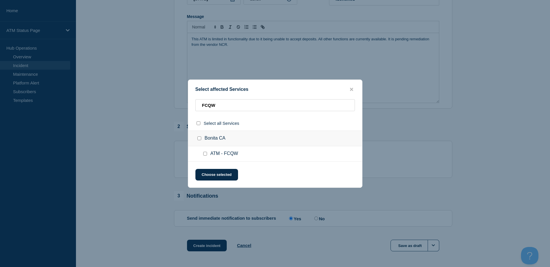
click at [205, 156] on div at bounding box center [206, 154] width 8 height 6
click at [205, 155] on input "ATM - FCQW checkbox" at bounding box center [205, 154] width 4 height 4
click at [215, 181] on div "Select affected Services FCQW Select all Services Bonita [GEOGRAPHIC_DATA] ATM …" at bounding box center [275, 133] width 174 height 108
click at [213, 175] on button "Choose selected" at bounding box center [216, 175] width 43 height 12
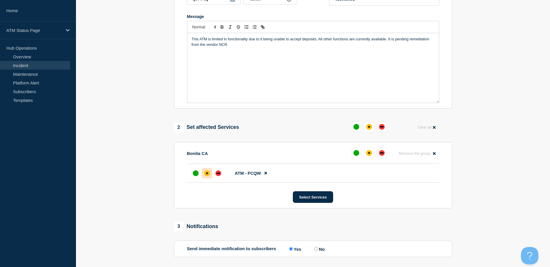
click at [211, 176] on div at bounding box center [207, 173] width 10 height 10
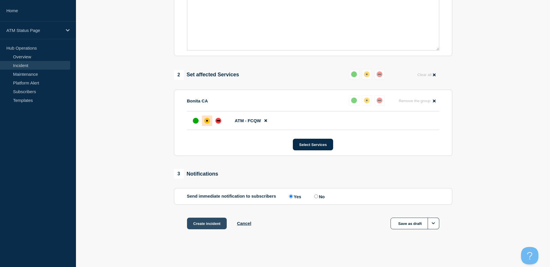
click at [211, 219] on button "Create incident" at bounding box center [207, 223] width 40 height 12
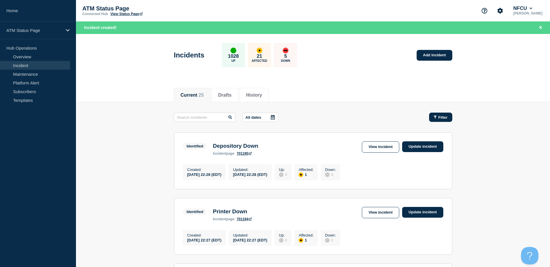
drag, startPoint x: 444, startPoint y: 115, endPoint x: 441, endPoint y: 116, distance: 3.0
click at [444, 115] on span "Filter" at bounding box center [442, 117] width 9 height 4
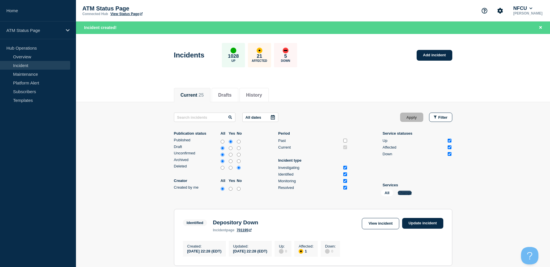
click at [403, 194] on button "Change" at bounding box center [405, 192] width 14 height 4
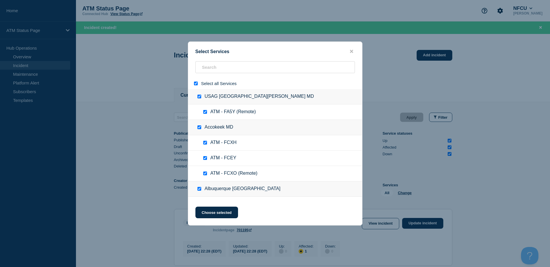
click at [197, 84] on div at bounding box center [197, 84] width 8 height 6
click at [197, 84] on input "select all" at bounding box center [196, 83] width 4 height 4
click at [207, 70] on input "search" at bounding box center [274, 67] width 159 height 12
paste input "FCRD"
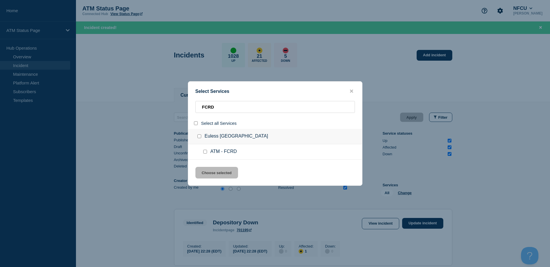
click at [204, 150] on div at bounding box center [206, 152] width 8 height 6
click at [205, 154] on div at bounding box center [206, 152] width 8 height 6
click at [205, 152] on input "service: ATM - FCRD" at bounding box center [205, 152] width 4 height 4
click at [214, 171] on button "Choose selected" at bounding box center [216, 173] width 43 height 12
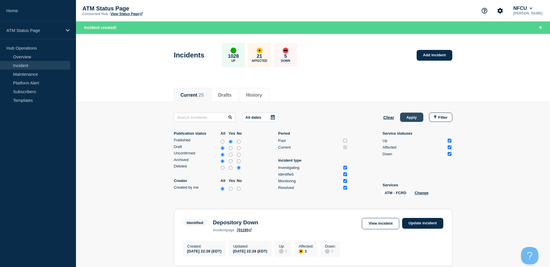
click at [413, 116] on button "Apply" at bounding box center [411, 116] width 23 height 9
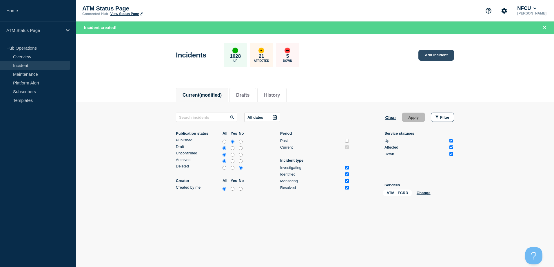
click at [434, 59] on link "Add incident" at bounding box center [436, 55] width 36 height 11
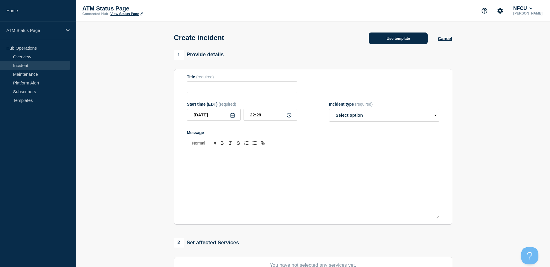
click at [376, 42] on button "Use template" at bounding box center [398, 38] width 59 height 12
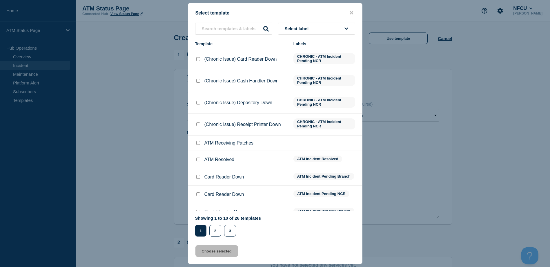
click at [329, 25] on button "Select label" at bounding box center [316, 29] width 77 height 12
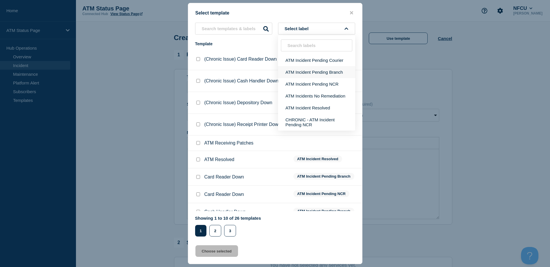
click at [327, 73] on button "ATM Incident Pending Branch" at bounding box center [316, 72] width 77 height 12
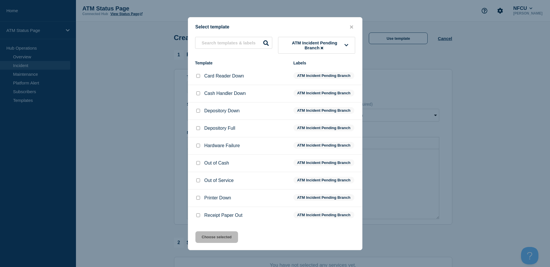
click at [198, 93] on input "Cash Handler Down checkbox" at bounding box center [198, 93] width 4 height 4
click at [236, 231] on div "Select template ATM Incident Pending Branch Template Labels Card Reader Down AT…" at bounding box center [275, 133] width 174 height 233
click at [235, 234] on button "Choose selected" at bounding box center [216, 237] width 43 height 12
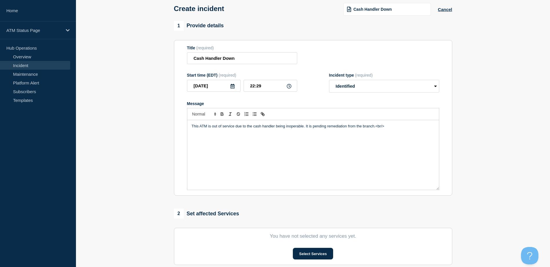
scroll to position [116, 0]
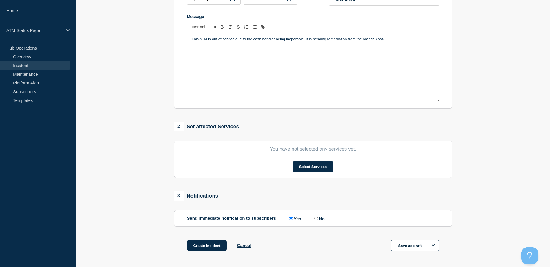
click at [316, 174] on section "You have not selected any services yet. Select Services" at bounding box center [313, 159] width 278 height 37
drag, startPoint x: 316, startPoint y: 174, endPoint x: 312, endPoint y: 169, distance: 6.4
click at [312, 169] on button "Select Services" at bounding box center [313, 167] width 40 height 12
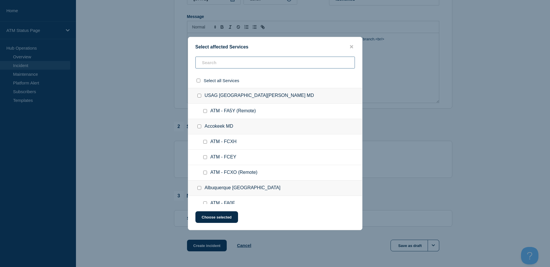
click at [257, 61] on input "text" at bounding box center [274, 63] width 159 height 12
paste input "FCRD"
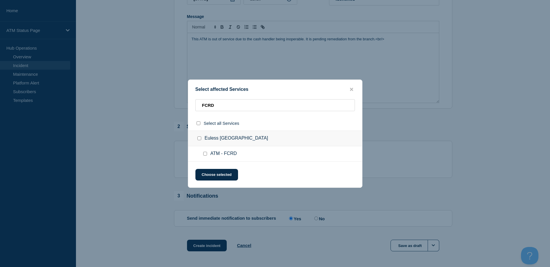
click at [205, 153] on input "ATM - FCRD checkbox" at bounding box center [205, 154] width 4 height 4
click at [209, 171] on button "Choose selected" at bounding box center [216, 175] width 43 height 12
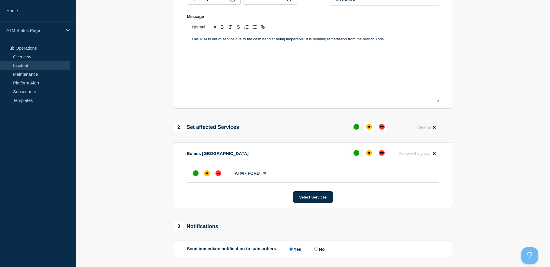
click at [209, 171] on div at bounding box center [207, 173] width 10 height 10
click at [216, 174] on div "down" at bounding box center [218, 173] width 6 height 6
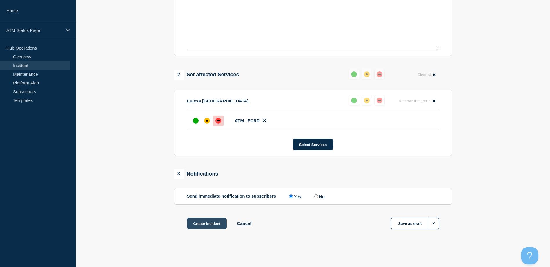
click at [213, 221] on button "Create incident" at bounding box center [207, 223] width 40 height 12
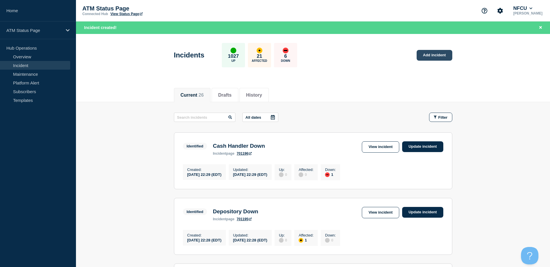
click at [437, 59] on link "Add incident" at bounding box center [434, 55] width 36 height 11
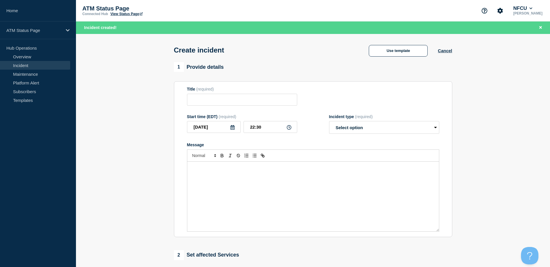
click at [386, 41] on div "Create incident Use template Cancel" at bounding box center [312, 48] width 291 height 28
drag, startPoint x: 385, startPoint y: 58, endPoint x: 378, endPoint y: 56, distance: 7.7
click at [385, 58] on div "Create incident Use template Cancel" at bounding box center [312, 48] width 291 height 28
click at [377, 55] on button "Use template" at bounding box center [398, 51] width 59 height 12
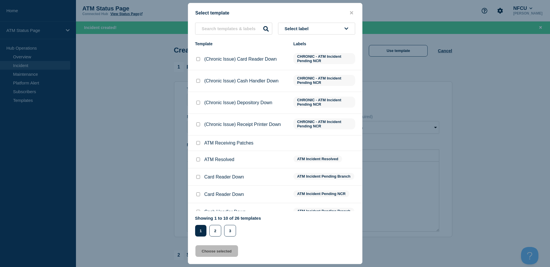
click at [352, 16] on div "Select template" at bounding box center [275, 13] width 174 height 6
click at [350, 12] on icon "close button" at bounding box center [351, 12] width 3 height 5
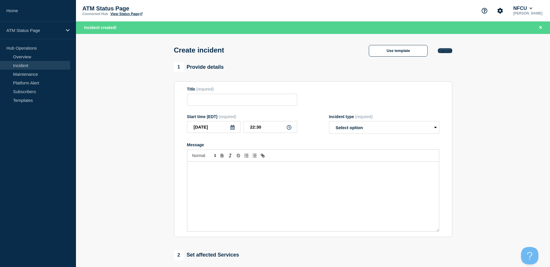
click at [441, 49] on button "Cancel" at bounding box center [445, 50] width 14 height 5
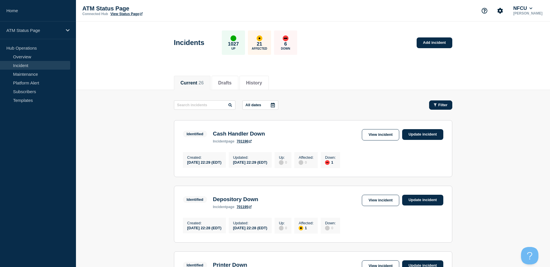
click at [435, 106] on icon "button" at bounding box center [434, 104] width 3 height 3
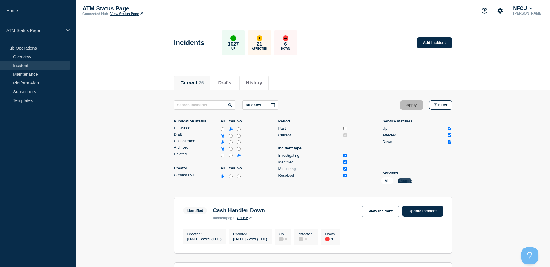
click at [401, 179] on button "Change" at bounding box center [405, 180] width 14 height 4
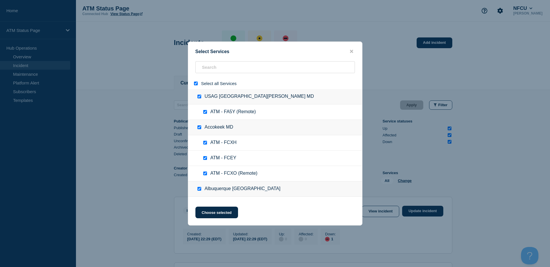
click at [195, 84] on input "select all" at bounding box center [196, 83] width 4 height 4
click at [217, 70] on input "search" at bounding box center [274, 67] width 159 height 12
paste input "FCK5"
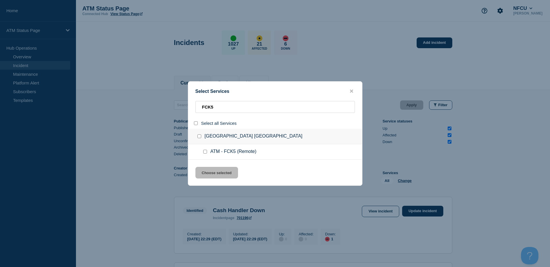
click at [202, 152] on div at bounding box center [206, 152] width 8 height 6
click at [205, 152] on input "service: ATM - FCK5 (Remote)" at bounding box center [205, 152] width 4 height 4
click at [210, 171] on button "Choose selected" at bounding box center [216, 173] width 43 height 12
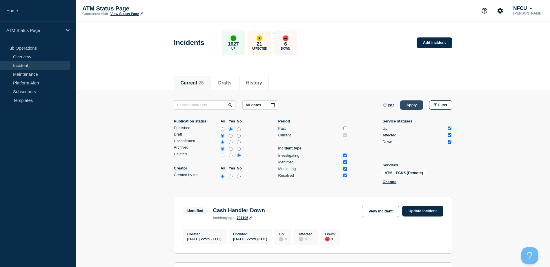
click at [402, 107] on button "Apply" at bounding box center [411, 104] width 23 height 9
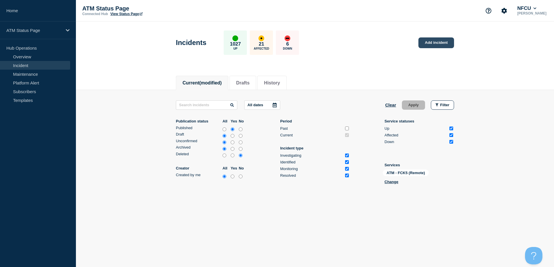
click at [432, 45] on link "Add incident" at bounding box center [436, 42] width 36 height 11
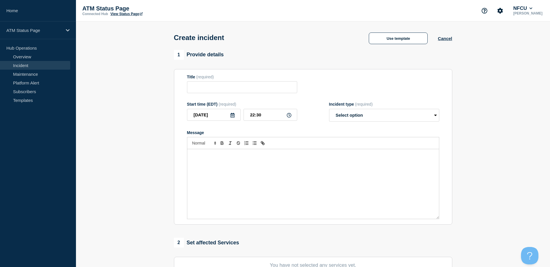
click at [406, 32] on div "Use template Cancel" at bounding box center [404, 37] width 93 height 13
click at [393, 37] on button "Use template" at bounding box center [398, 38] width 59 height 12
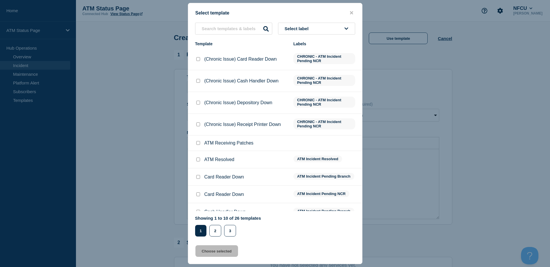
click at [335, 25] on button "Select label" at bounding box center [316, 29] width 77 height 12
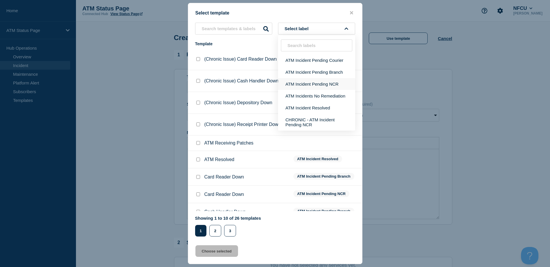
click at [323, 82] on button "ATM Incident Pending NCR" at bounding box center [316, 84] width 77 height 12
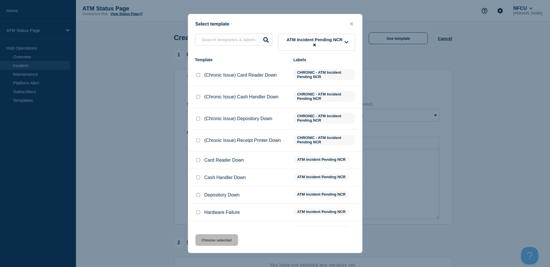
click at [200, 195] on input "Depository Down checkbox" at bounding box center [198, 195] width 4 height 4
checkbox input "true"
click at [218, 234] on div "Select template ATM Incident Pending NCR Template Labels (Chronic Issue) Card R…" at bounding box center [275, 133] width 174 height 239
click at [219, 237] on button "Choose selected" at bounding box center [216, 240] width 43 height 12
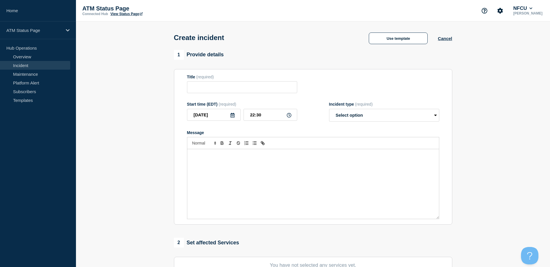
type input "Depository Down"
select select "identified"
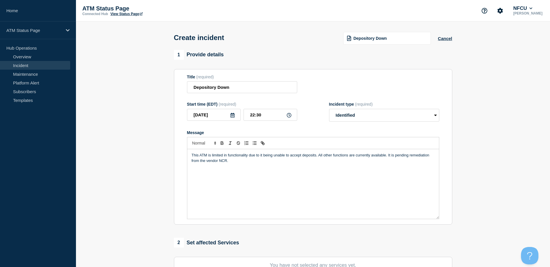
scroll to position [58, 0]
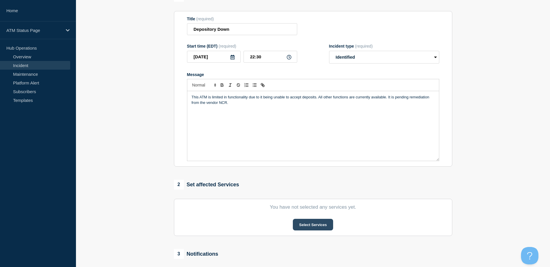
click at [300, 227] on button "Select Services" at bounding box center [313, 224] width 40 height 12
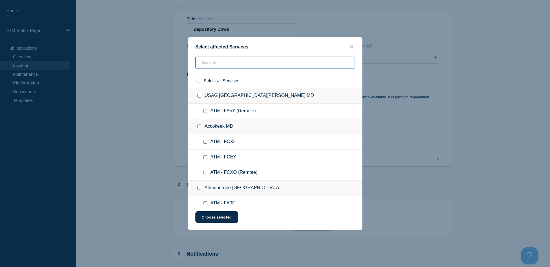
click at [243, 63] on input "text" at bounding box center [274, 63] width 159 height 12
paste input "FCK5"
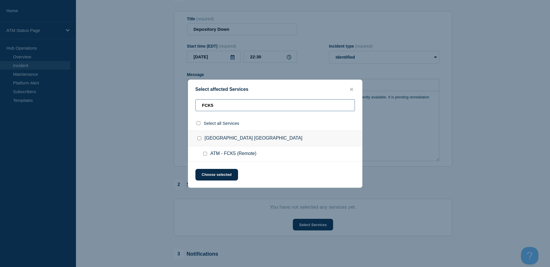
type input "FCK5"
drag, startPoint x: 207, startPoint y: 155, endPoint x: 213, endPoint y: 174, distance: 20.3
click at [206, 155] on input "ATM - FCK5 (Remote) checkbox" at bounding box center [205, 154] width 4 height 4
checkbox input "true"
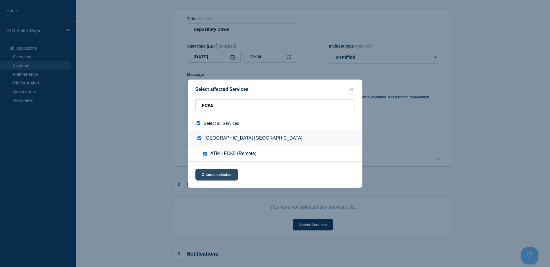
checkbox input "true"
click at [213, 176] on button "Choose selected" at bounding box center [216, 175] width 43 height 12
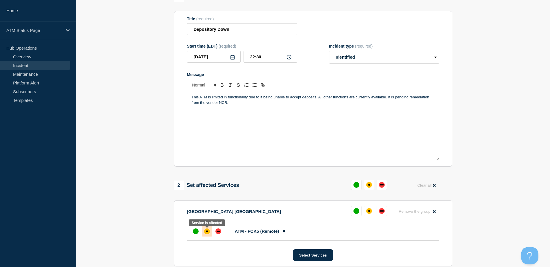
click at [204, 236] on div at bounding box center [207, 231] width 10 height 10
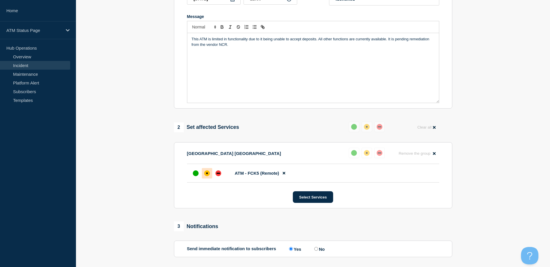
scroll to position [170, 0]
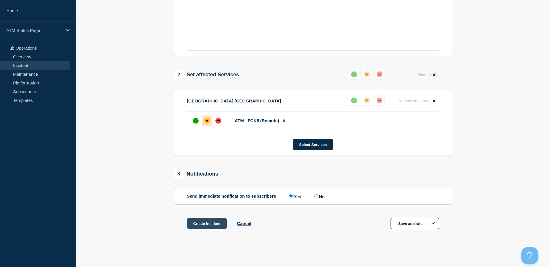
click at [220, 221] on button "Create incident" at bounding box center [207, 223] width 40 height 12
